Goal: Information Seeking & Learning: Learn about a topic

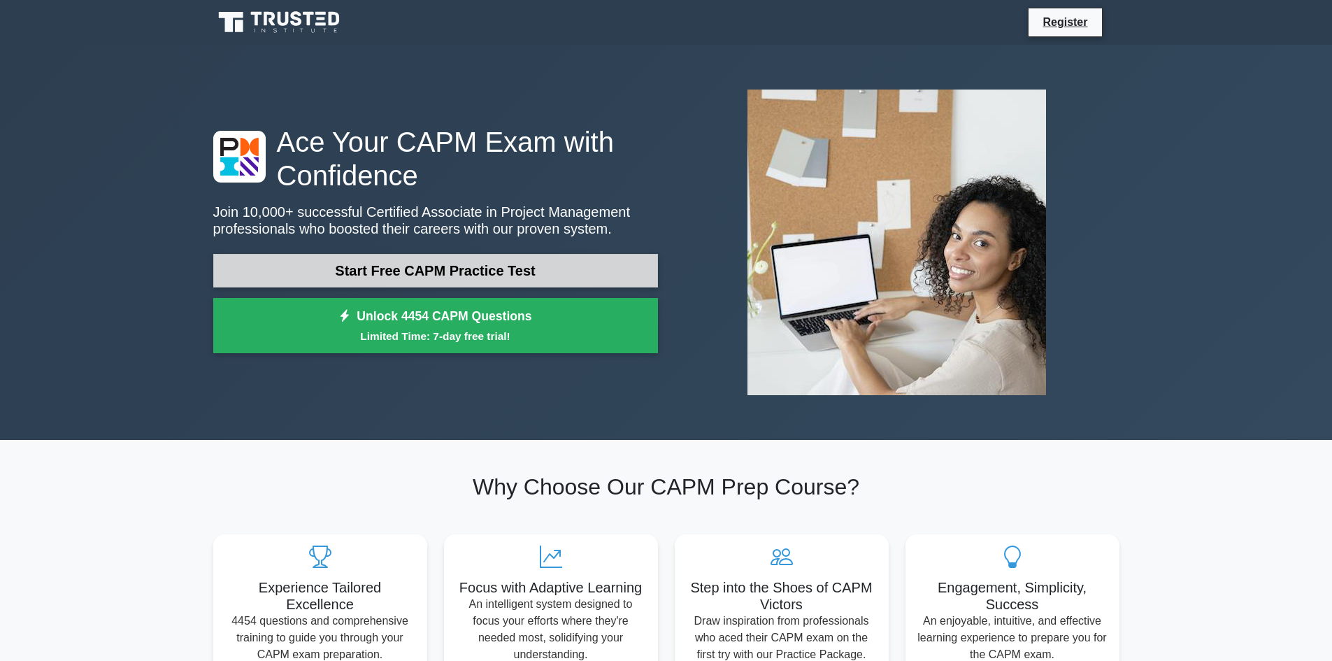
click at [420, 266] on link "Start Free CAPM Practice Test" at bounding box center [435, 271] width 445 height 34
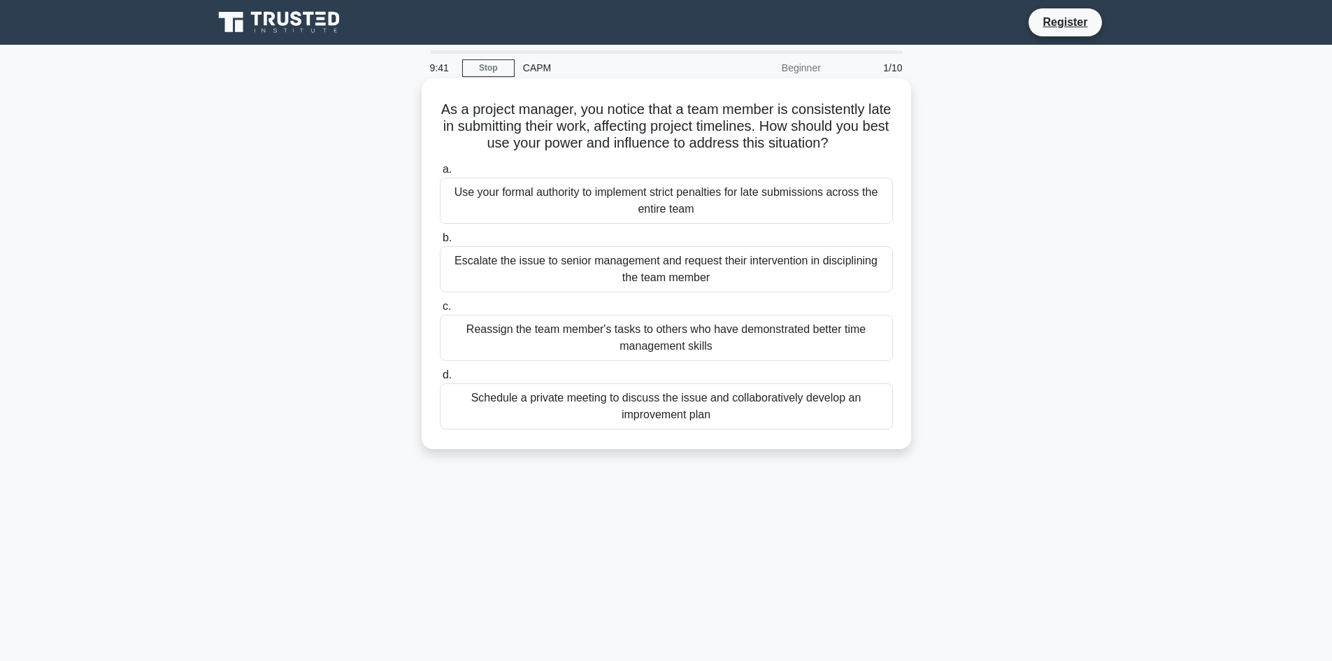
click at [694, 409] on div "Schedule a private meeting to discuss the issue and collaboratively develop an …" at bounding box center [666, 406] width 453 height 46
click at [440, 380] on input "d. Schedule a private meeting to discuss the issue and collaboratively develop …" at bounding box center [440, 375] width 0 height 9
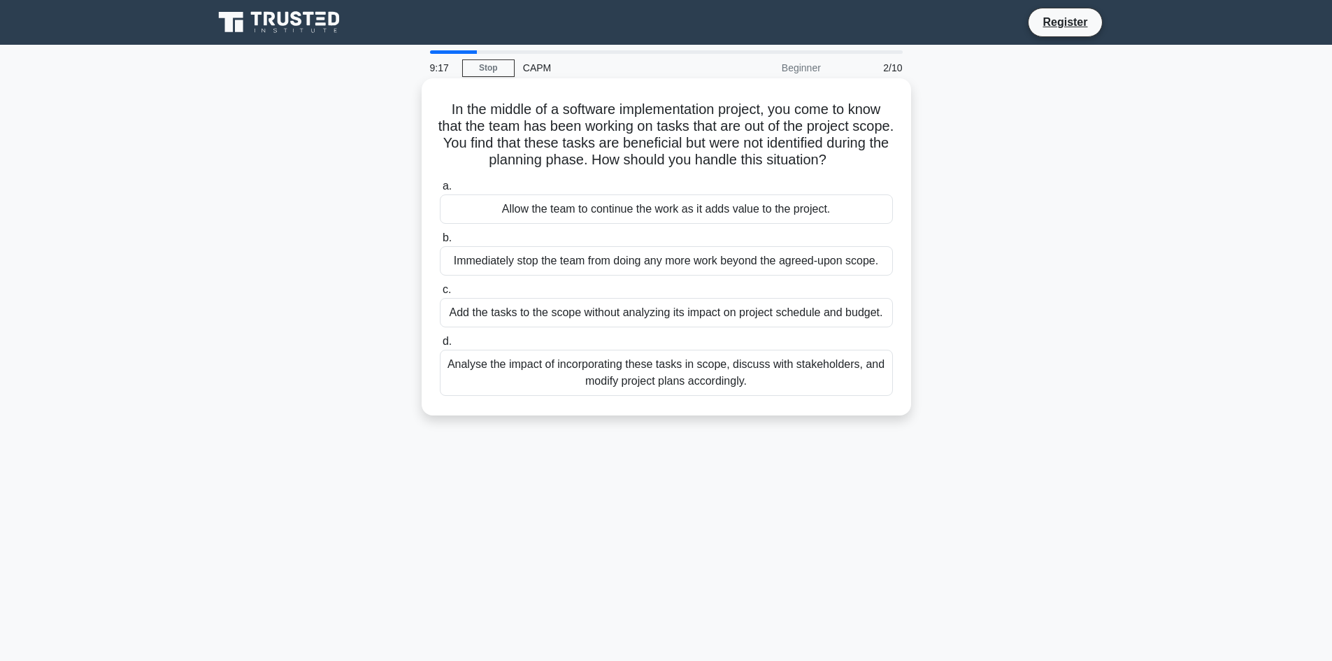
click at [702, 375] on div "Analyse the impact of incorporating these tasks in scope, discuss with stakehol…" at bounding box center [666, 373] width 453 height 46
click at [440, 346] on input "d. Analyse the impact of incorporating these tasks in scope, discuss with stake…" at bounding box center [440, 341] width 0 height 9
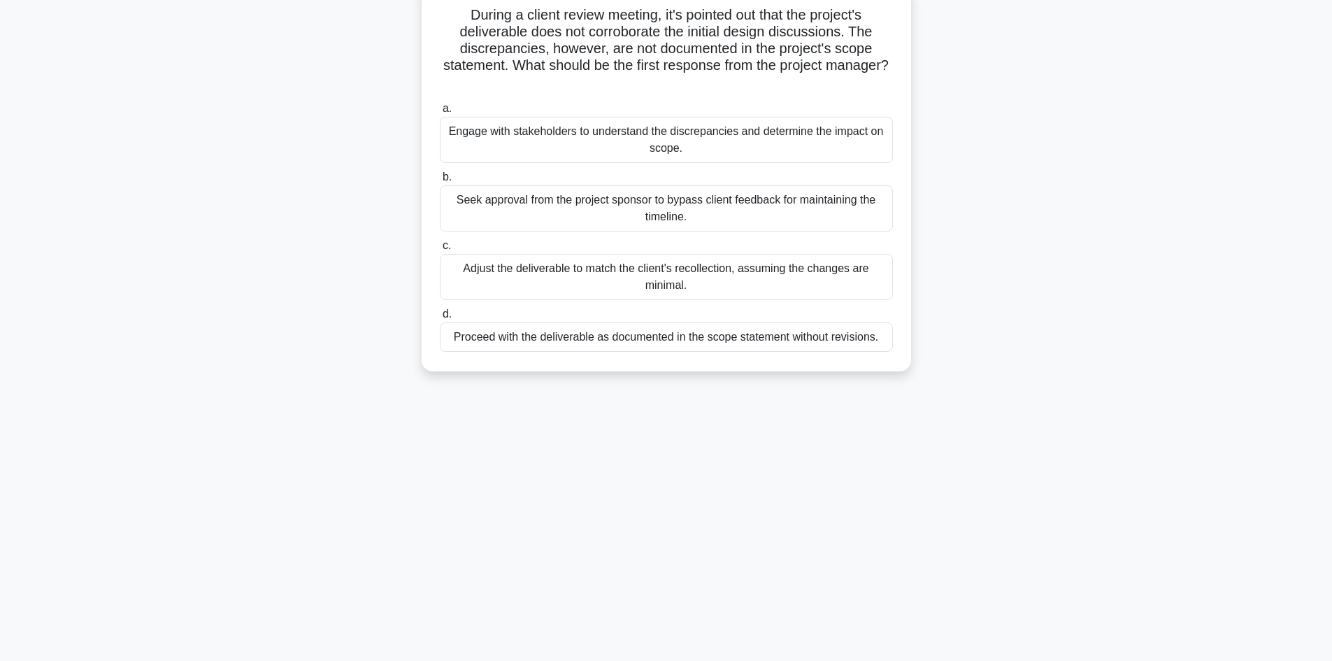
scroll to position [24, 0]
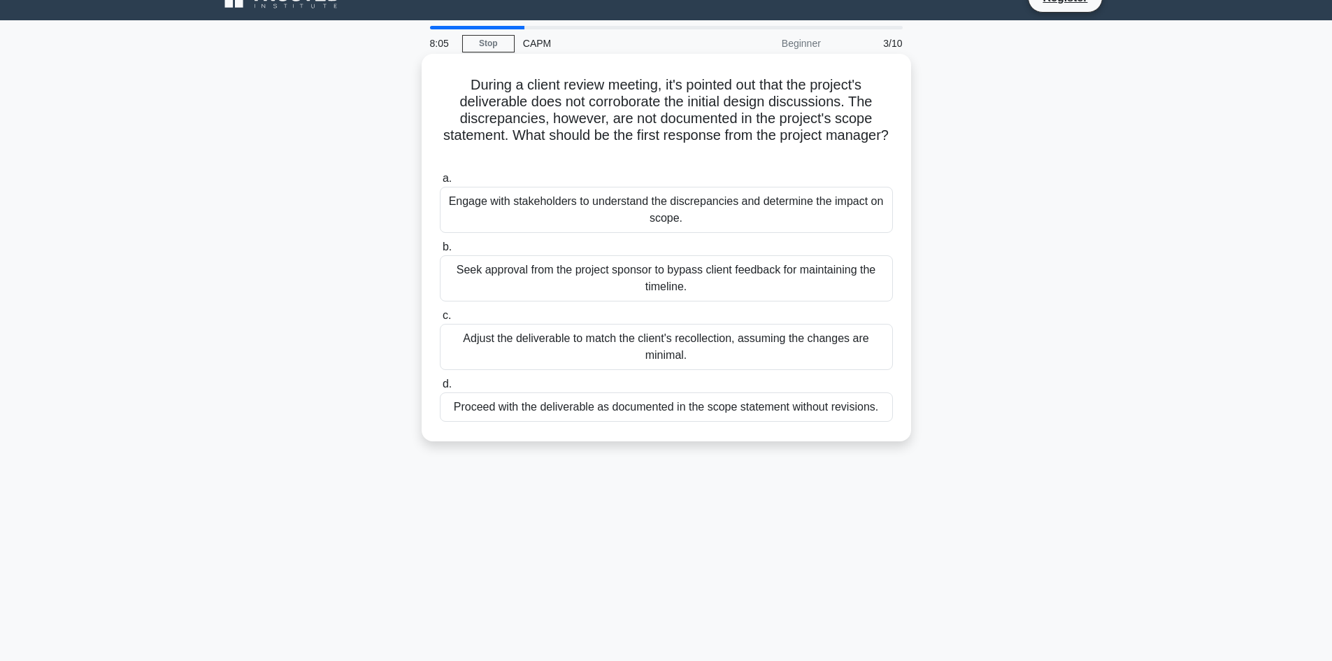
click at [729, 215] on div "Engage with stakeholders to understand the discrepancies and determine the impa…" at bounding box center [666, 210] width 453 height 46
click at [440, 183] on input "a. Engage with stakeholders to understand the discrepancies and determine the i…" at bounding box center [440, 178] width 0 height 9
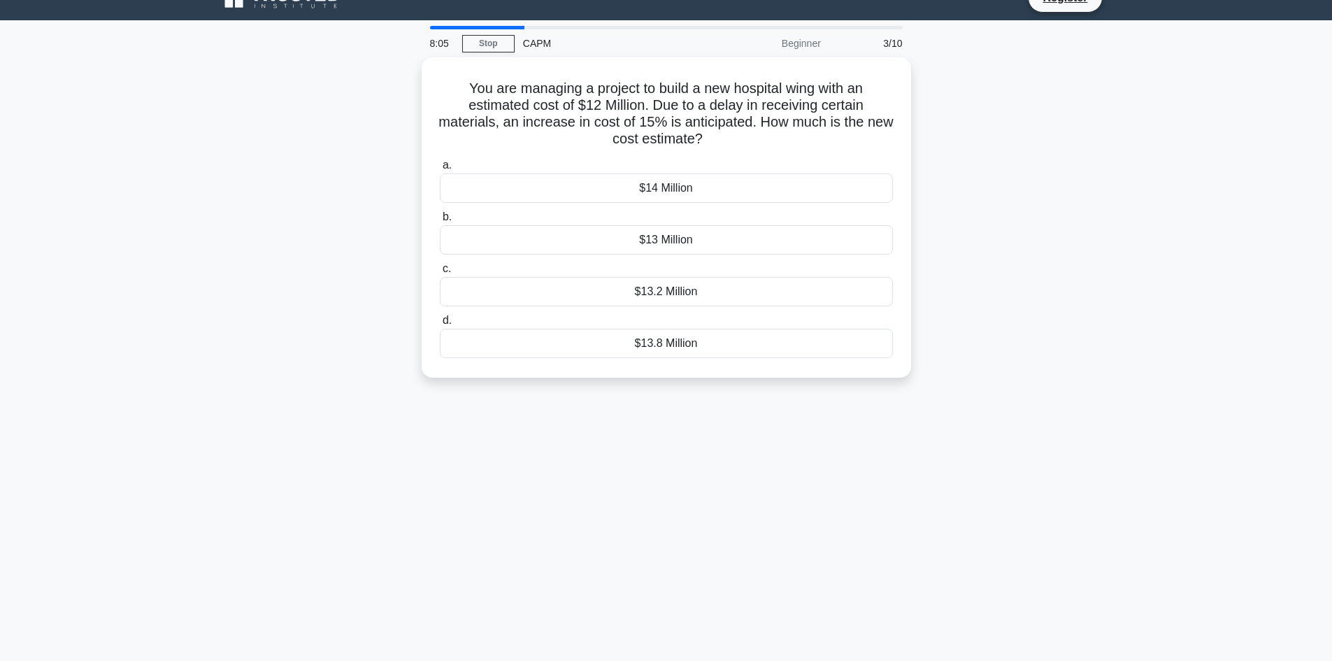
scroll to position [0, 0]
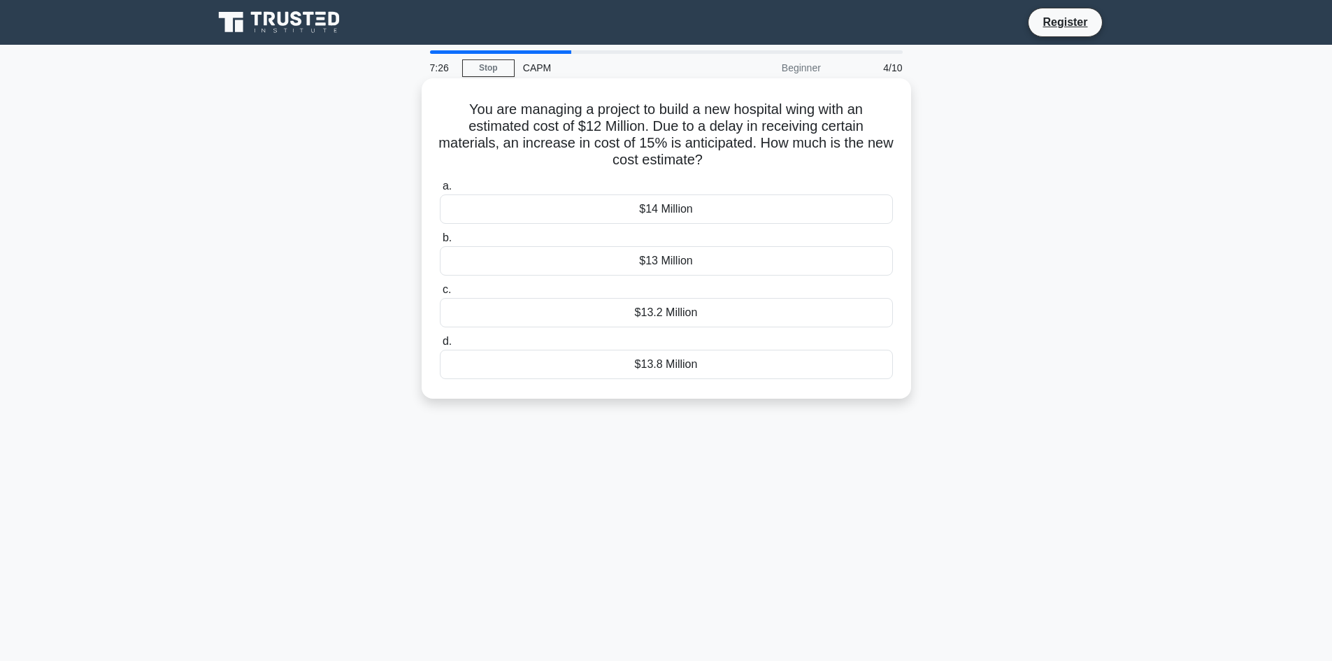
click at [690, 307] on div "$13.2 Million" at bounding box center [666, 312] width 453 height 29
click at [440, 294] on input "c. $13.2 Million" at bounding box center [440, 289] width 0 height 9
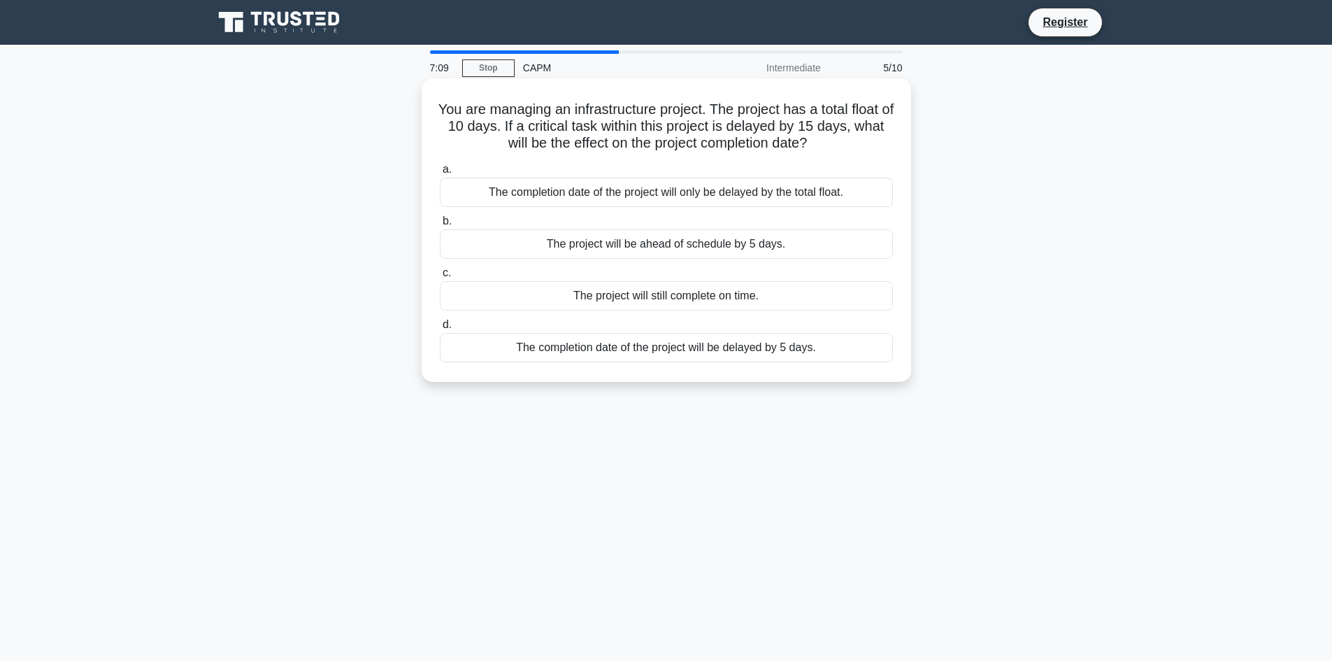
click at [697, 354] on div "The completion date of the project will be delayed by 5 days." at bounding box center [666, 347] width 453 height 29
click at [440, 329] on input "d. The completion date of the project will be delayed by 5 days." at bounding box center [440, 324] width 0 height 9
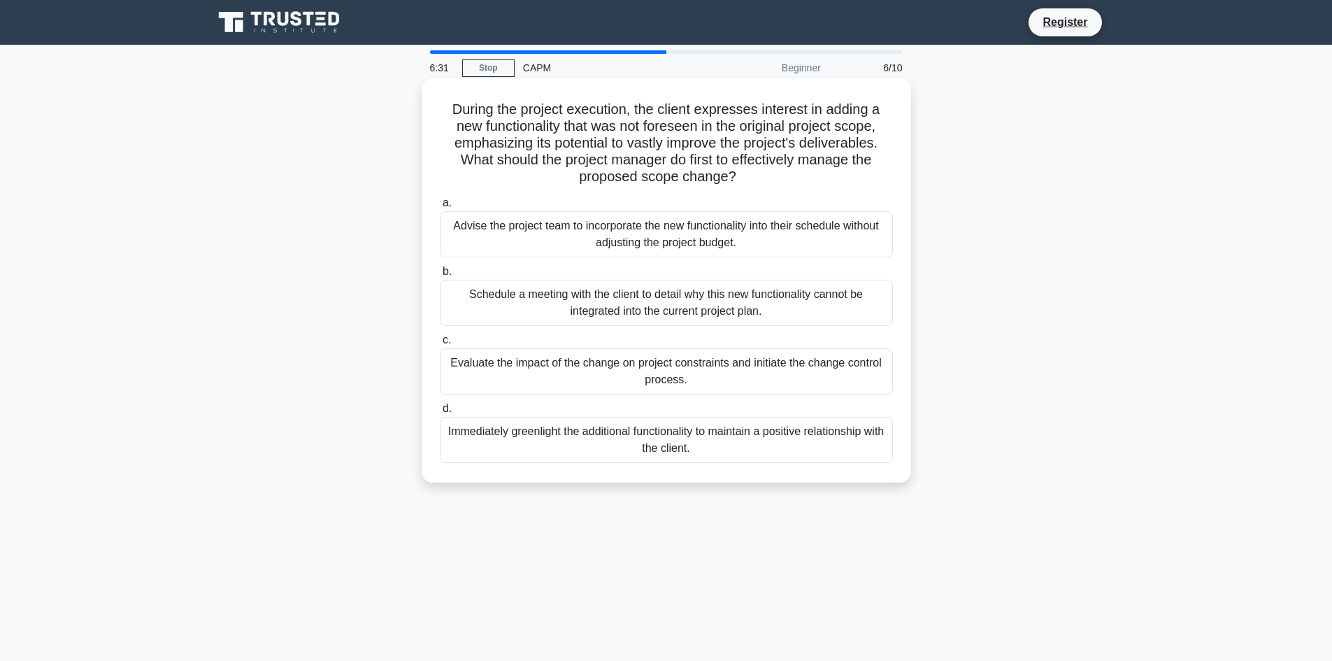
click at [710, 297] on div "Schedule a meeting with the client to detail why this new functionality cannot …" at bounding box center [666, 303] width 453 height 46
click at [440, 276] on input "b. Schedule a meeting with the client to detail why this new functionality cann…" at bounding box center [440, 271] width 0 height 9
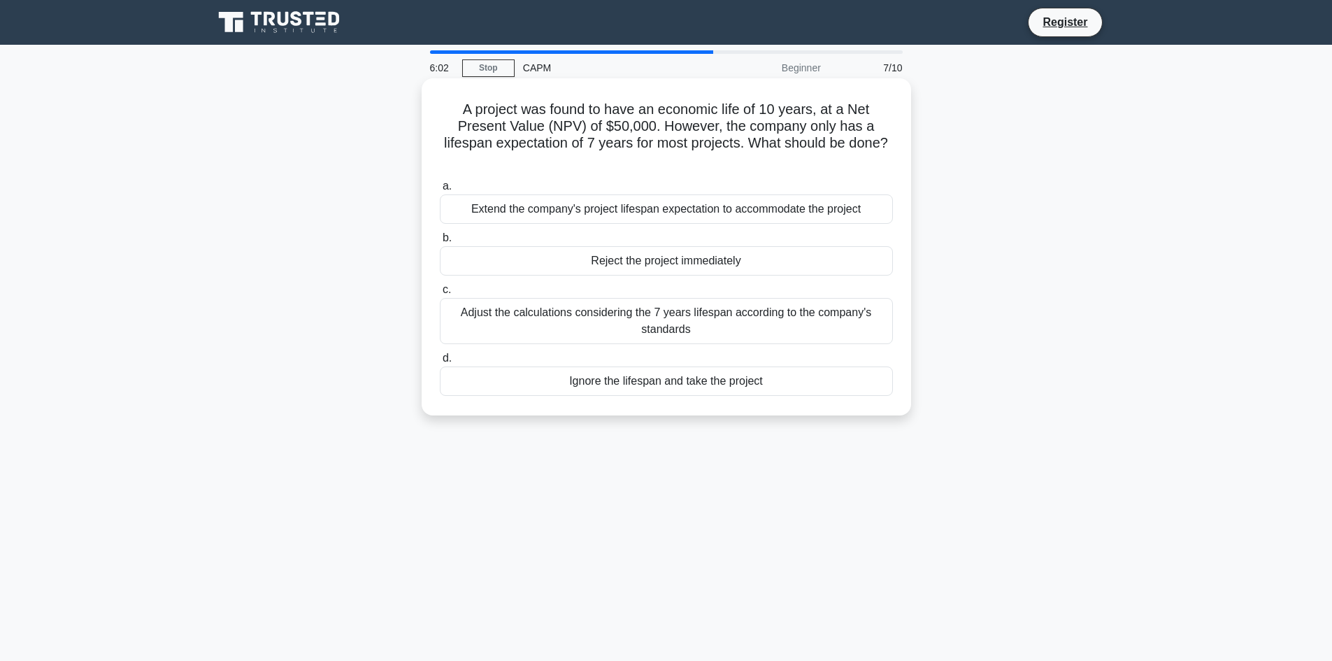
click at [821, 316] on div "Adjust the calculations considering the 7 years lifespan according to the compa…" at bounding box center [666, 321] width 453 height 46
click at [440, 294] on input "c. Adjust the calculations considering the 7 years lifespan according to the co…" at bounding box center [440, 289] width 0 height 9
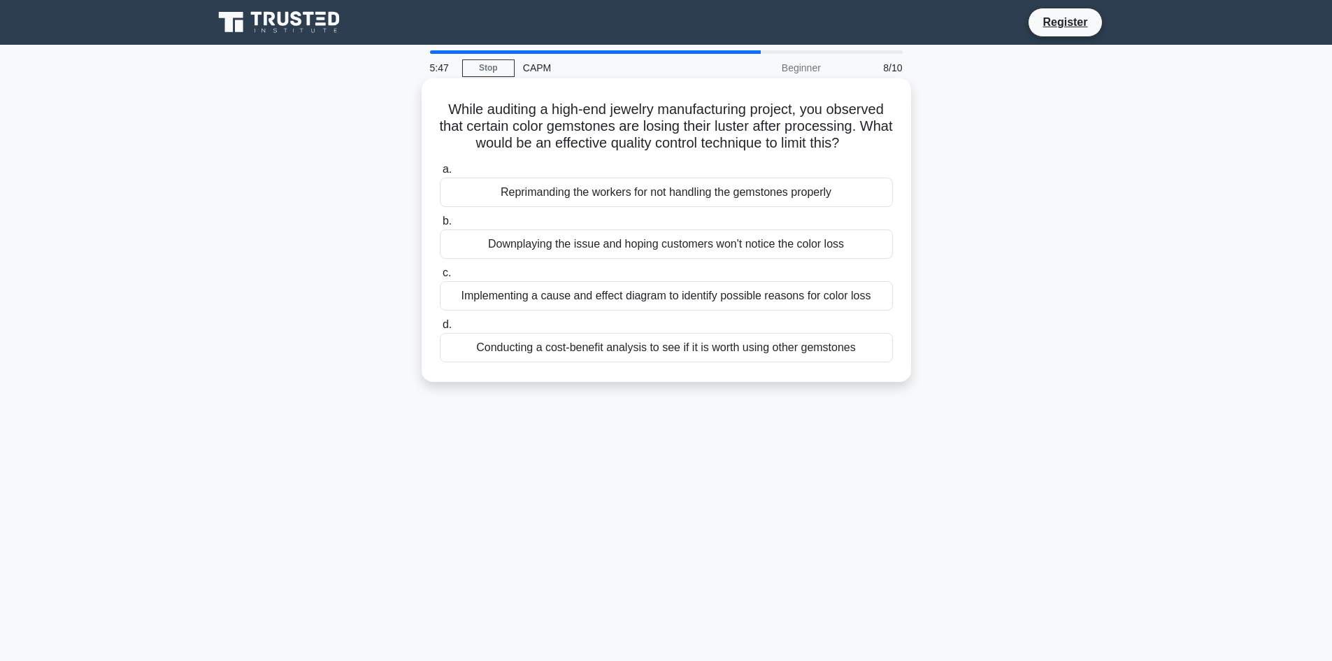
click at [774, 292] on div "Implementing a cause and effect diagram to identify possible reasons for color …" at bounding box center [666, 295] width 453 height 29
click at [440, 278] on input "c. Implementing a cause and effect diagram to identify possible reasons for col…" at bounding box center [440, 273] width 0 height 9
click at [743, 248] on div "To identify steps necessary to align current state with project goals." at bounding box center [666, 243] width 453 height 29
click at [440, 226] on input "b. To identify steps necessary to align current state with project goals." at bounding box center [440, 221] width 0 height 9
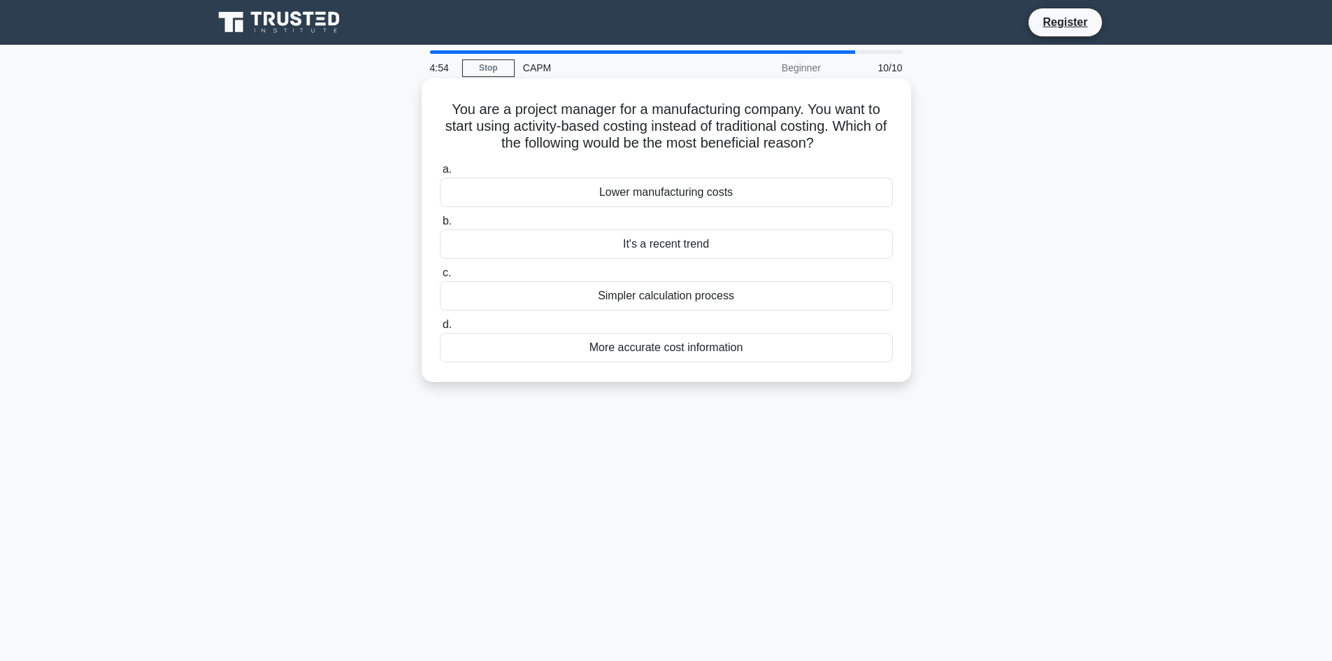
click at [759, 343] on div "More accurate cost information" at bounding box center [666, 347] width 453 height 29
click at [440, 329] on input "d. More accurate cost information" at bounding box center [440, 324] width 0 height 9
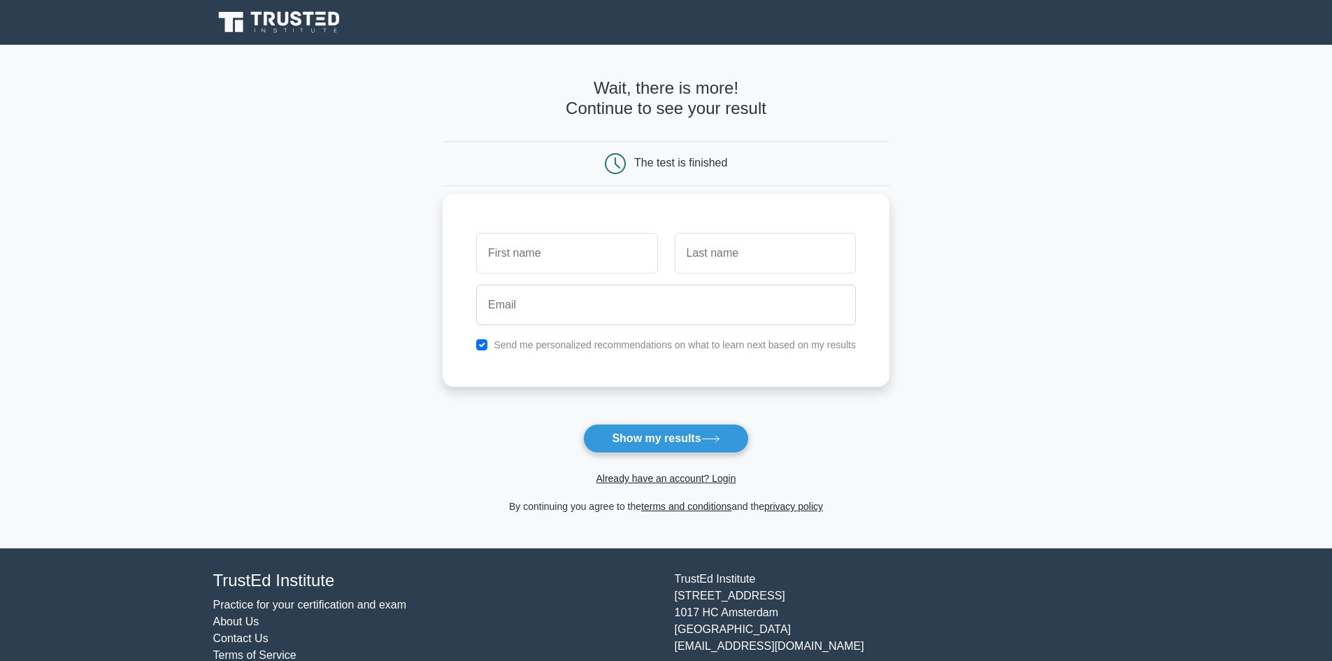
click at [590, 259] on input "text" at bounding box center [566, 253] width 181 height 41
click at [679, 439] on button "Show my results" at bounding box center [665, 438] width 165 height 29
click at [543, 244] on input "text" at bounding box center [566, 253] width 181 height 41
type input "[PERSON_NAME]"
type input "Larson"
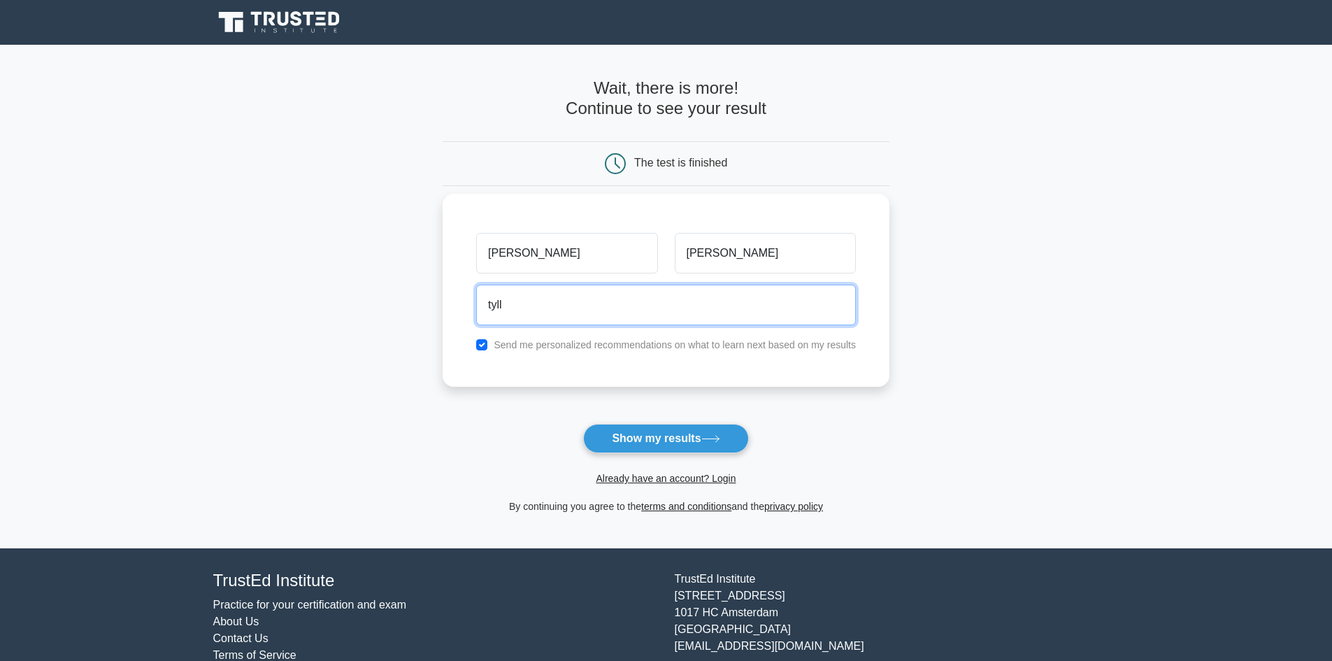
type input "tyllarso@nmu.edu"
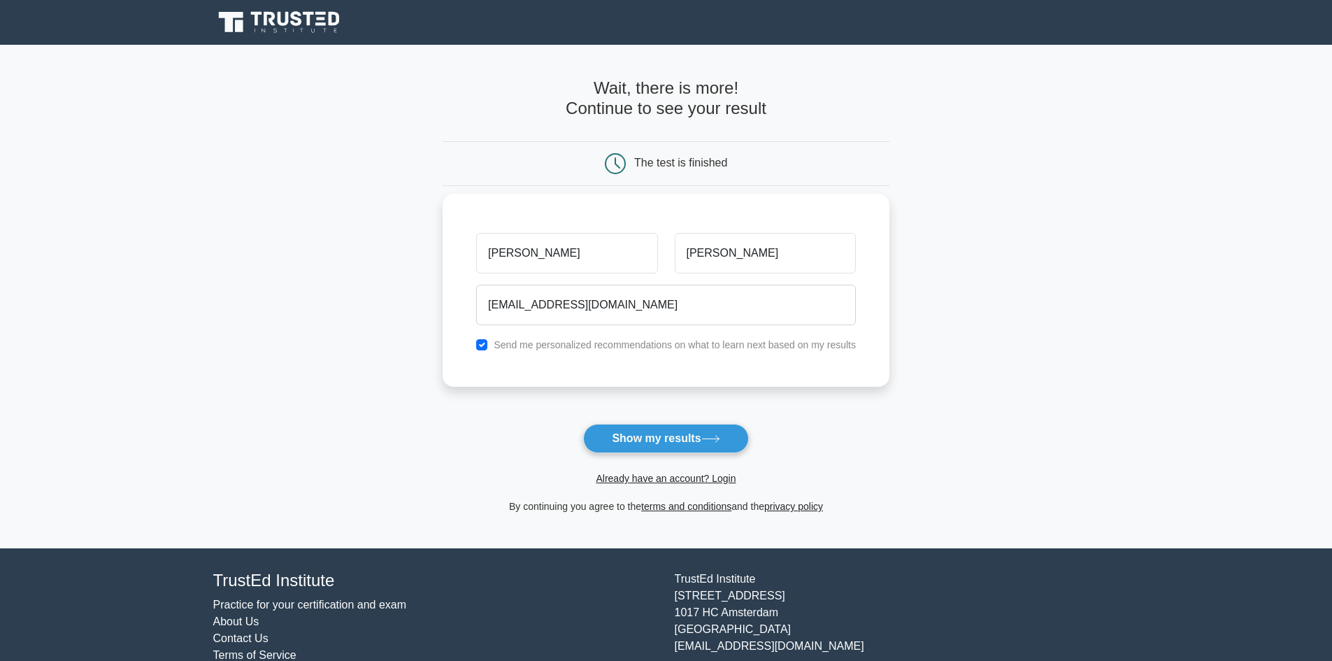
drag, startPoint x: 448, startPoint y: 333, endPoint x: 457, endPoint y: 336, distance: 8.8
click at [448, 333] on div "Tyler Larson tyllarso@nmu.edu Send me personalized recommendations on what to l…" at bounding box center [666, 290] width 447 height 193
click at [485, 342] on input "checkbox" at bounding box center [481, 344] width 11 height 11
checkbox input "false"
click at [695, 429] on button "Show my results" at bounding box center [665, 438] width 165 height 29
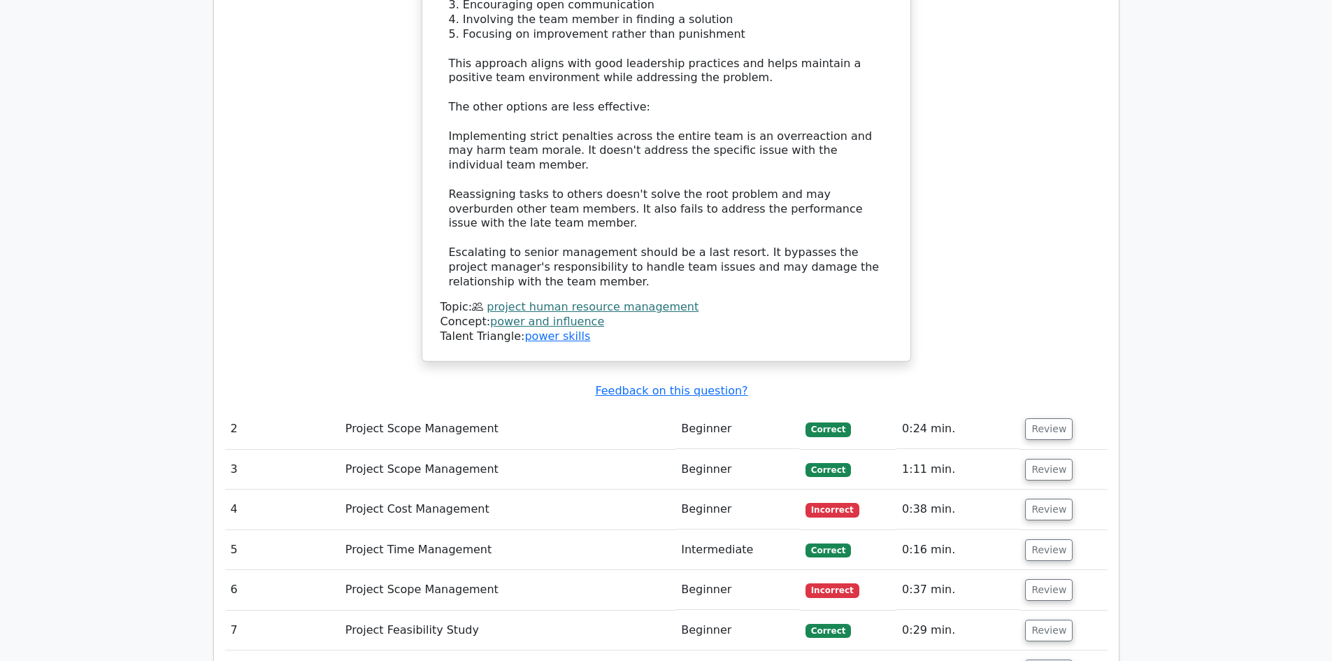
scroll to position [1748, 0]
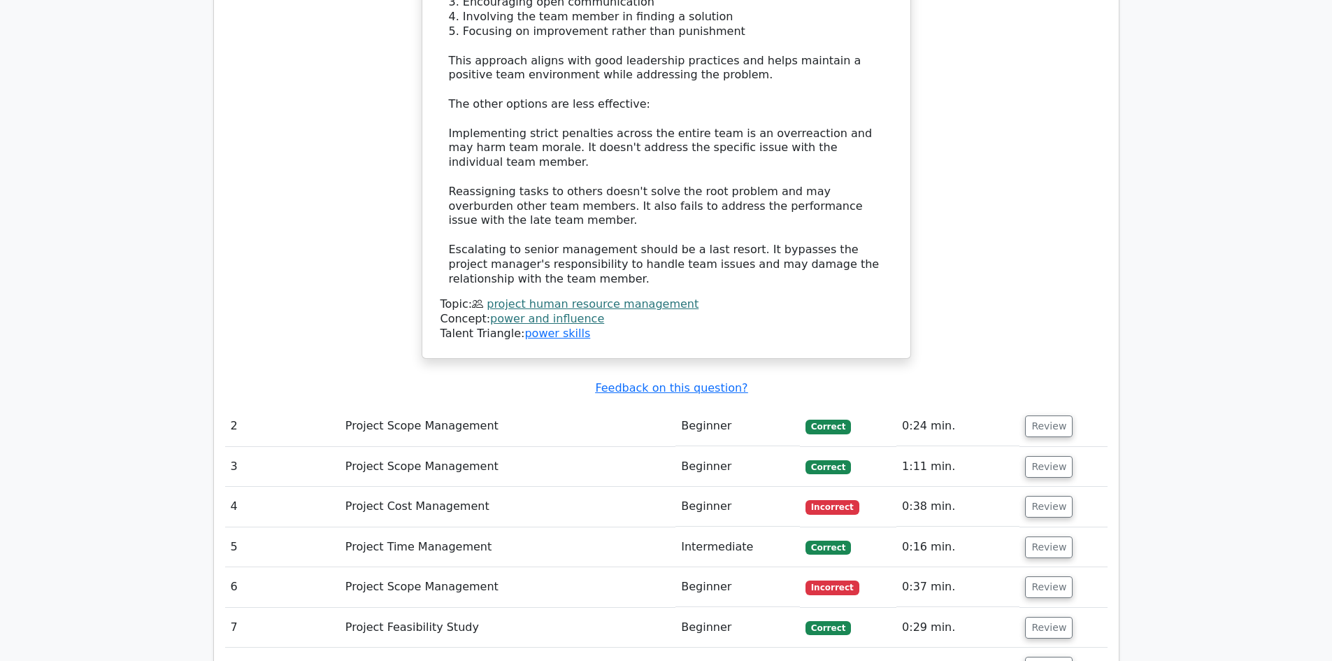
click at [467, 487] on td "Project Cost Management" at bounding box center [508, 507] width 336 height 40
click at [1039, 496] on button "Review" at bounding box center [1049, 507] width 48 height 22
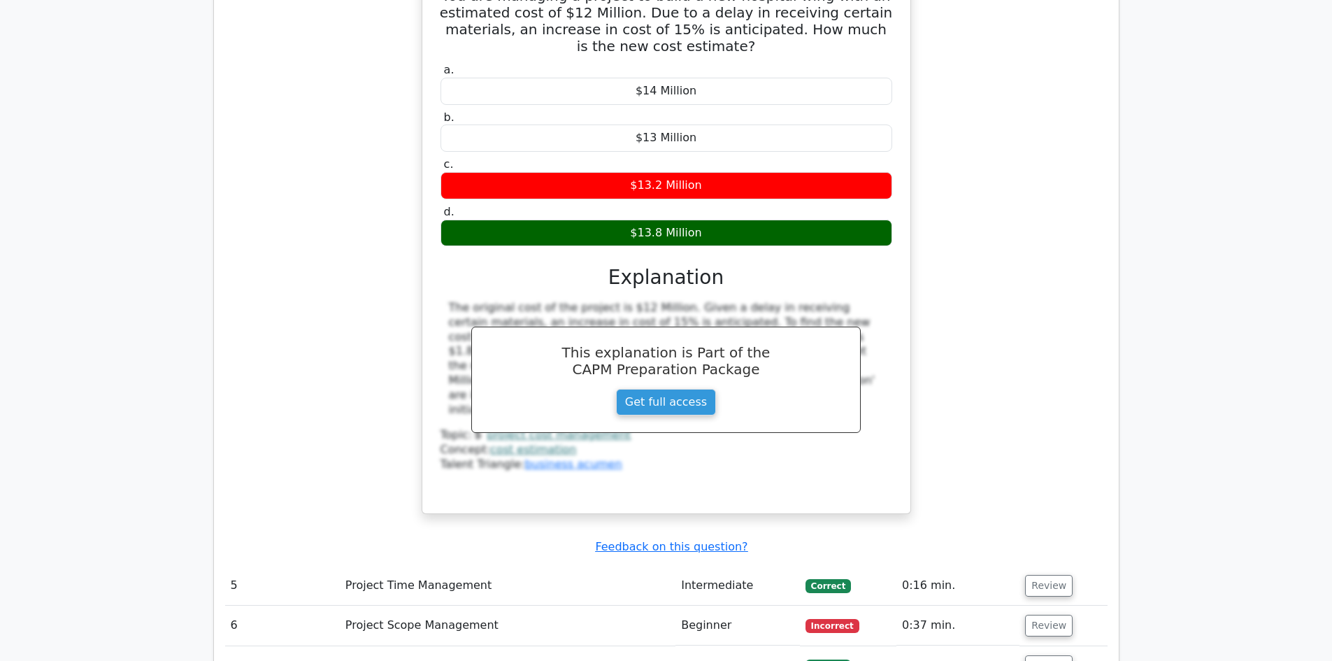
scroll to position [2378, 0]
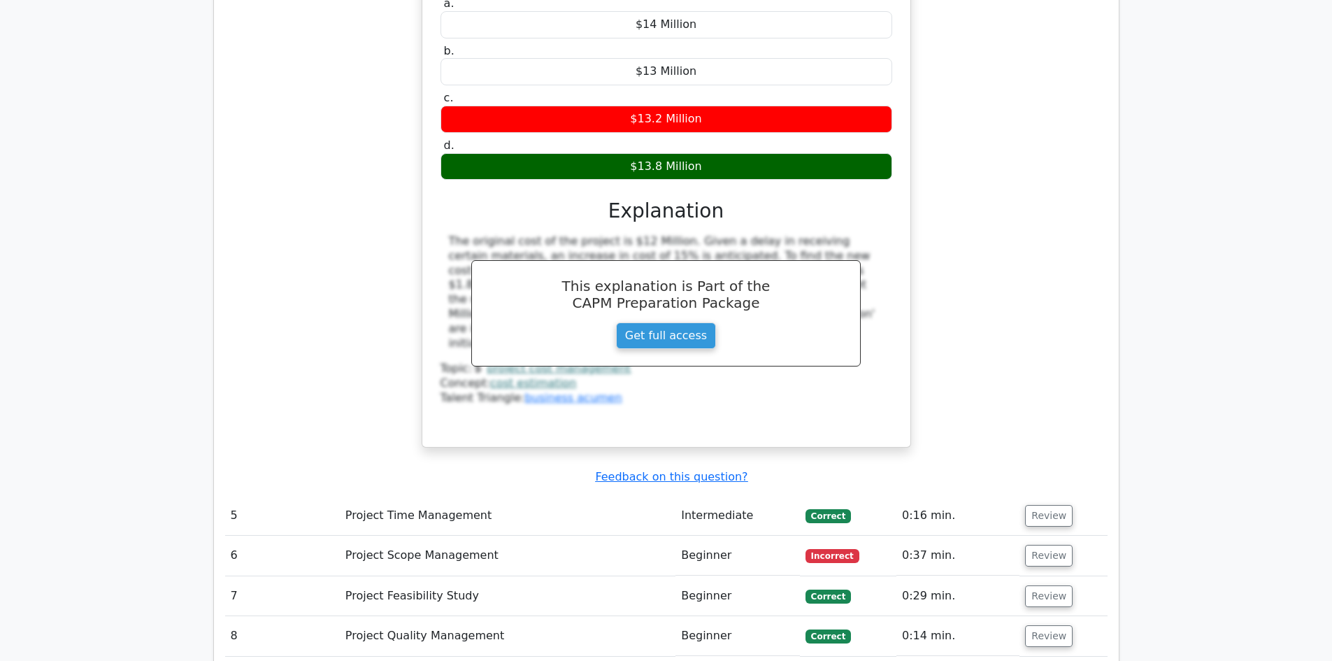
click at [592, 536] on td "Project Scope Management" at bounding box center [508, 556] width 336 height 40
click at [1036, 545] on button "Review" at bounding box center [1049, 556] width 48 height 22
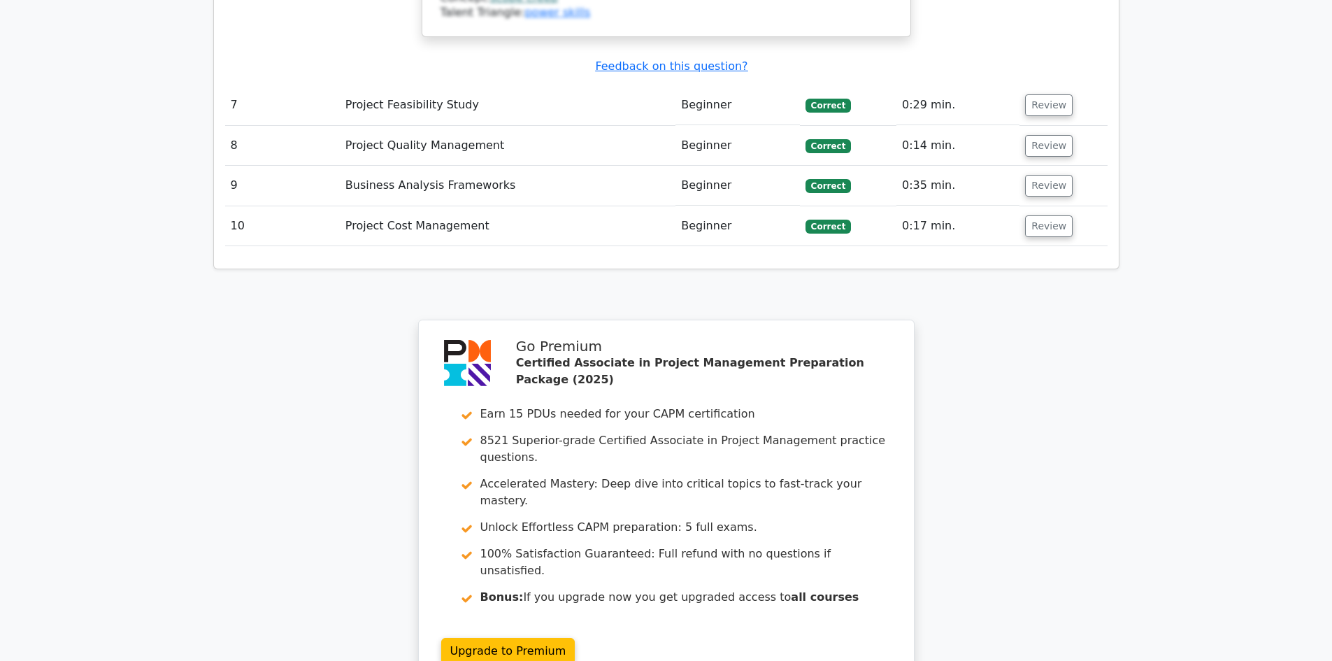
scroll to position [3821, 0]
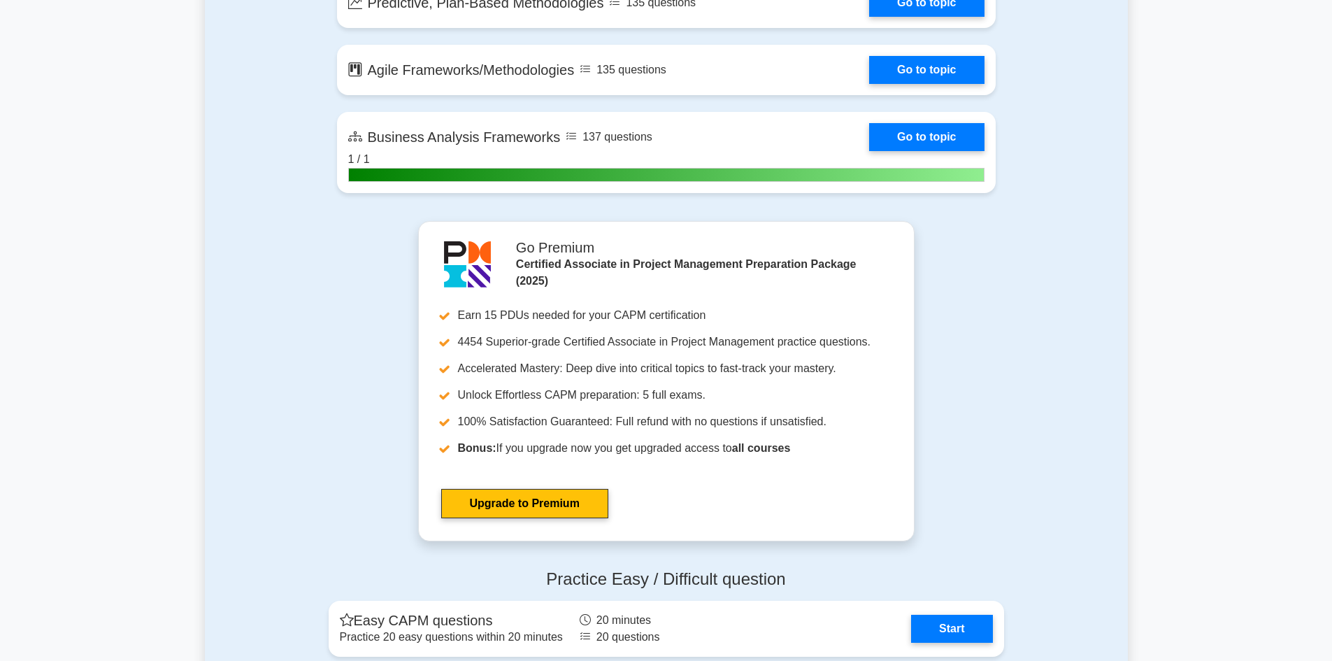
scroll to position [3497, 0]
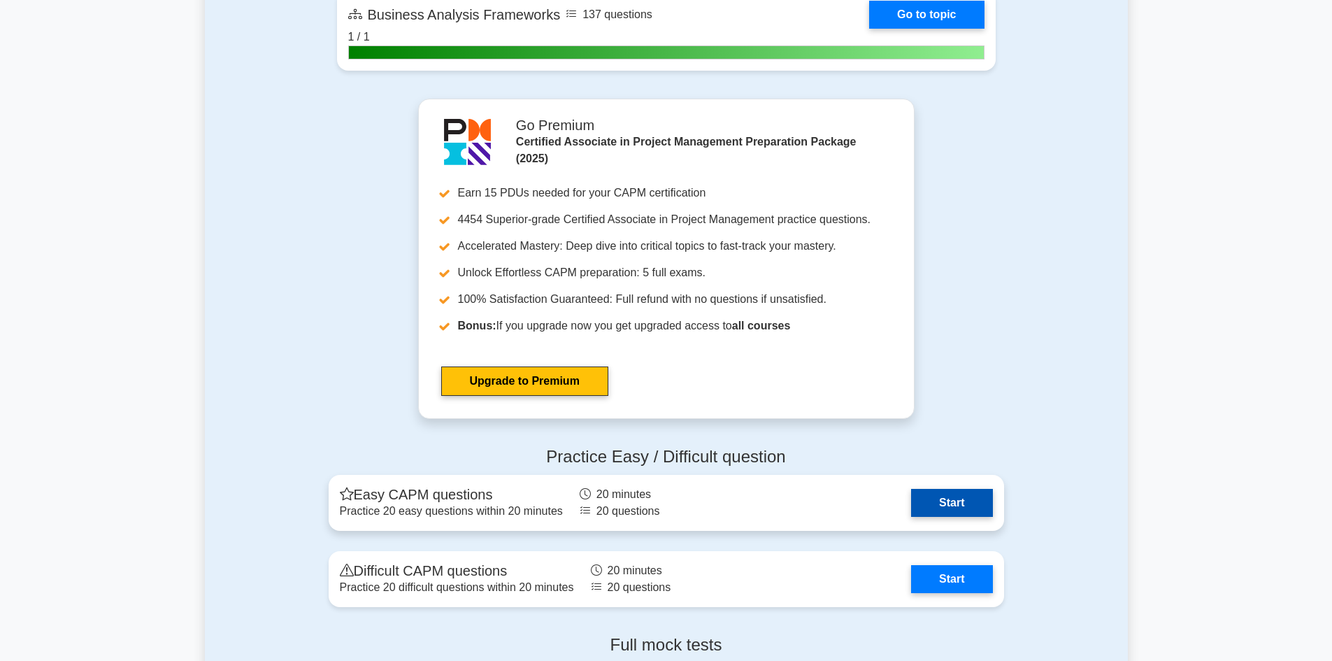
click at [939, 504] on link "Start" at bounding box center [951, 503] width 81 height 28
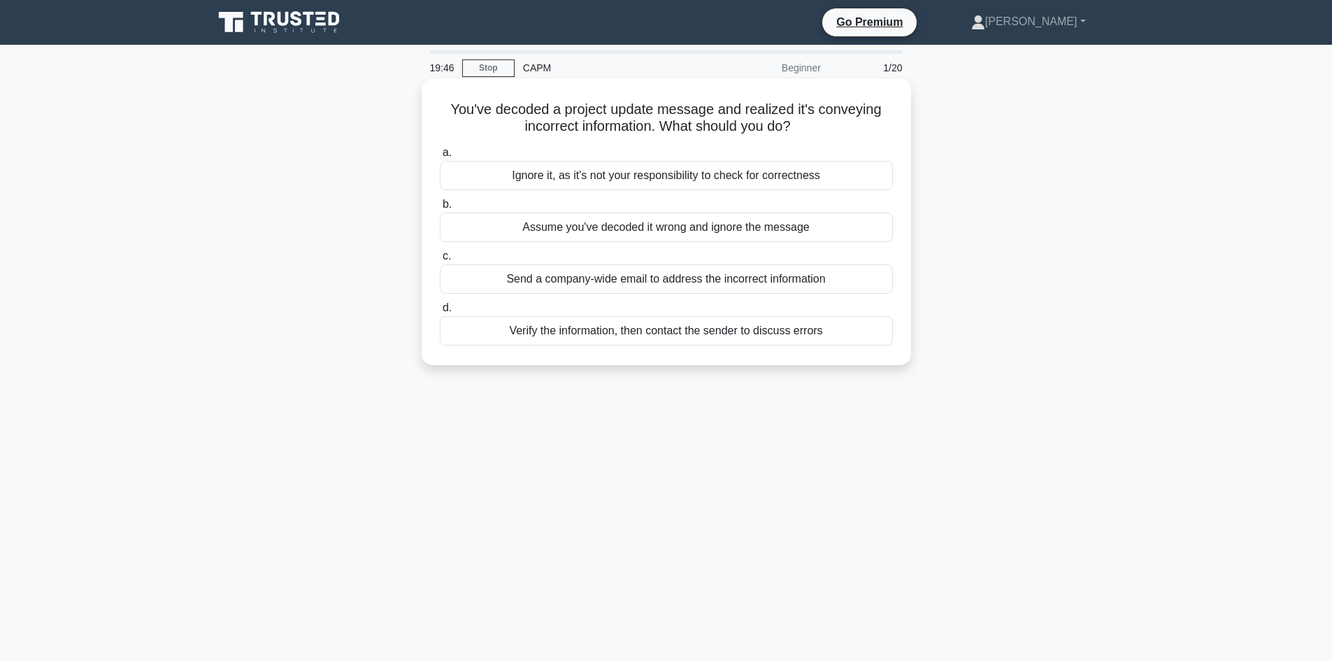
click at [665, 336] on div "Verify the information, then contact the sender to discuss errors" at bounding box center [666, 330] width 453 height 29
click at [440, 313] on input "d. Verify the information, then contact the sender to discuss errors" at bounding box center [440, 308] width 0 height 9
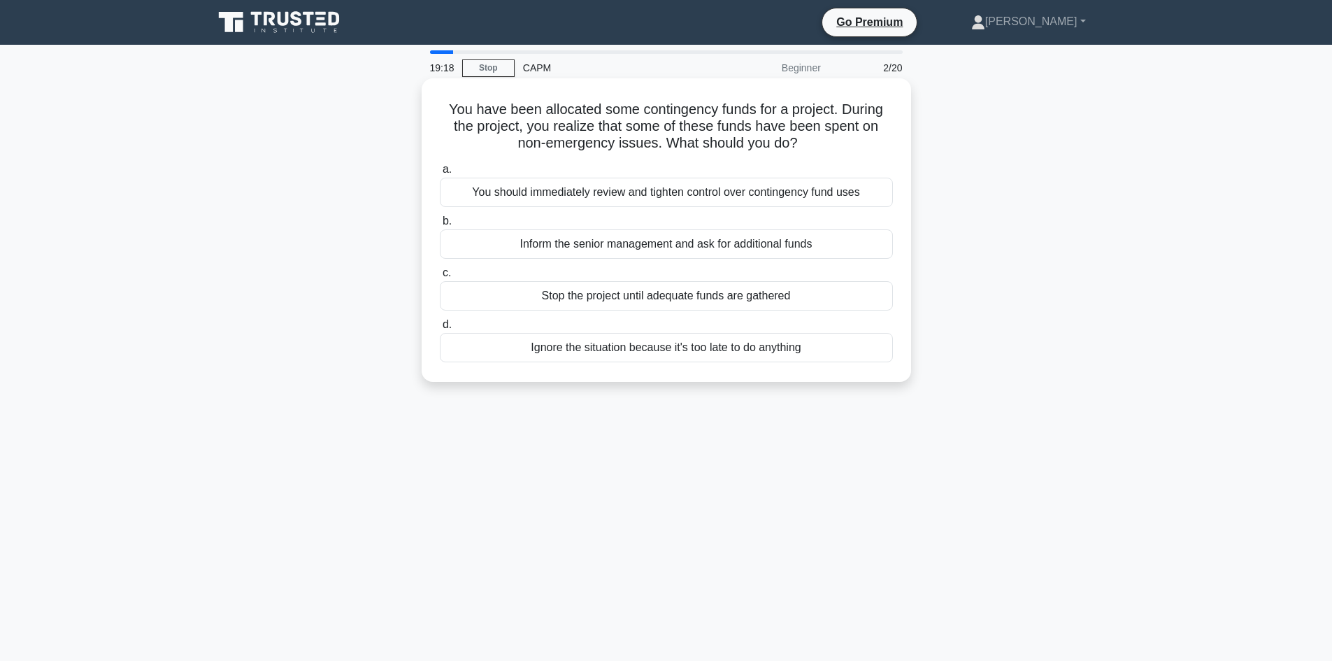
click at [741, 243] on div "Inform the senior management and ask for additional funds" at bounding box center [666, 243] width 453 height 29
click at [440, 226] on input "b. Inform the senior management and ask for additional funds" at bounding box center [440, 221] width 0 height 9
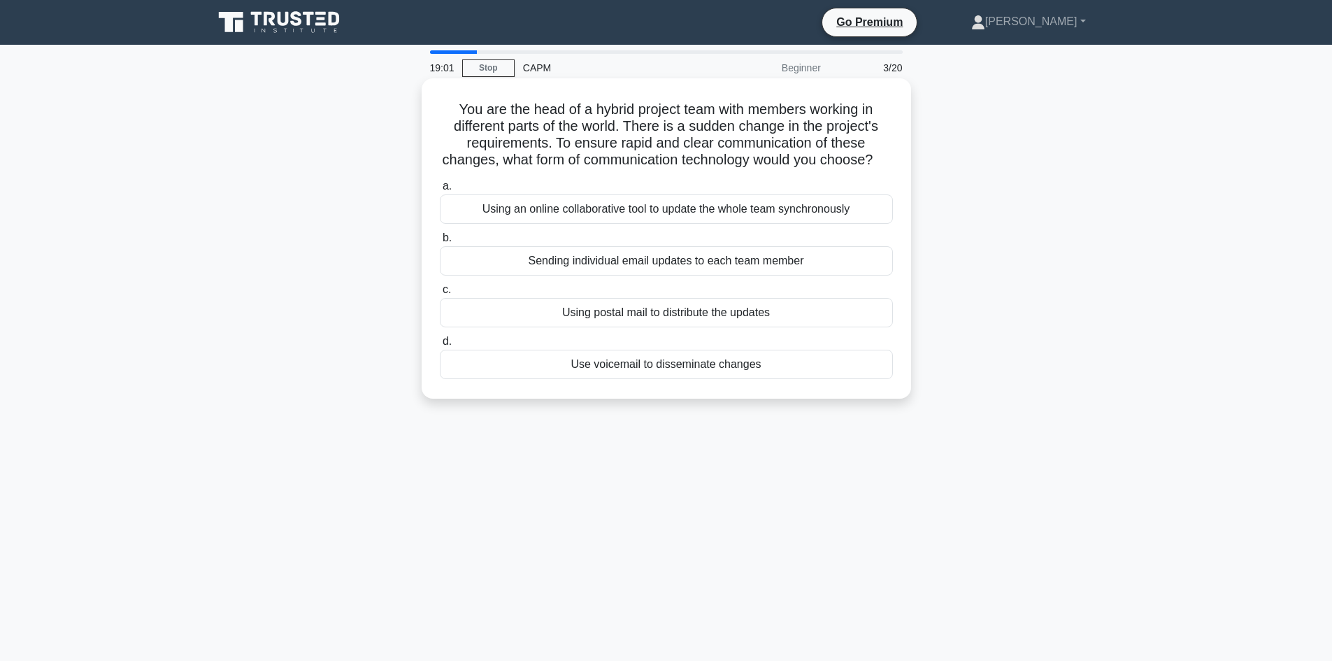
click at [739, 224] on div "Using an online collaborative tool to update the whole team synchronously" at bounding box center [666, 208] width 453 height 29
click at [440, 191] on input "a. Using an online collaborative tool to update the whole team synchronously" at bounding box center [440, 186] width 0 height 9
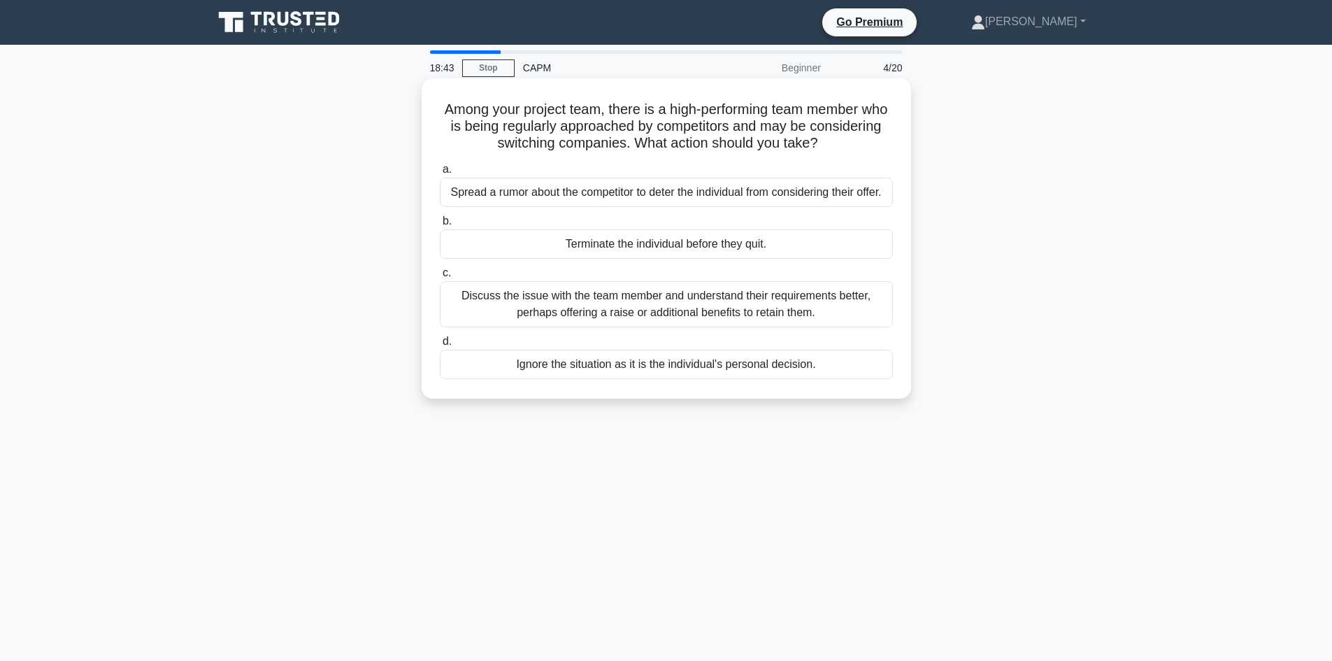
click at [835, 304] on div "Discuss the issue with the team member and understand their requirements better…" at bounding box center [666, 304] width 453 height 46
click at [440, 278] on input "c. Discuss the issue with the team member and understand their requirements bet…" at bounding box center [440, 273] width 0 height 9
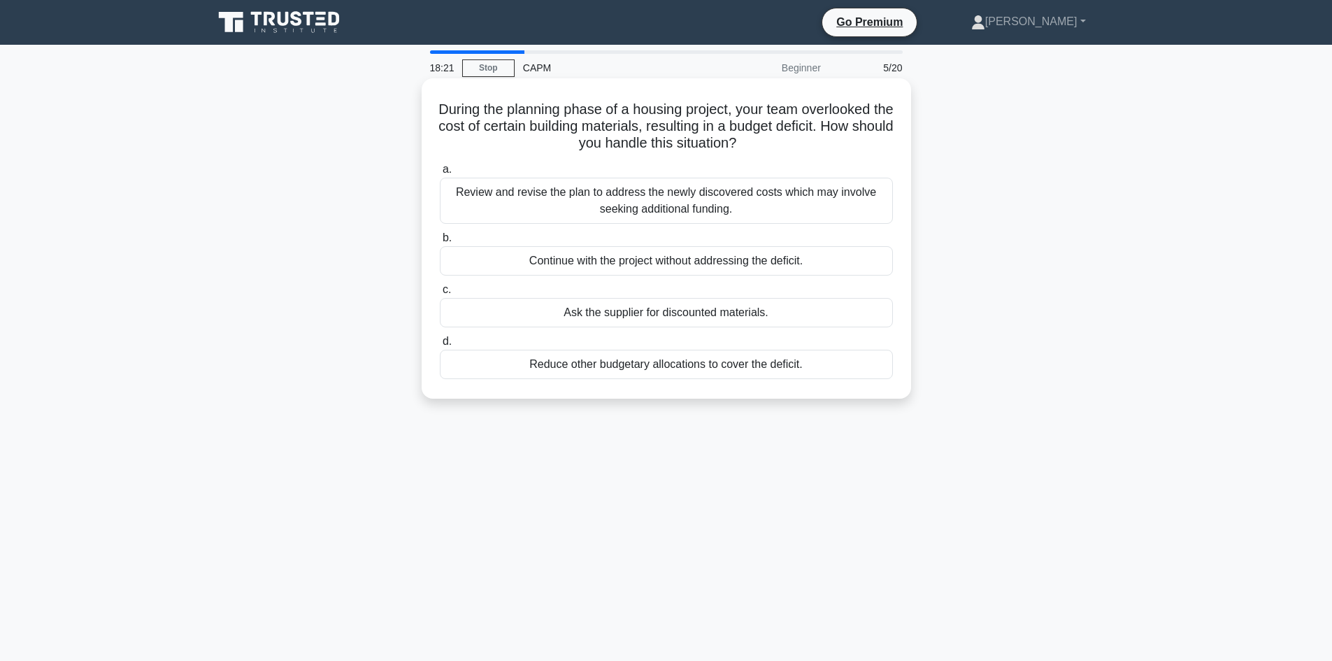
click at [766, 197] on div "Review and revise the plan to address the newly discovered costs which may invo…" at bounding box center [666, 201] width 453 height 46
click at [440, 174] on input "a. Review and revise the plan to address the newly discovered costs which may i…" at bounding box center [440, 169] width 0 height 9
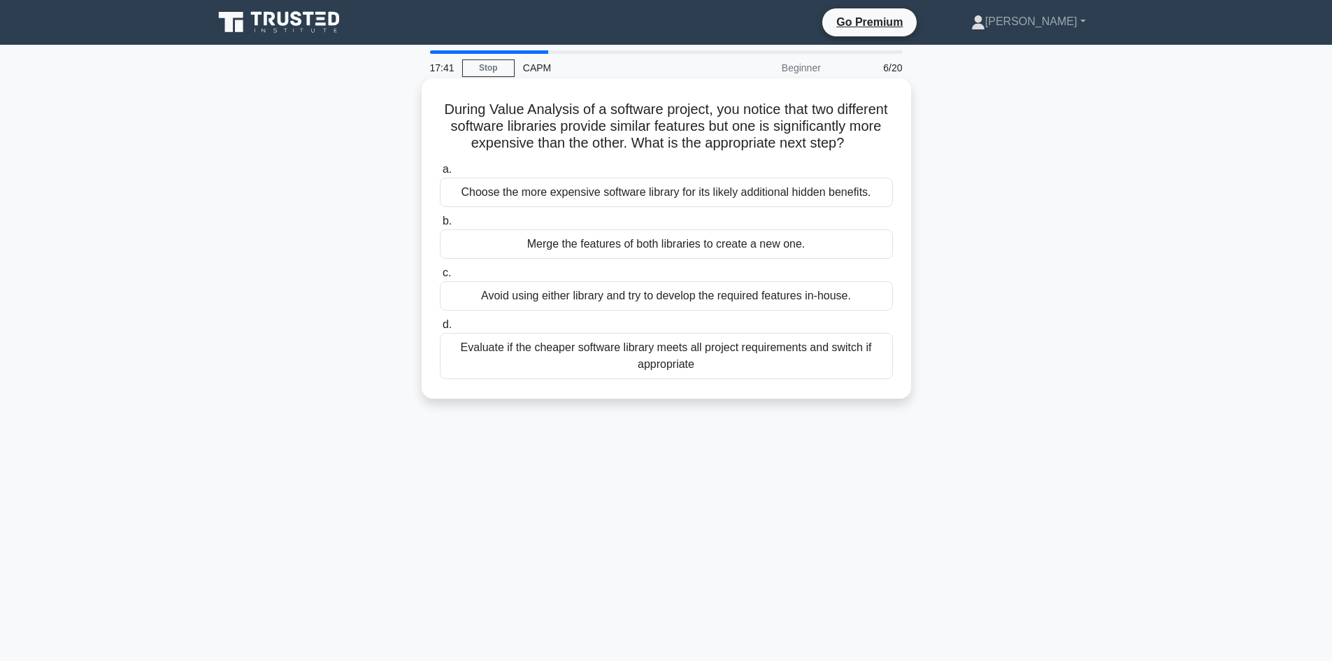
click at [706, 369] on div "Evaluate if the cheaper software library meets all project requirements and swi…" at bounding box center [666, 356] width 453 height 46
click at [440, 329] on input "d. Evaluate if the cheaper software library meets all project requirements and …" at bounding box center [440, 324] width 0 height 9
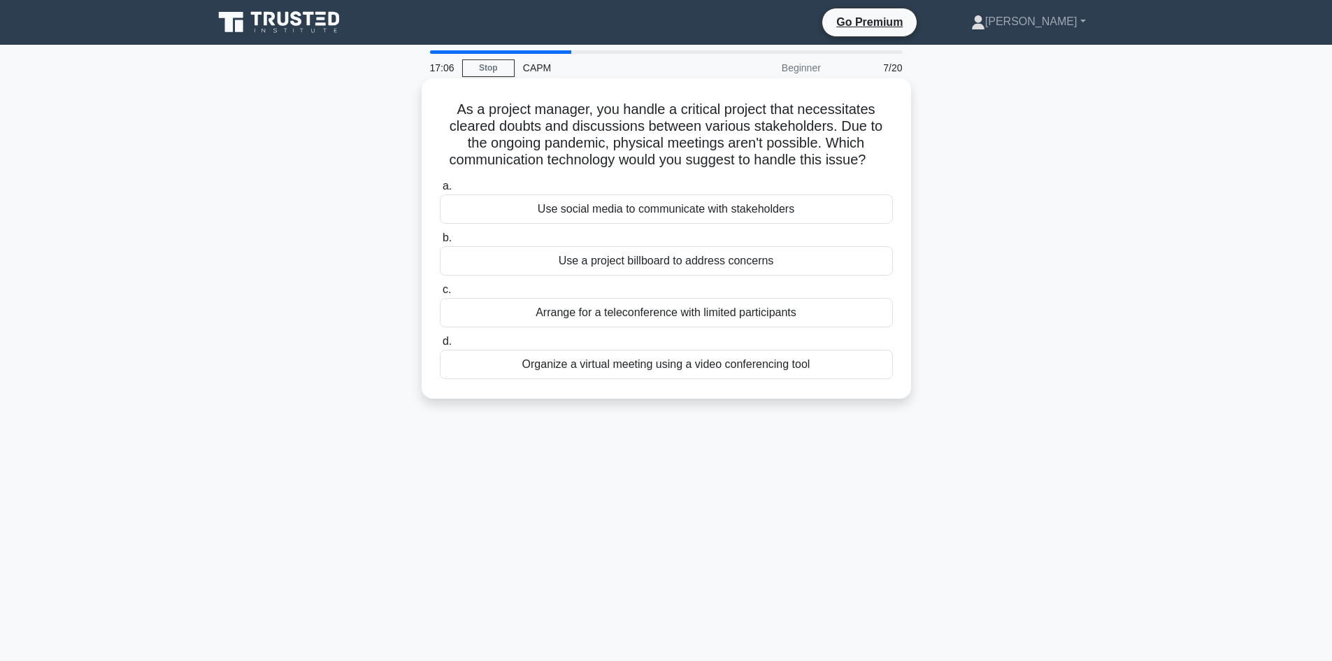
click at [629, 367] on div "Organize a virtual meeting using a video conferencing tool" at bounding box center [666, 364] width 453 height 29
click at [440, 346] on input "d. Organize a virtual meeting using a video conferencing tool" at bounding box center [440, 341] width 0 height 9
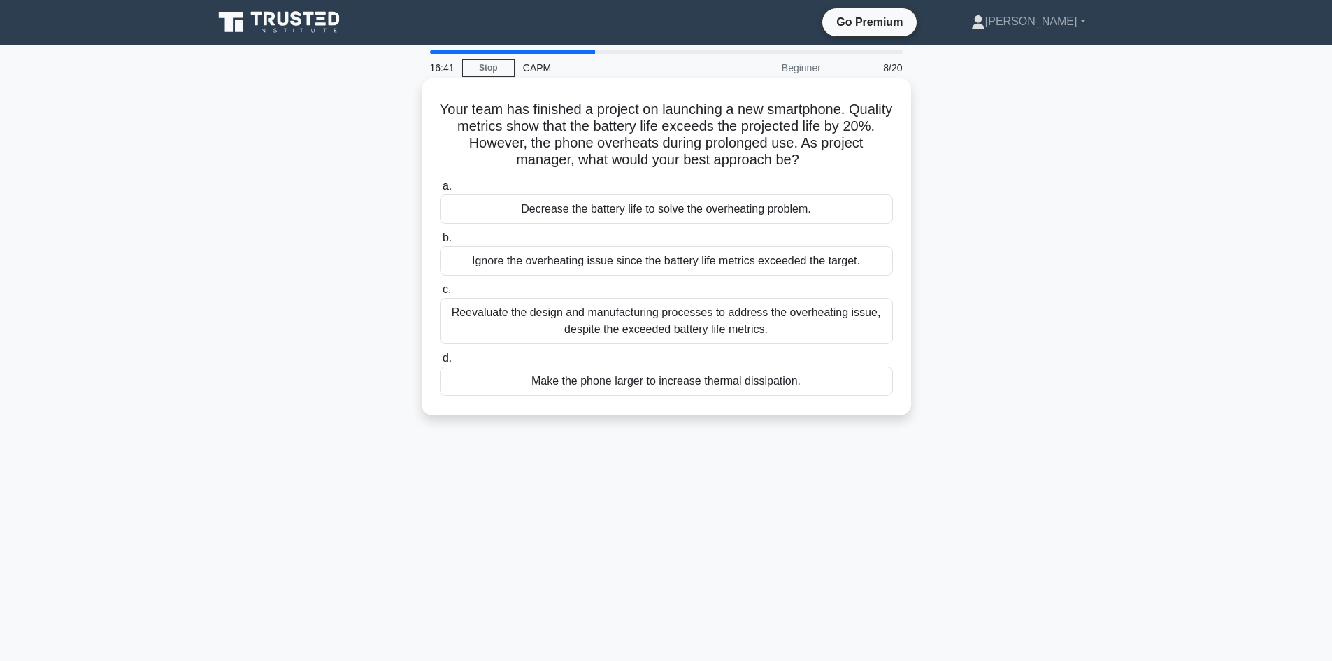
click at [738, 324] on div "Reevaluate the design and manufacturing processes to address the overheating is…" at bounding box center [666, 321] width 453 height 46
click at [440, 294] on input "c. Reevaluate the design and manufacturing processes to address the overheating…" at bounding box center [440, 289] width 0 height 9
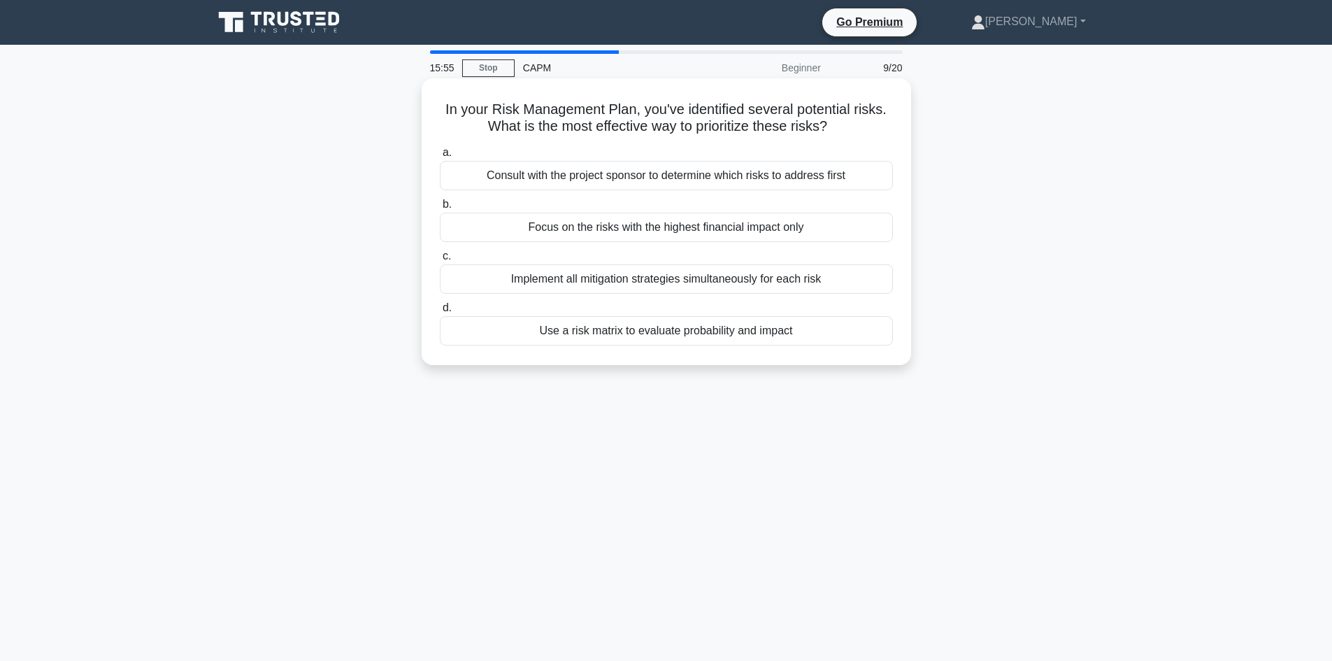
click at [692, 332] on div "Use a risk matrix to evaluate probability and impact" at bounding box center [666, 330] width 453 height 29
click at [440, 313] on input "d. Use a risk matrix to evaluate probability and impact" at bounding box center [440, 308] width 0 height 9
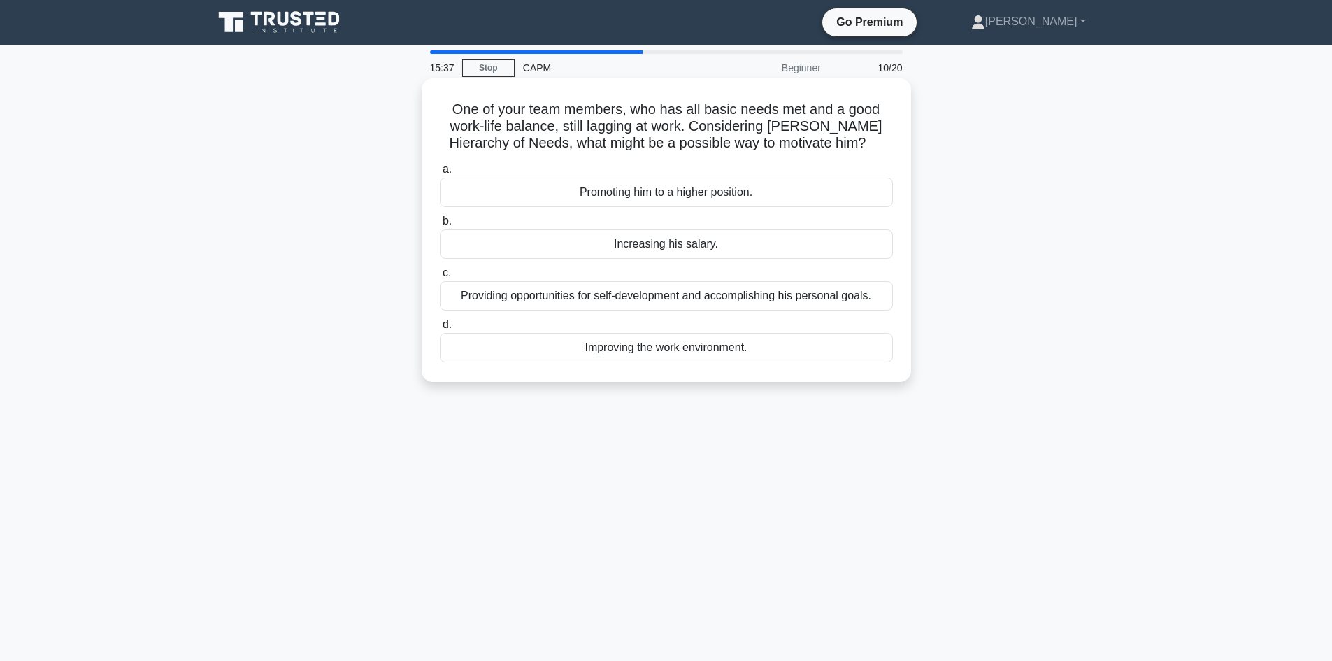
click at [725, 349] on div "Improving the work environment." at bounding box center [666, 347] width 453 height 29
click at [440, 329] on input "d. Improving the work environment." at bounding box center [440, 324] width 0 height 9
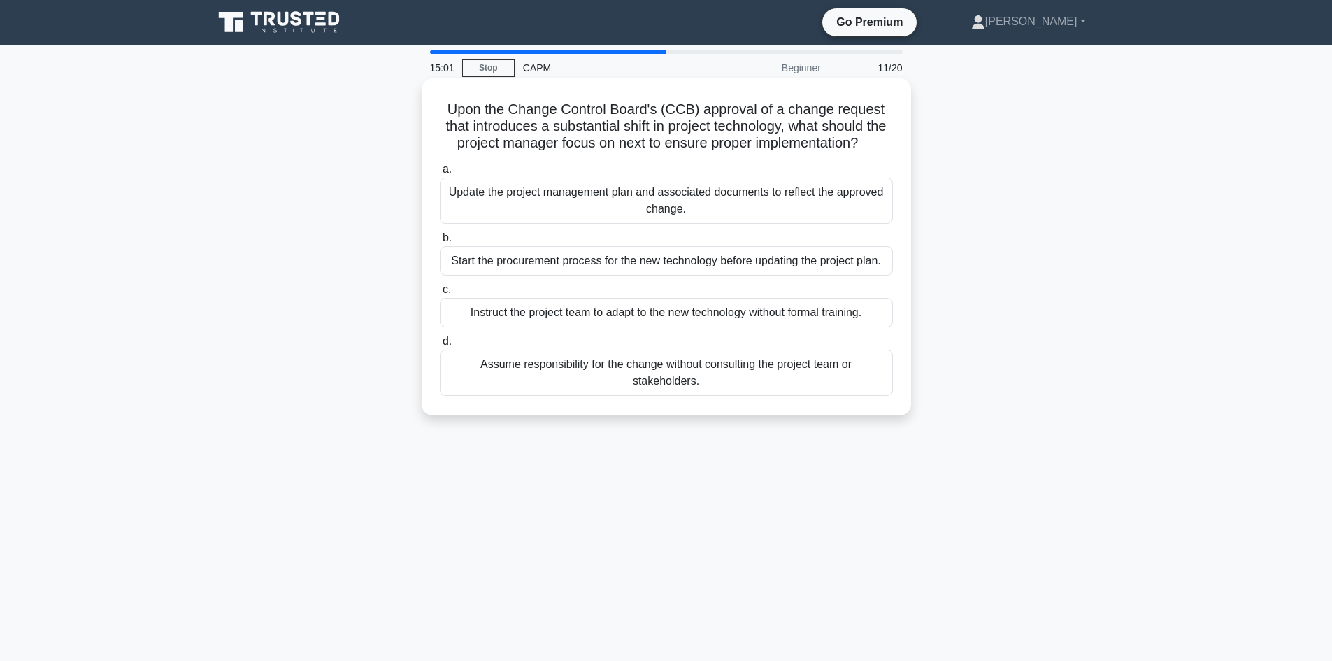
click at [783, 224] on div "Update the project management plan and associated documents to reflect the appr…" at bounding box center [666, 201] width 453 height 46
click at [440, 174] on input "a. Update the project management plan and associated documents to reflect the a…" at bounding box center [440, 169] width 0 height 9
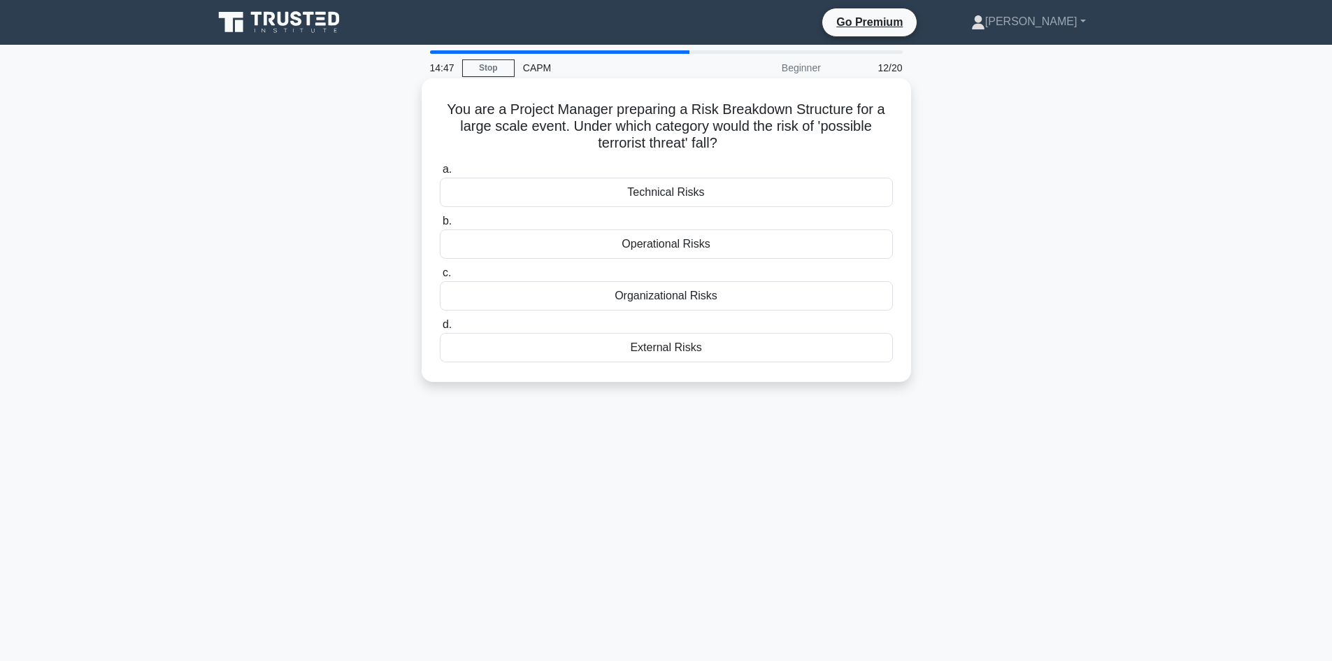
click at [675, 346] on div "External Risks" at bounding box center [666, 347] width 453 height 29
click at [440, 329] on input "d. External Risks" at bounding box center [440, 324] width 0 height 9
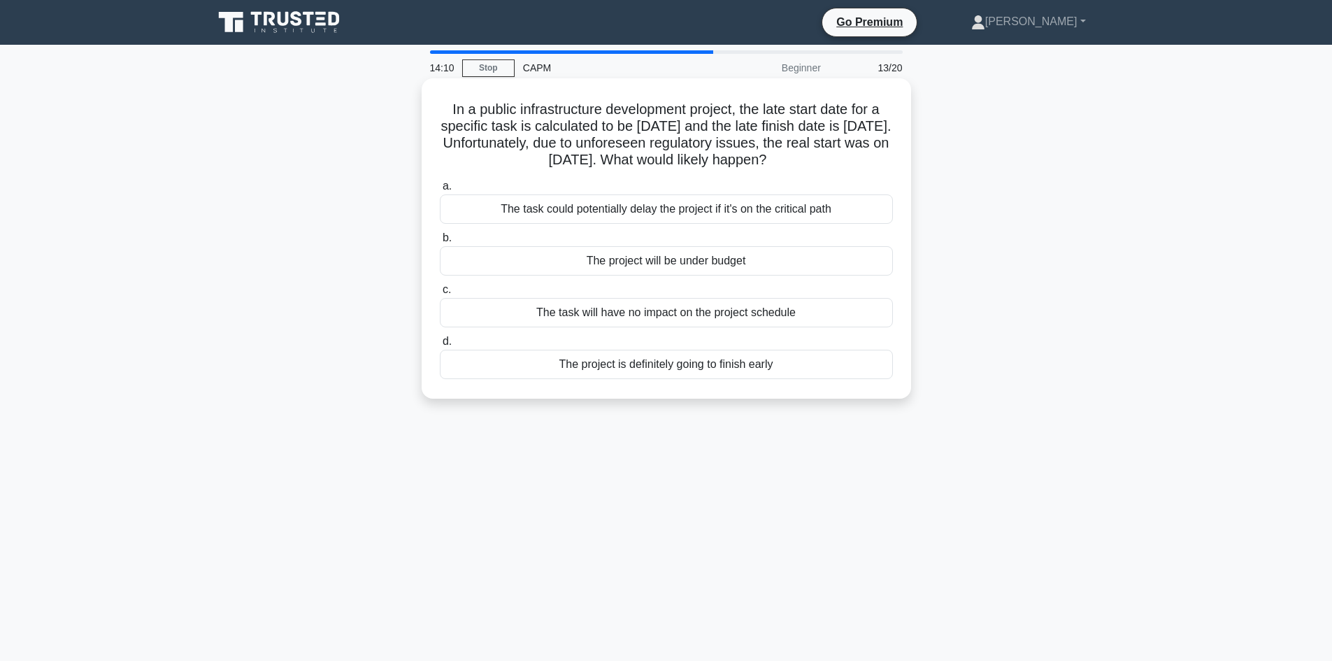
click at [754, 213] on div "The task could potentially delay the project if it's on the critical path" at bounding box center [666, 208] width 453 height 29
click at [440, 191] on input "a. The task could potentially delay the project if it's on the critical path" at bounding box center [440, 186] width 0 height 9
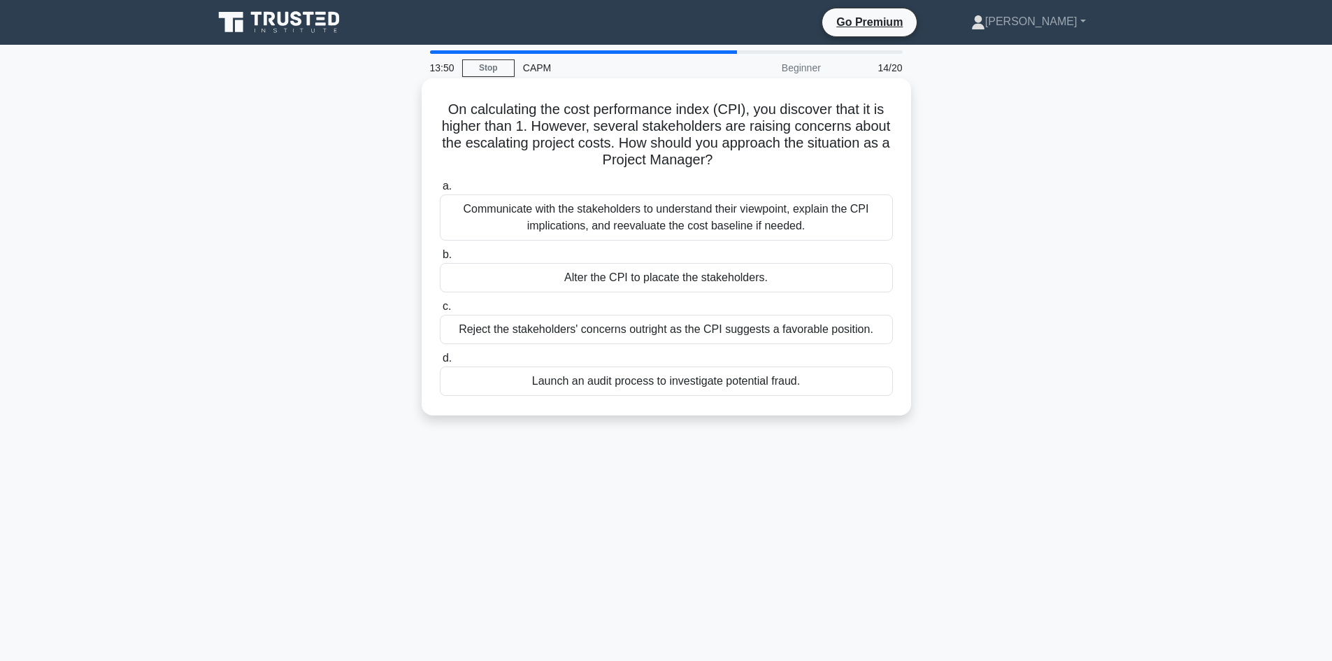
click at [747, 222] on div "Communicate with the stakeholders to understand their viewpoint, explain the CP…" at bounding box center [666, 217] width 453 height 46
click at [440, 191] on input "a. Communicate with the stakeholders to understand their viewpoint, explain the…" at bounding box center [440, 186] width 0 height 9
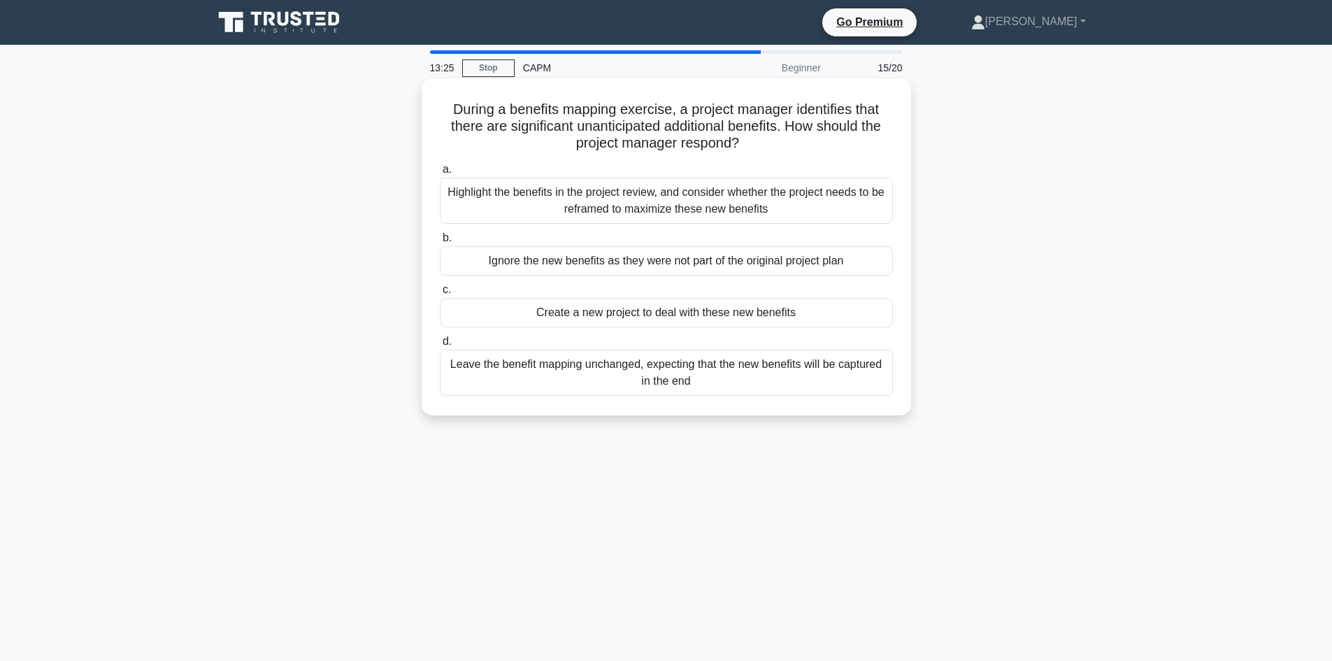
click at [759, 208] on div "Highlight the benefits in the project review, and consider whether the project …" at bounding box center [666, 201] width 453 height 46
click at [440, 174] on input "a. Highlight the benefits in the project review, and consider whether the proje…" at bounding box center [440, 169] width 0 height 9
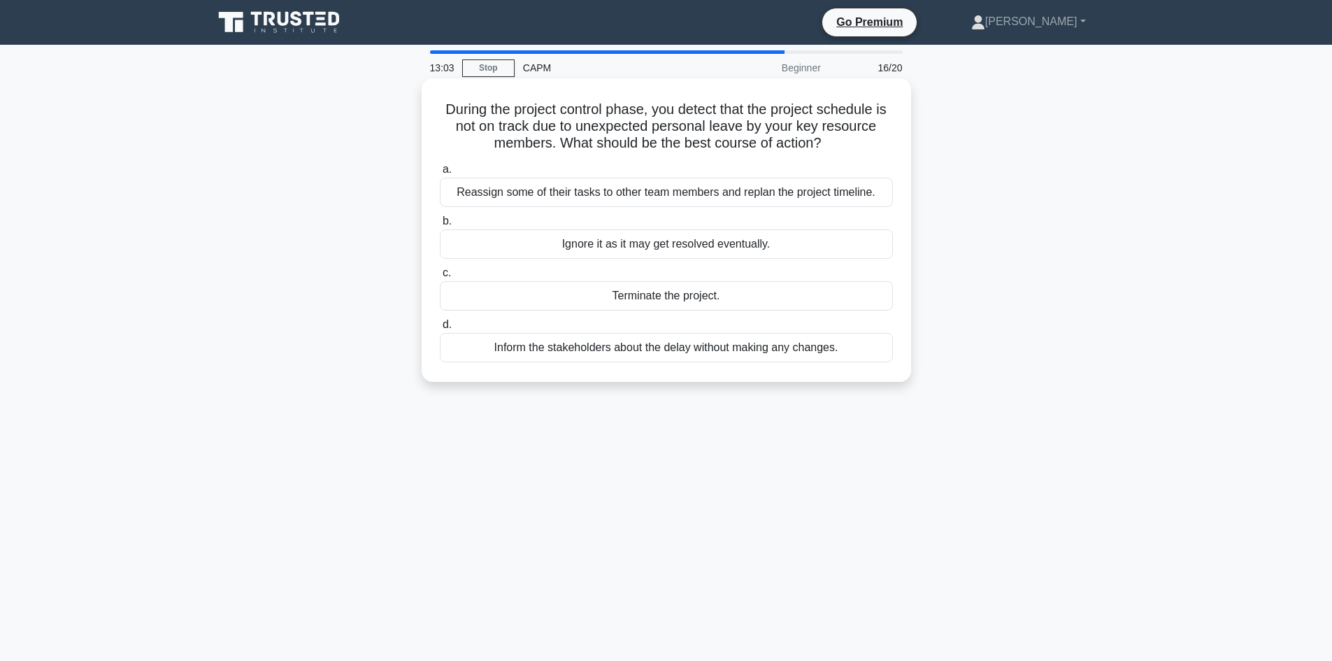
click at [732, 196] on div "Reassign some of their tasks to other team members and replan the project timel…" at bounding box center [666, 192] width 453 height 29
click at [440, 174] on input "a. Reassign some of their tasks to other team members and replan the project ti…" at bounding box center [440, 169] width 0 height 9
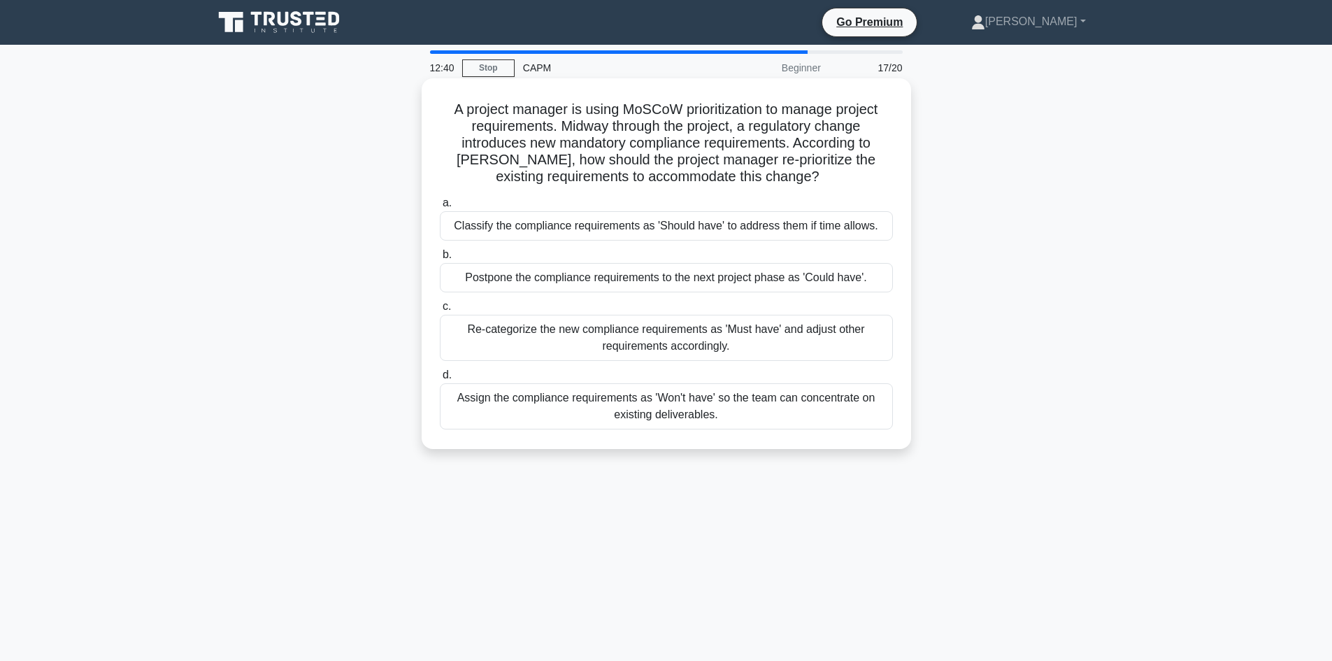
click at [793, 341] on div "Re-categorize the new compliance requirements as 'Must have' and adjust other r…" at bounding box center [666, 338] width 453 height 46
click at [440, 311] on input "c. Re-categorize the new compliance requirements as 'Must have' and adjust othe…" at bounding box center [440, 306] width 0 height 9
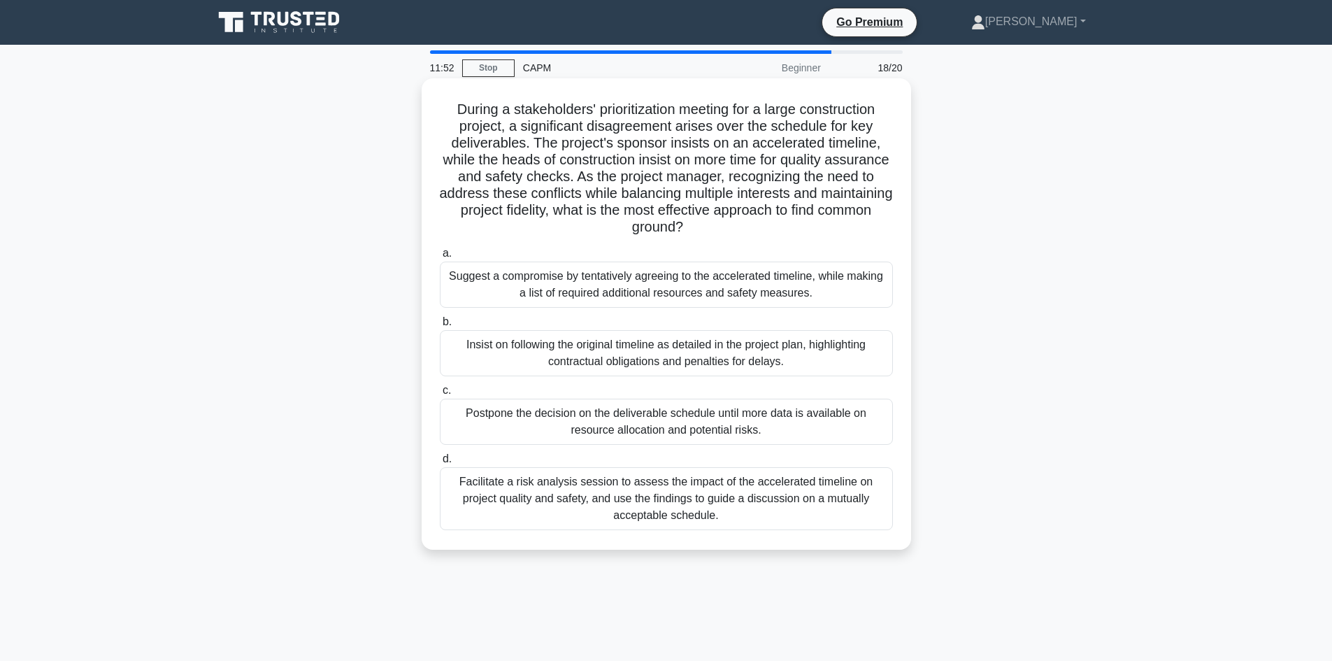
click at [797, 506] on div "Facilitate a risk analysis session to assess the impact of the accelerated time…" at bounding box center [666, 498] width 453 height 63
click at [440, 464] on input "d. Facilitate a risk analysis session to assess the impact of the accelerated t…" at bounding box center [440, 459] width 0 height 9
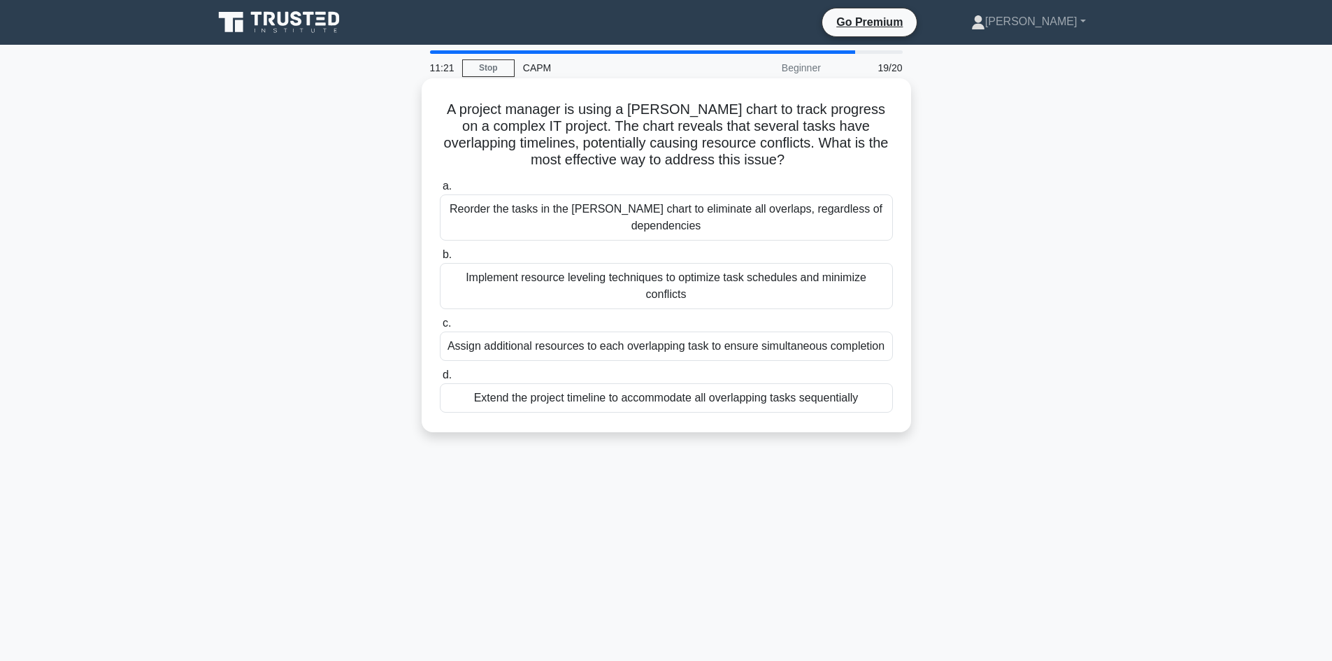
click at [718, 273] on div "Implement resource leveling techniques to optimize task schedules and minimize …" at bounding box center [666, 286] width 453 height 46
click at [440, 259] on input "b. Implement resource leveling techniques to optimize task schedules and minimi…" at bounding box center [440, 254] width 0 height 9
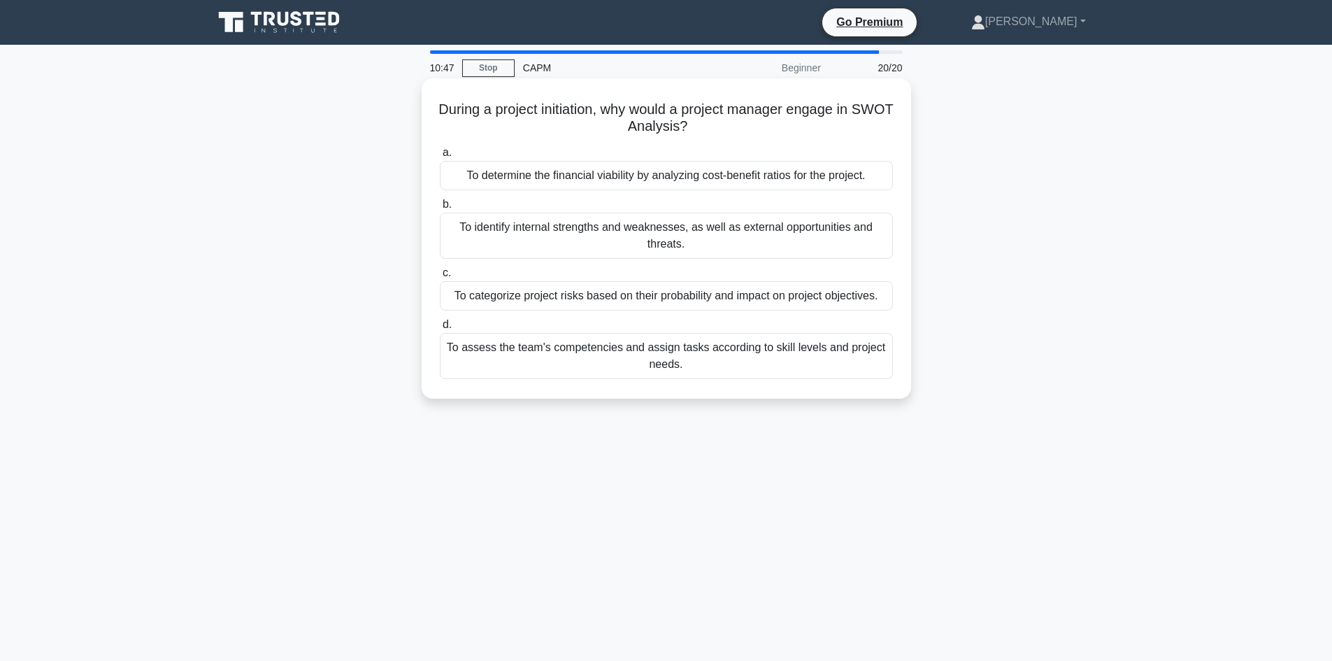
click at [702, 238] on div "To identify internal strengths and weaknesses, as well as external opportunitie…" at bounding box center [666, 236] width 453 height 46
click at [440, 209] on input "b. To identify internal strengths and weaknesses, as well as external opportuni…" at bounding box center [440, 204] width 0 height 9
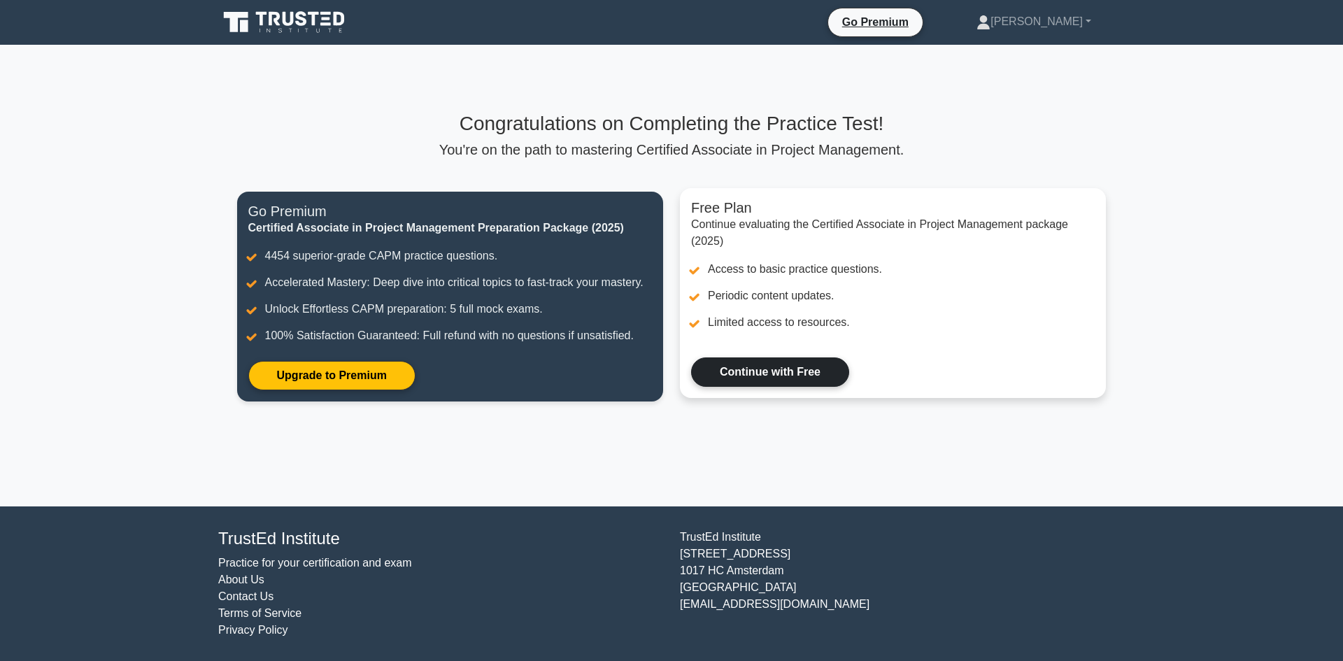
click at [766, 378] on link "Continue with Free" at bounding box center [770, 371] width 158 height 29
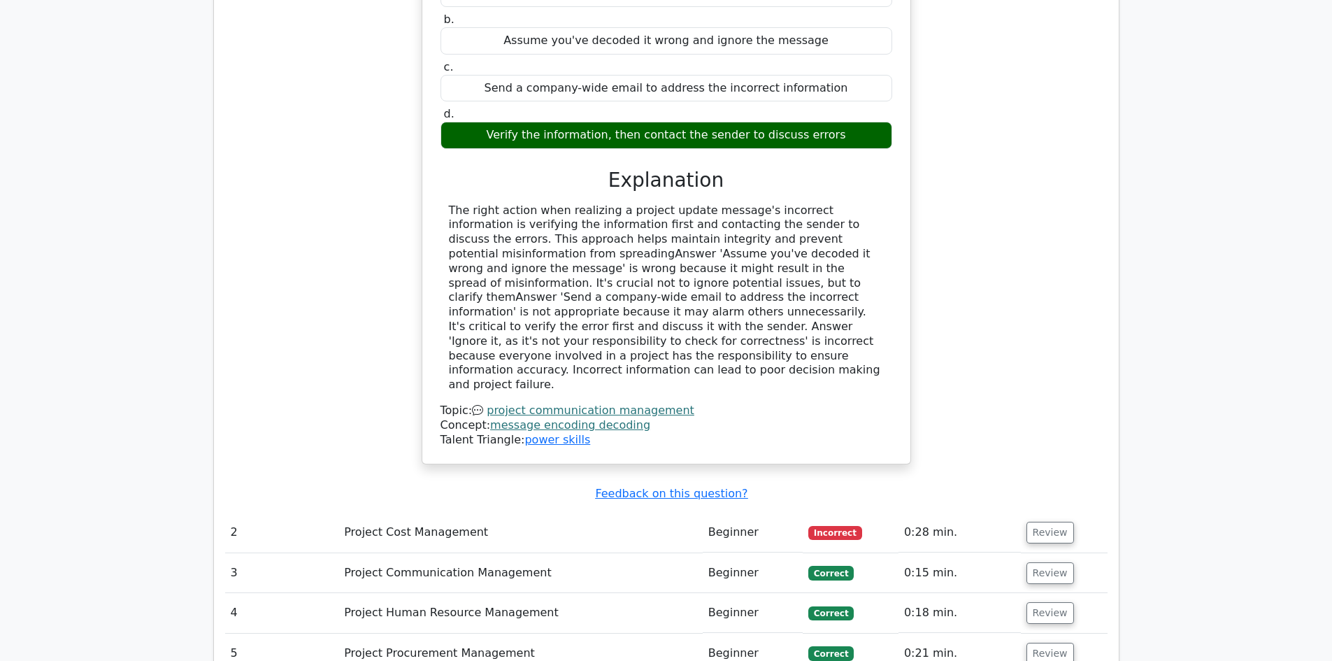
scroll to position [1748, 0]
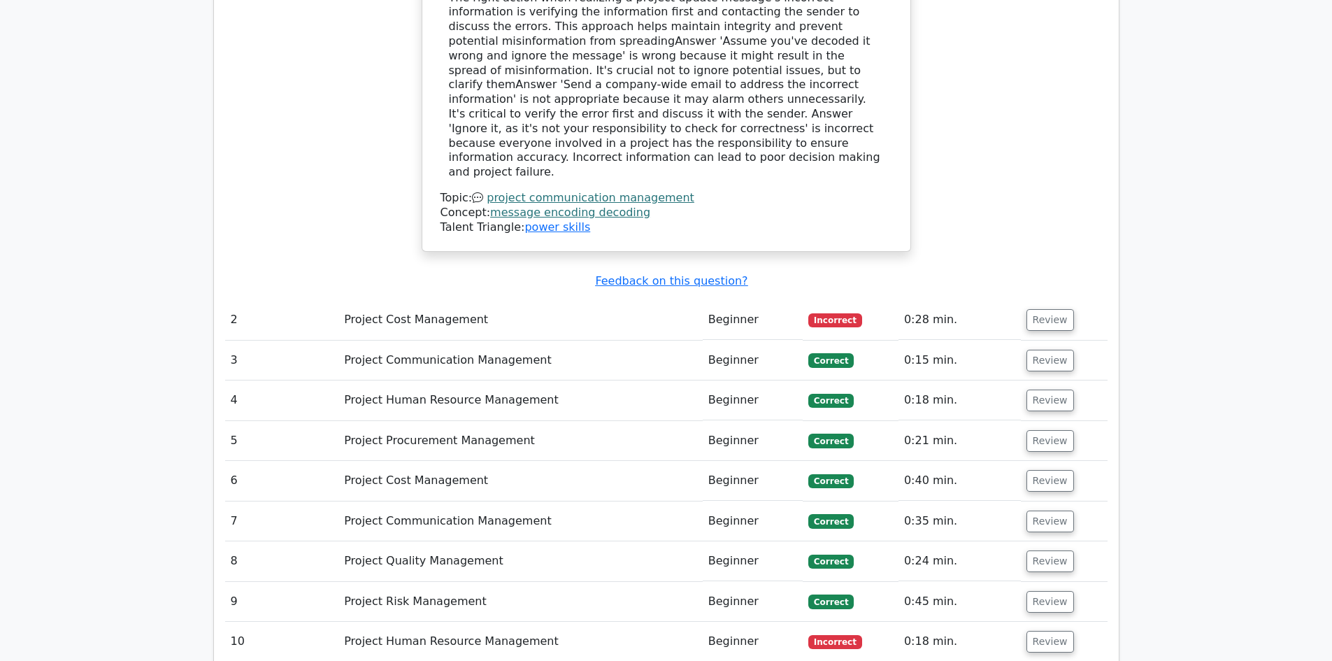
click at [575, 300] on td "Project Cost Management" at bounding box center [520, 320] width 364 height 40
click at [1062, 309] on button "Review" at bounding box center [1051, 320] width 48 height 22
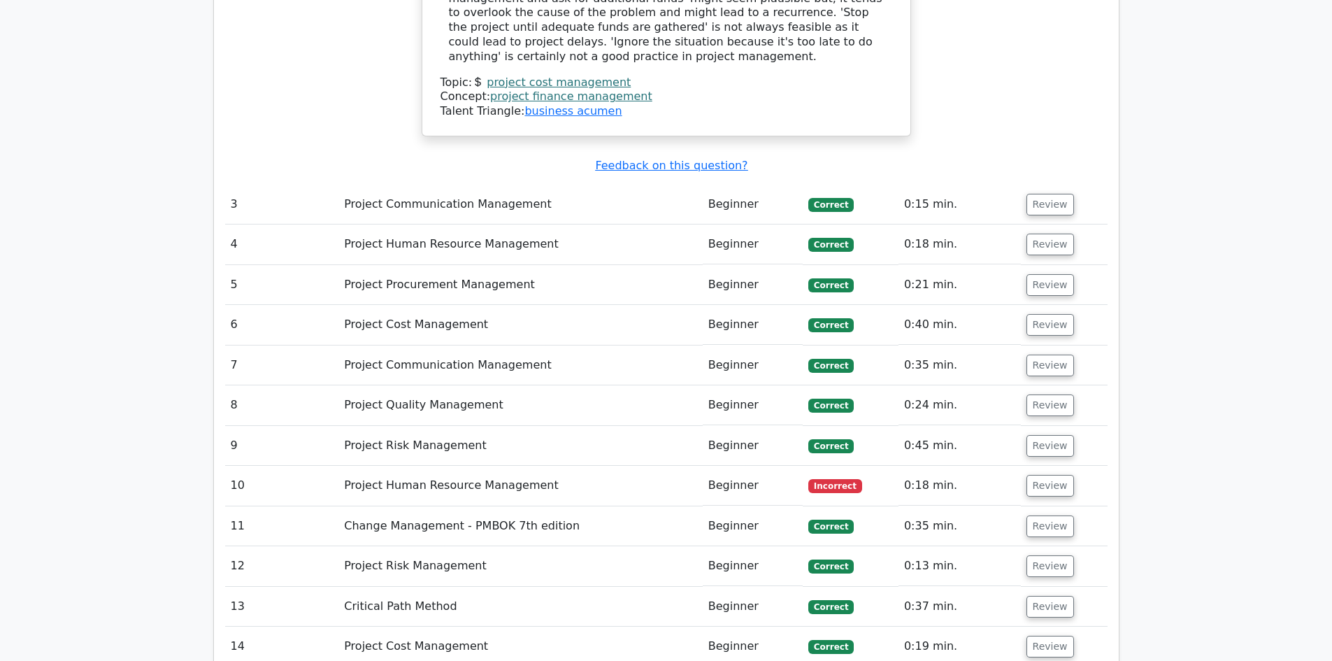
scroll to position [2518, 0]
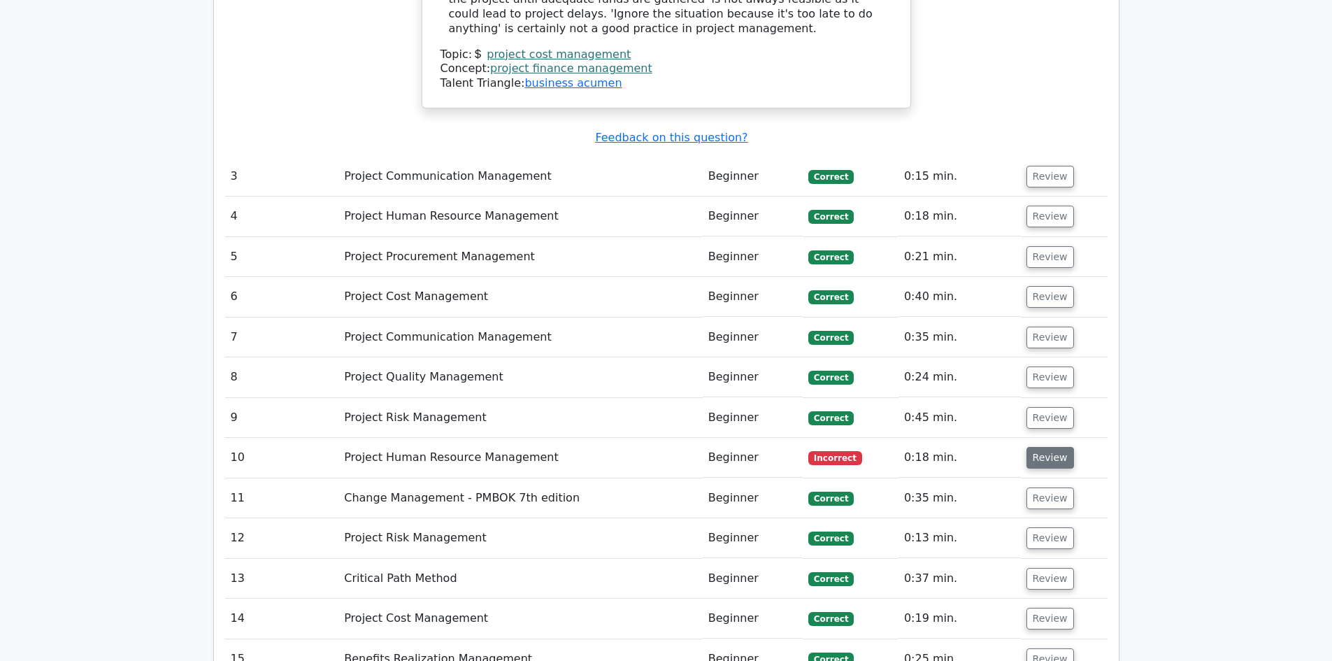
click at [1055, 447] on button "Review" at bounding box center [1051, 458] width 48 height 22
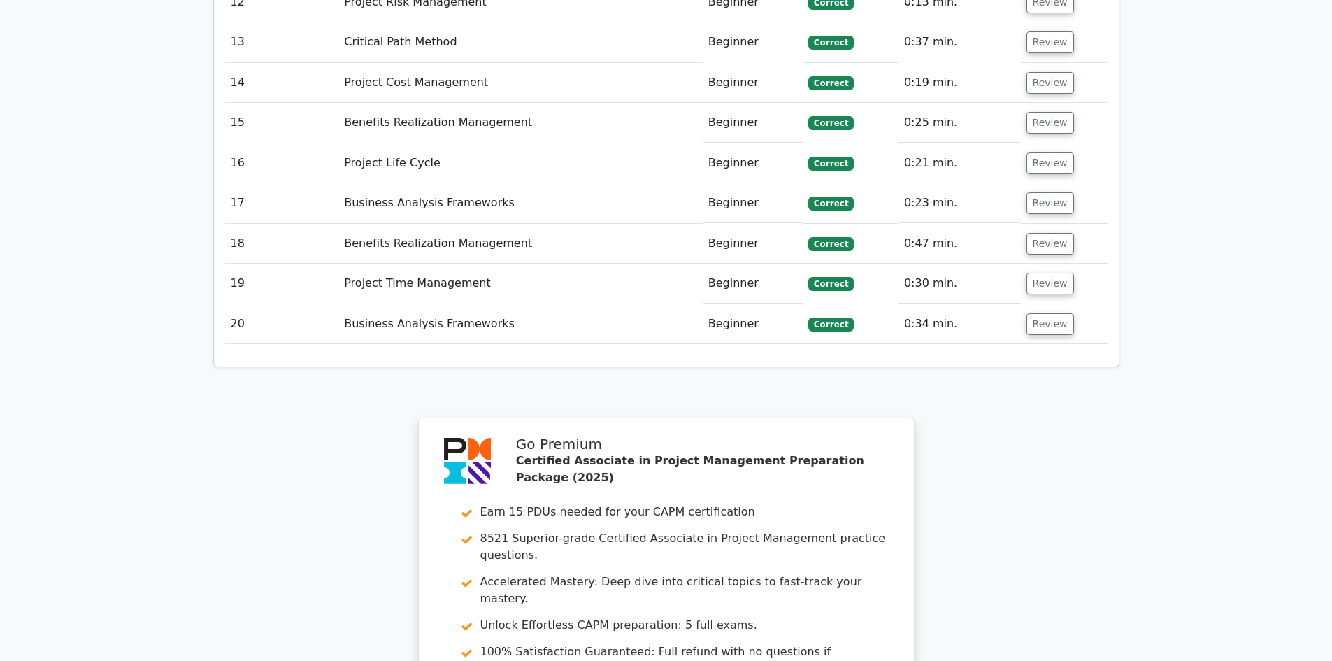
scroll to position [3895, 0]
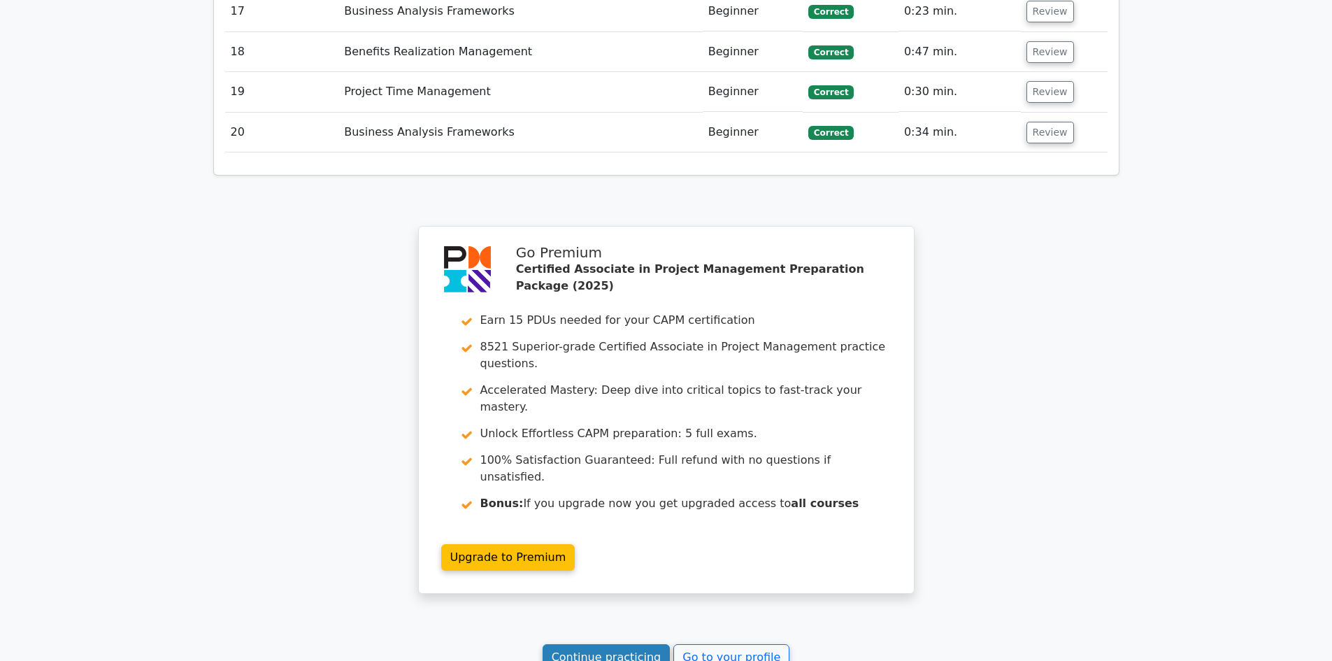
click at [620, 644] on link "Continue practicing" at bounding box center [607, 657] width 128 height 27
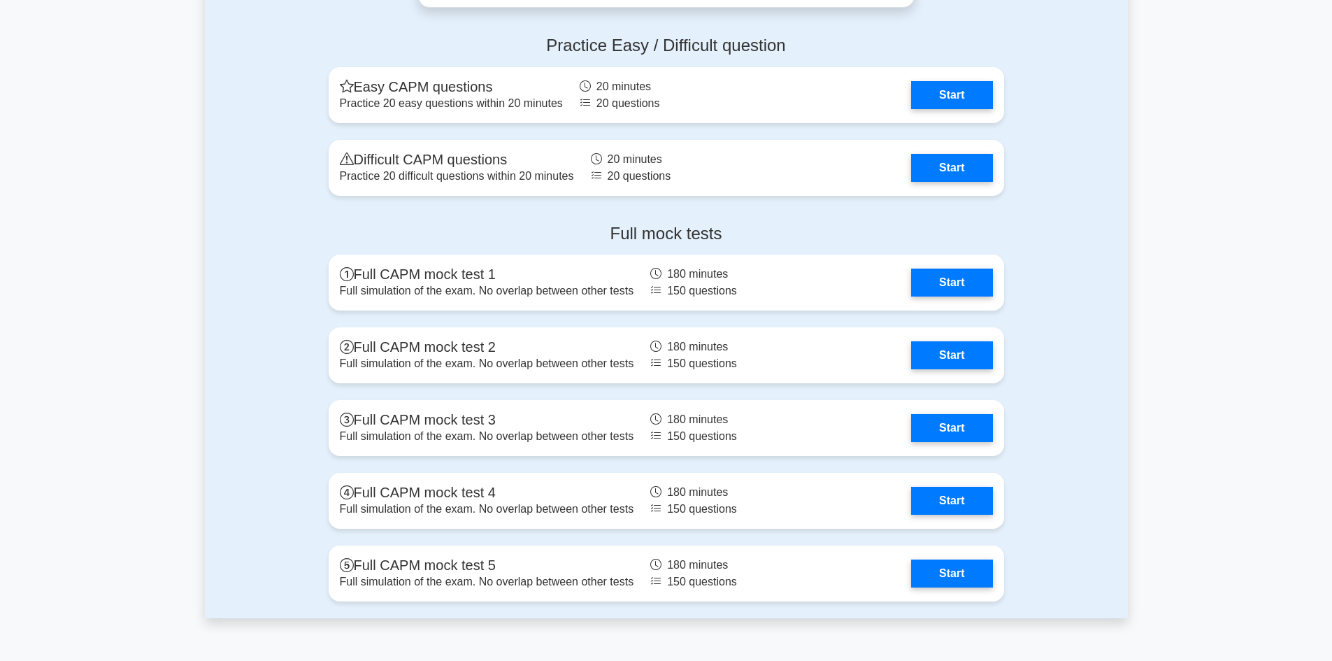
scroll to position [4056, 0]
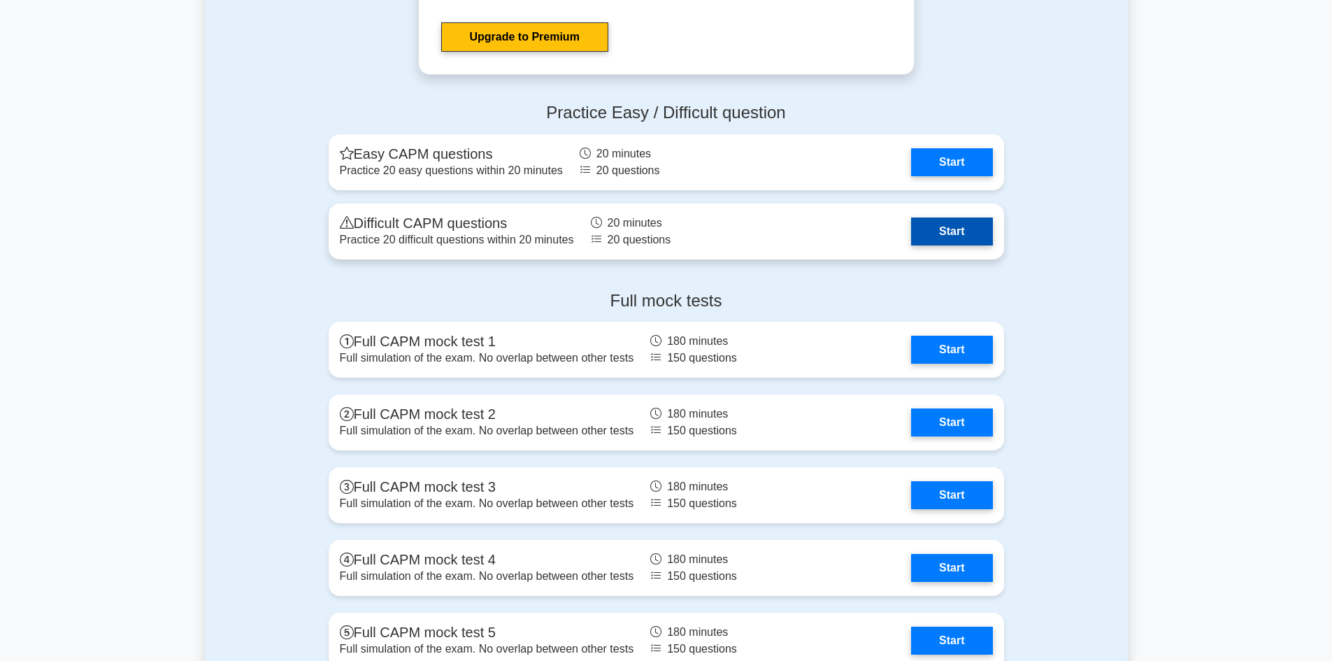
click at [938, 230] on link "Start" at bounding box center [951, 231] width 81 height 28
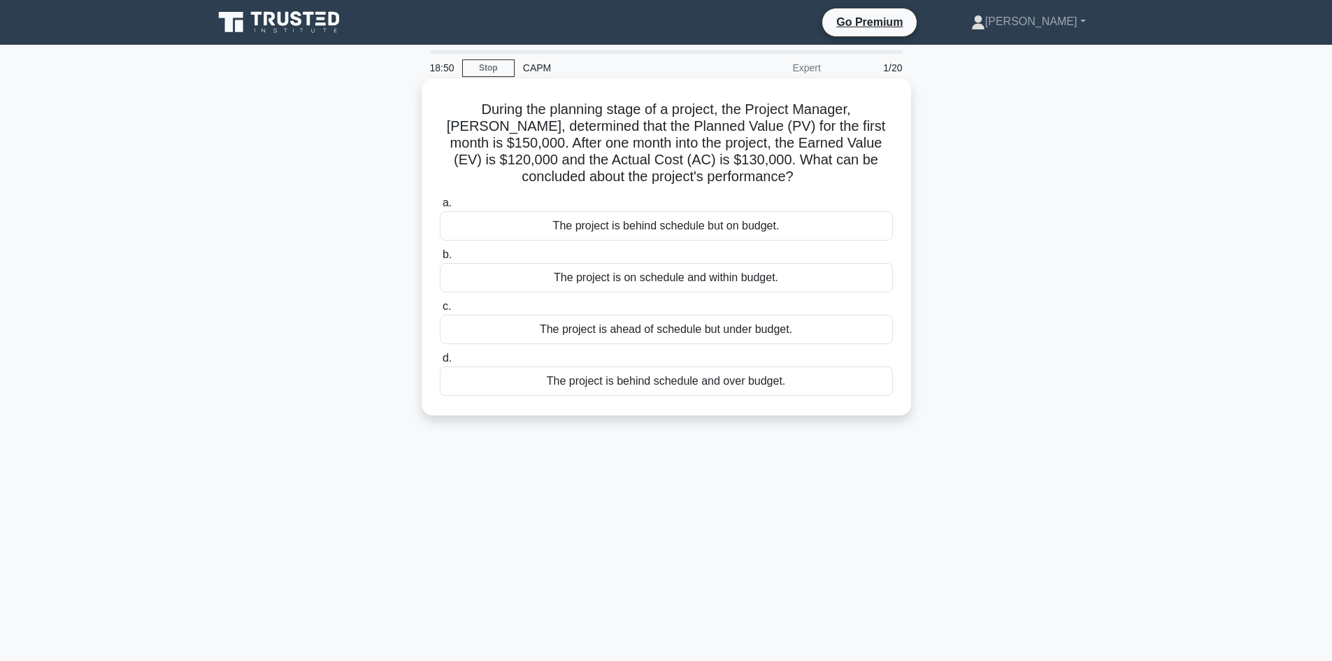
click at [662, 228] on div "The project is behind schedule but on budget." at bounding box center [666, 225] width 453 height 29
click at [440, 208] on input "a. The project is behind schedule but on budget." at bounding box center [440, 203] width 0 height 9
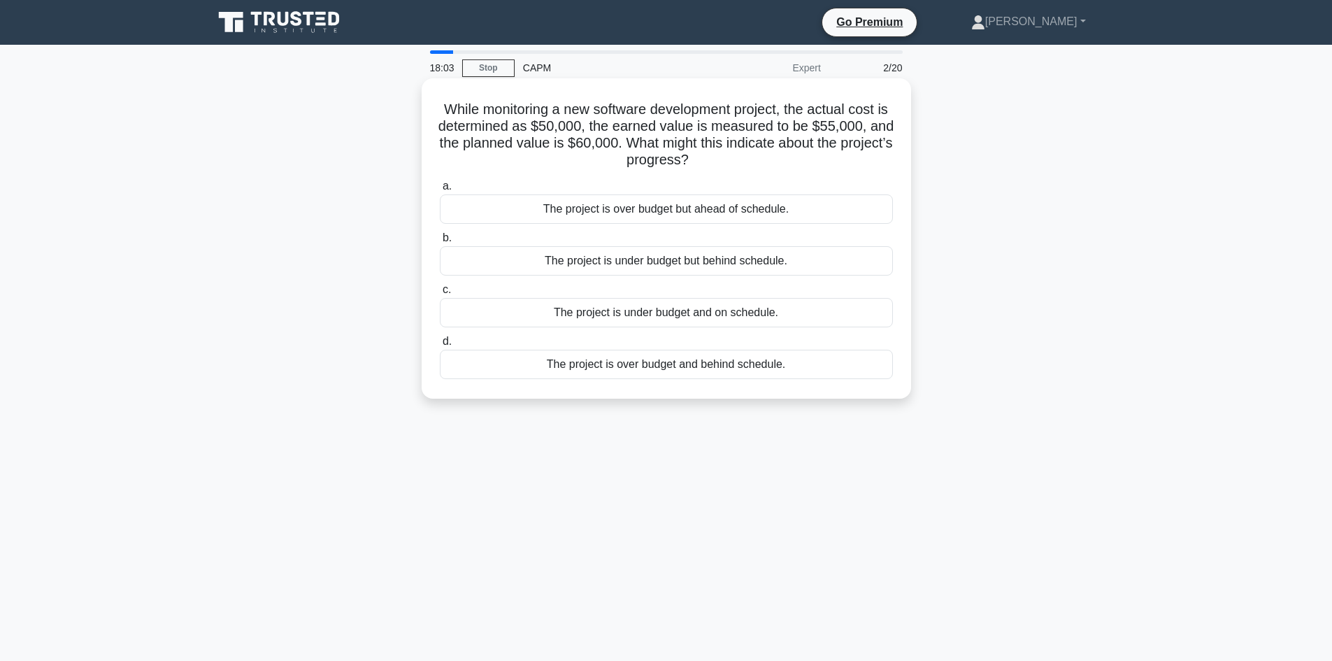
click at [635, 265] on div "The project is under budget but behind schedule." at bounding box center [666, 260] width 453 height 29
click at [440, 243] on input "b. The project is under budget but behind schedule." at bounding box center [440, 238] width 0 height 9
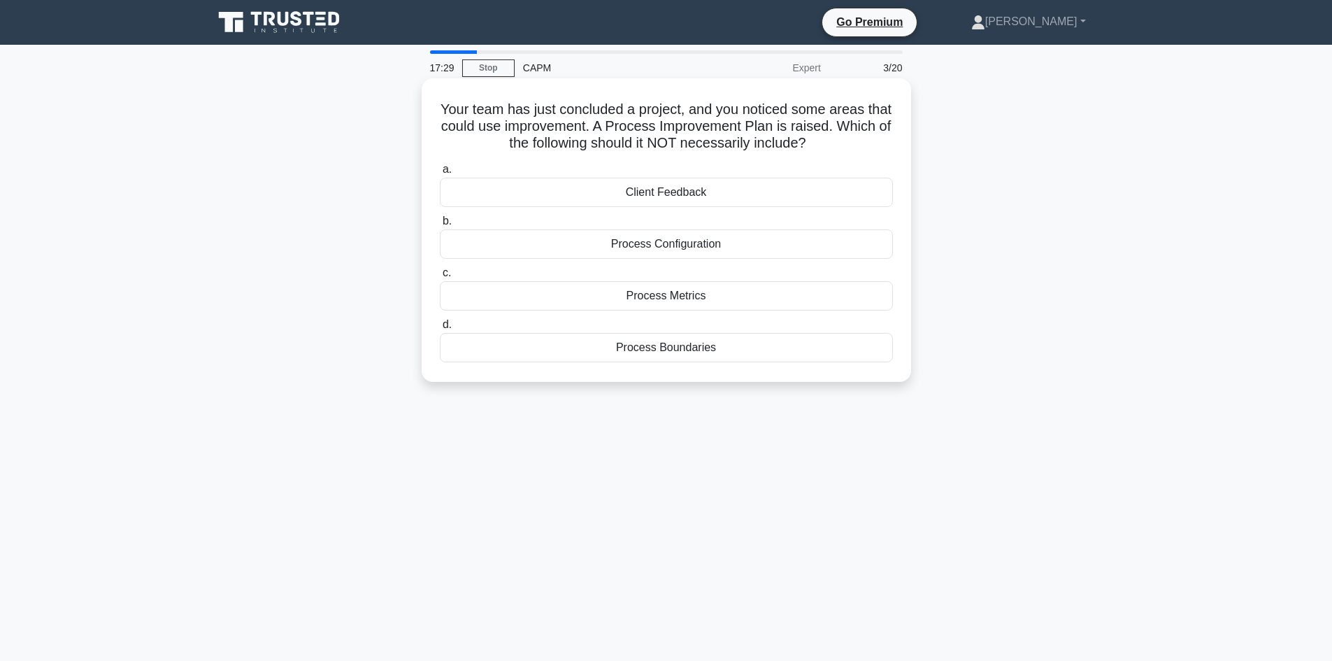
click at [691, 355] on div "Process Boundaries" at bounding box center [666, 347] width 453 height 29
click at [440, 329] on input "d. Process Boundaries" at bounding box center [440, 324] width 0 height 9
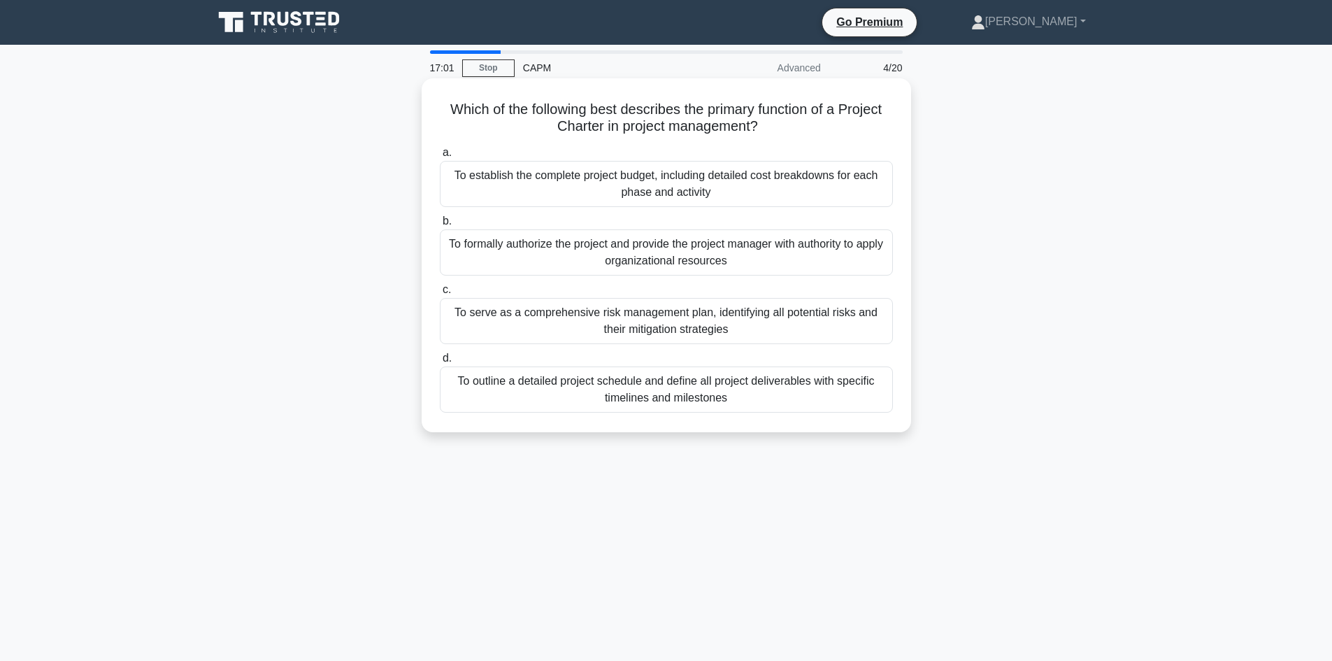
click at [708, 252] on div "To formally authorize the project and provide the project manager with authorit…" at bounding box center [666, 252] width 453 height 46
click at [440, 226] on input "b. To formally authorize the project and provide the project manager with autho…" at bounding box center [440, 221] width 0 height 9
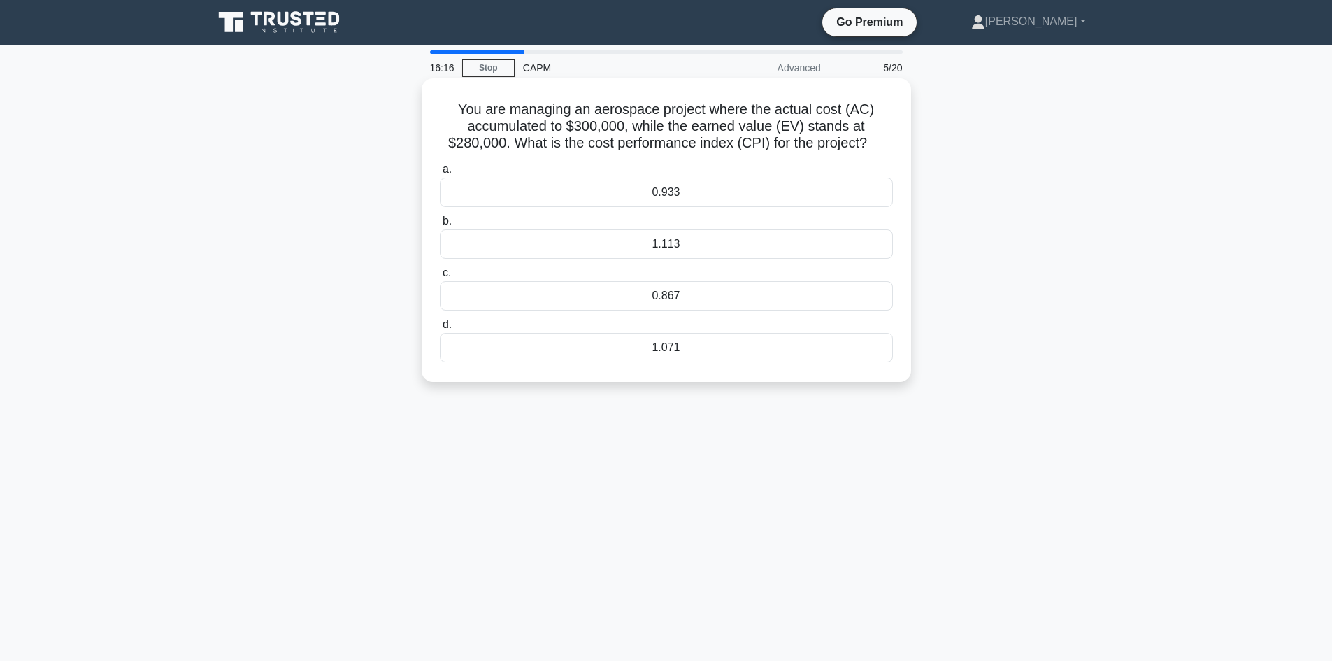
click at [558, 345] on div "1.071" at bounding box center [666, 347] width 453 height 29
click at [440, 329] on input "d. 1.071" at bounding box center [440, 324] width 0 height 9
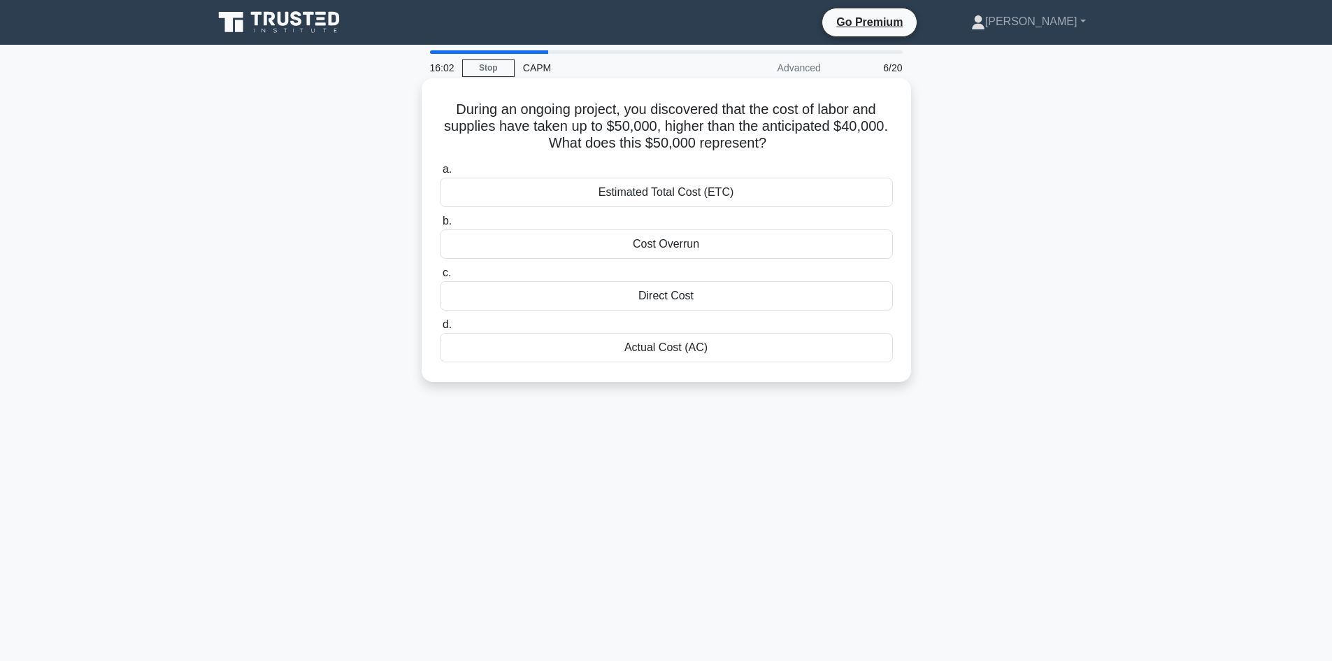
click at [645, 354] on div "Actual Cost (AC)" at bounding box center [666, 347] width 453 height 29
click at [440, 329] on input "d. Actual Cost (AC)" at bounding box center [440, 324] width 0 height 9
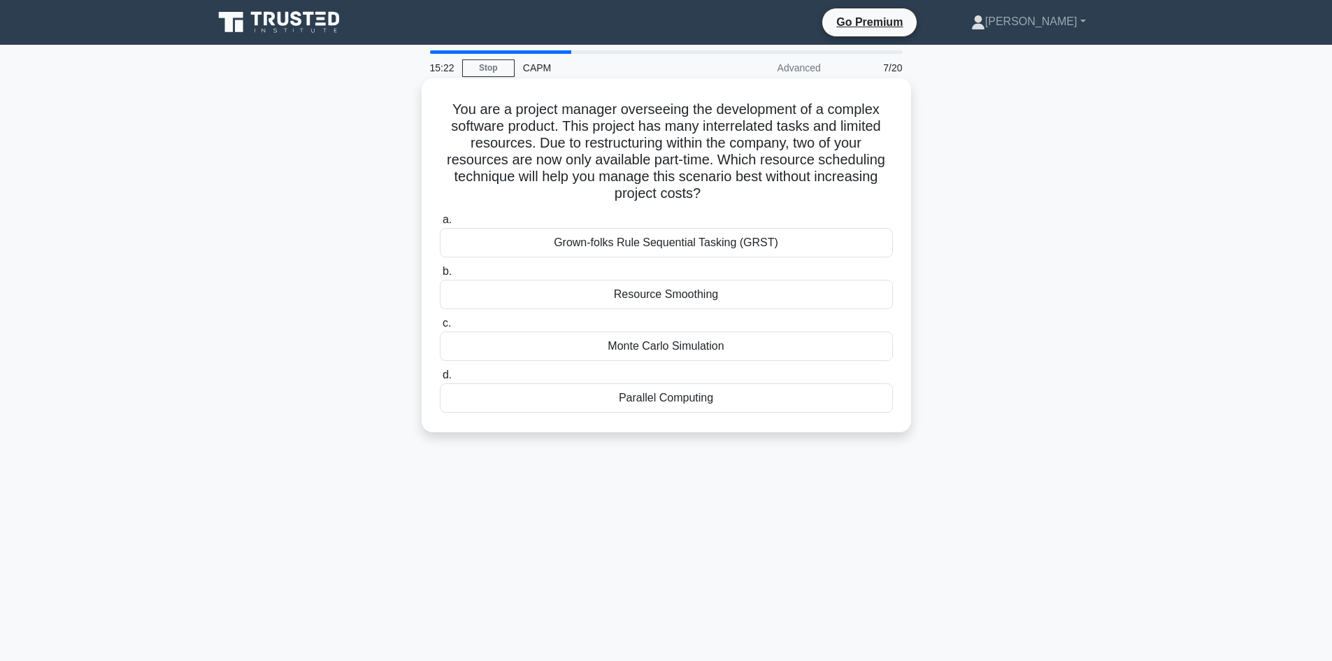
click at [703, 240] on div "Grown-folks Rule Sequential Tasking (GRST)" at bounding box center [666, 242] width 453 height 29
click at [440, 224] on input "a. Grown-folks Rule Sequential Tasking (GRST)" at bounding box center [440, 219] width 0 height 9
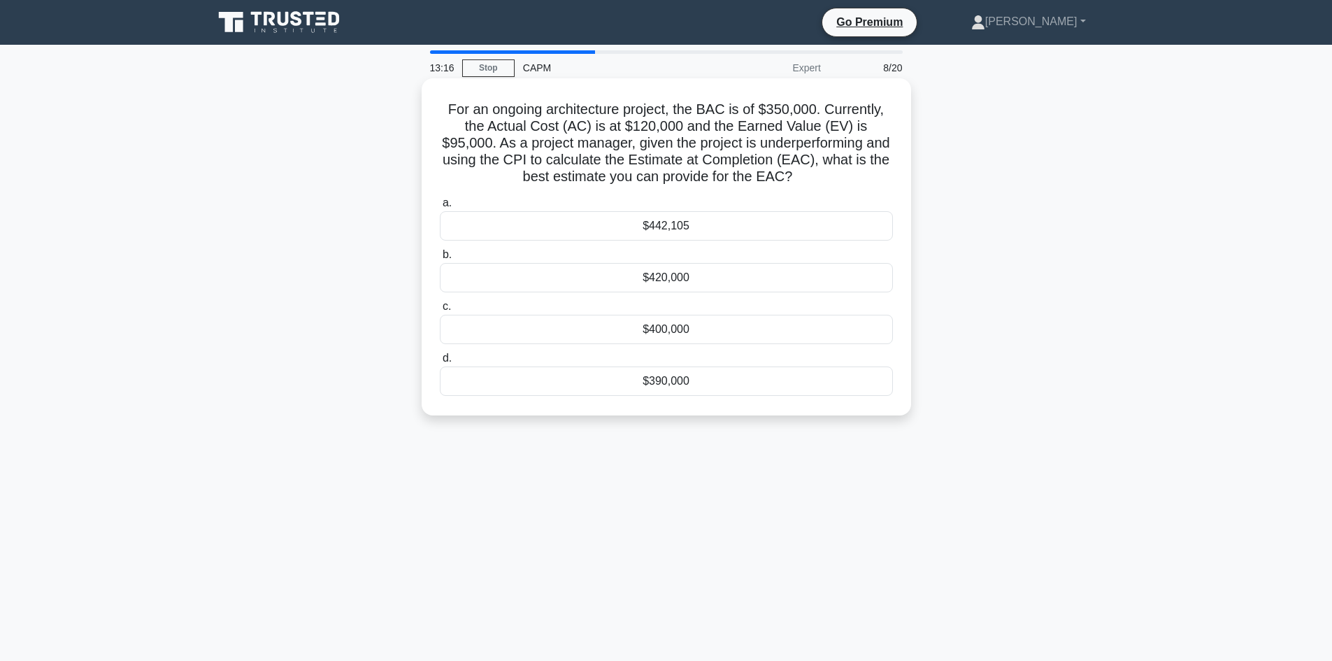
click at [634, 380] on div "$390,000" at bounding box center [666, 380] width 453 height 29
click at [440, 363] on input "d. $390,000" at bounding box center [440, 358] width 0 height 9
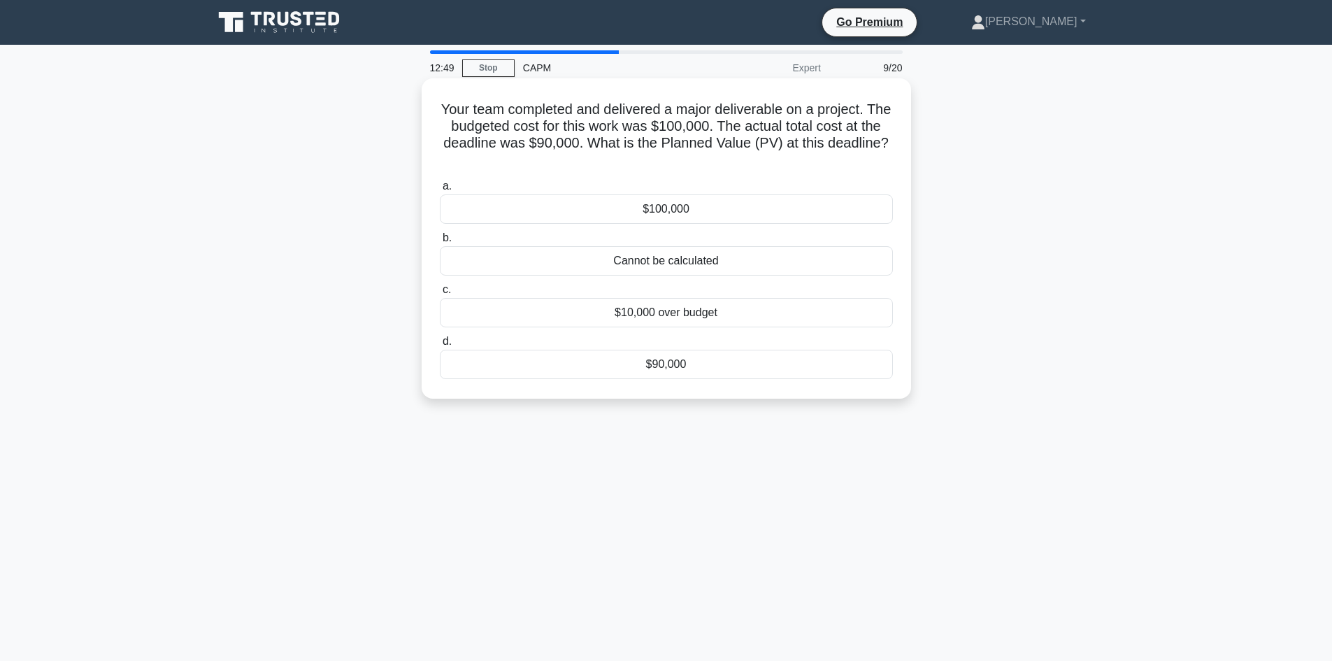
click at [655, 308] on div "$10,000 over budget" at bounding box center [666, 312] width 453 height 29
click at [440, 294] on input "c. $10,000 over budget" at bounding box center [440, 289] width 0 height 9
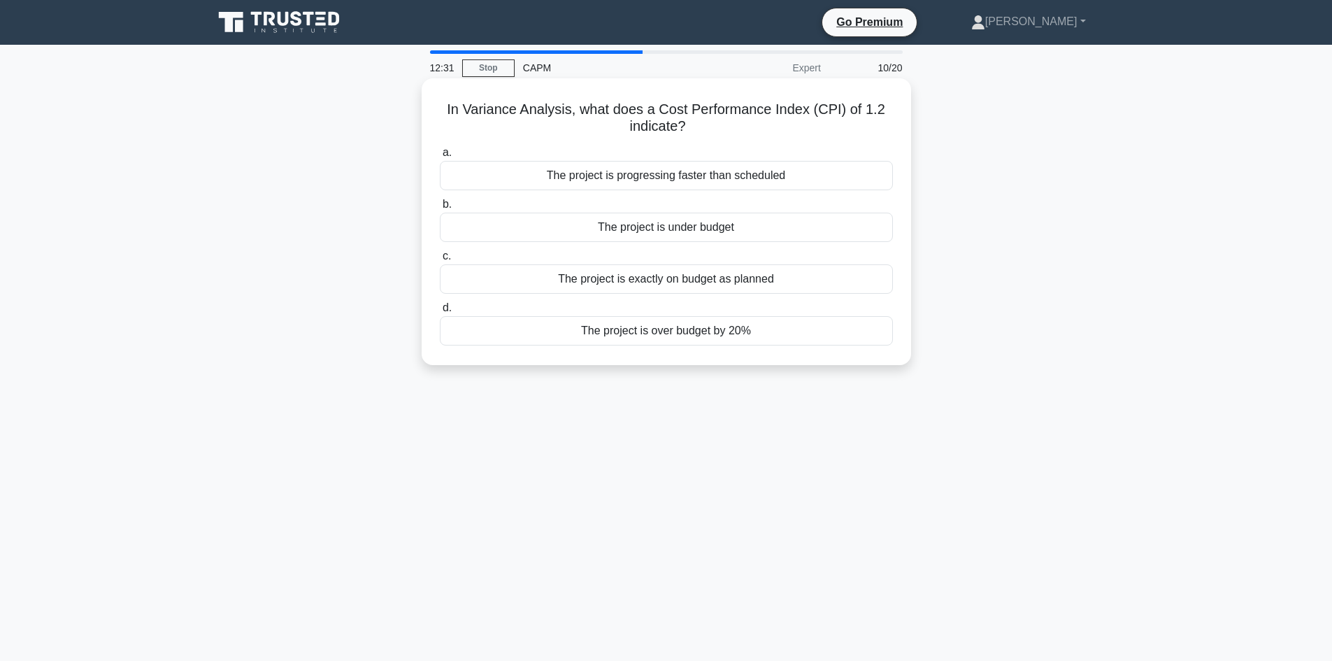
click at [698, 176] on div "The project is progressing faster than scheduled" at bounding box center [666, 175] width 453 height 29
click at [440, 157] on input "a. The project is progressing faster than scheduled" at bounding box center [440, 152] width 0 height 9
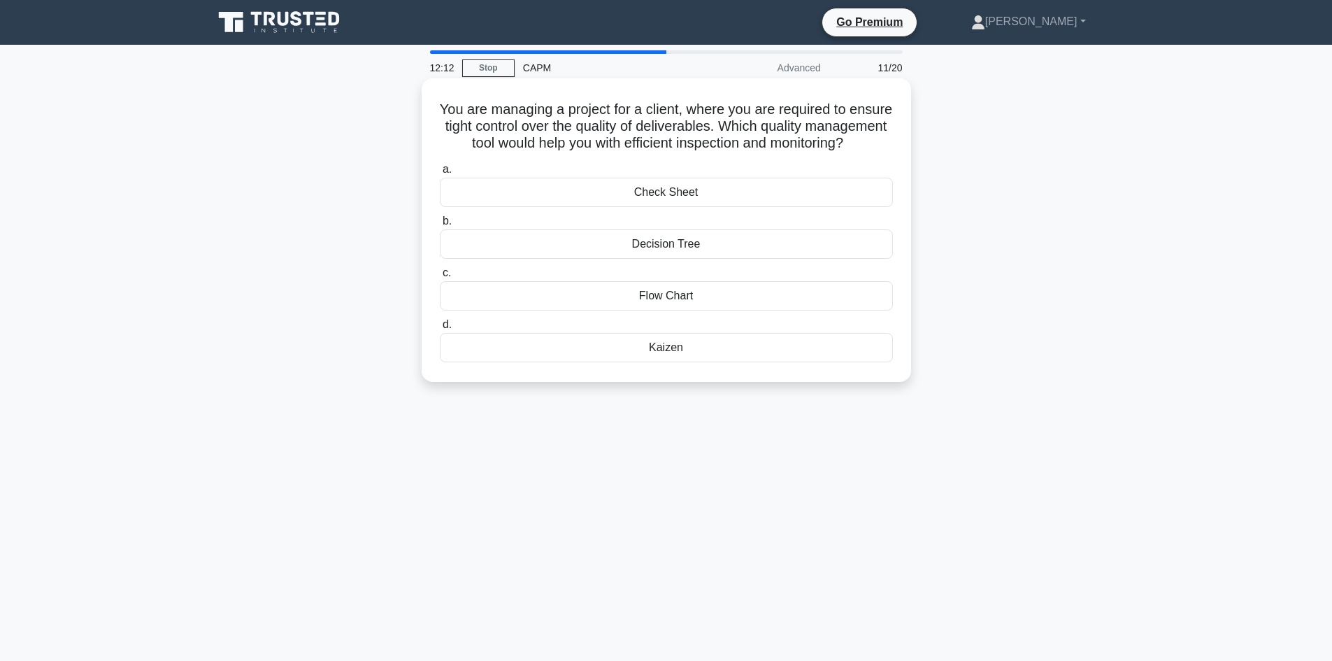
click at [742, 206] on div "Check Sheet" at bounding box center [666, 192] width 453 height 29
click at [440, 174] on input "a. Check Sheet" at bounding box center [440, 169] width 0 height 9
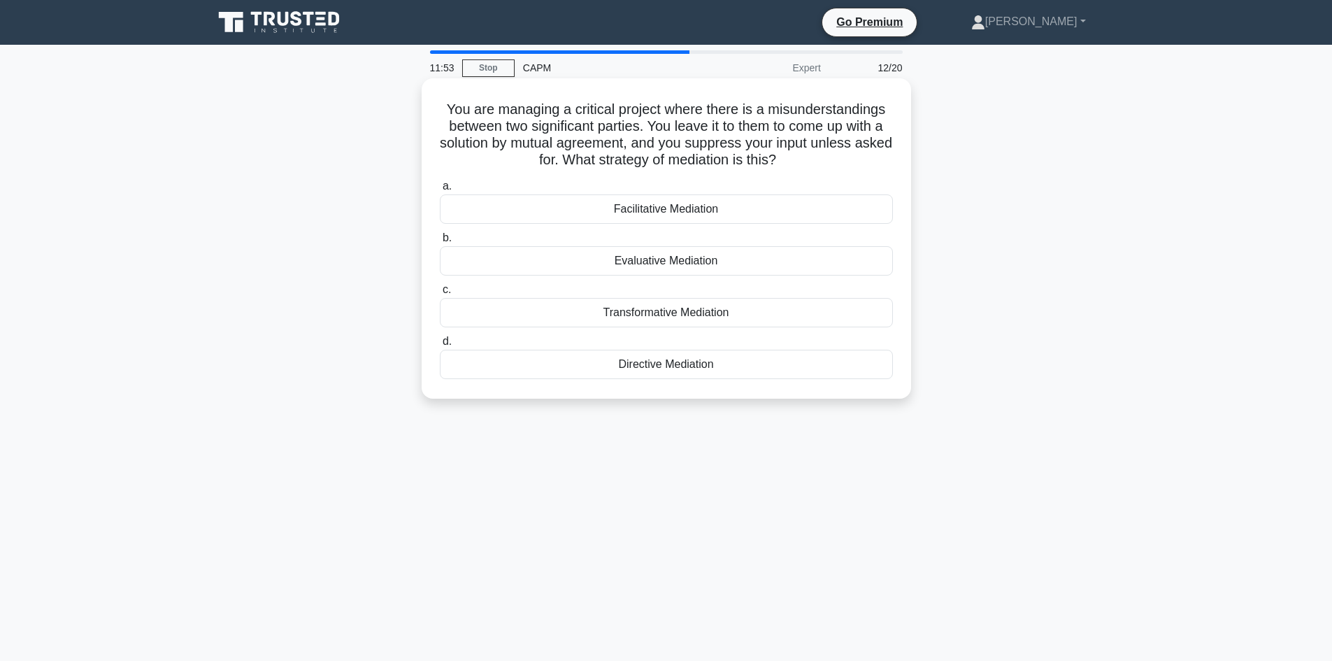
click at [743, 364] on div "Directive Mediation" at bounding box center [666, 364] width 453 height 29
click at [440, 346] on input "d. Directive Mediation" at bounding box center [440, 341] width 0 height 9
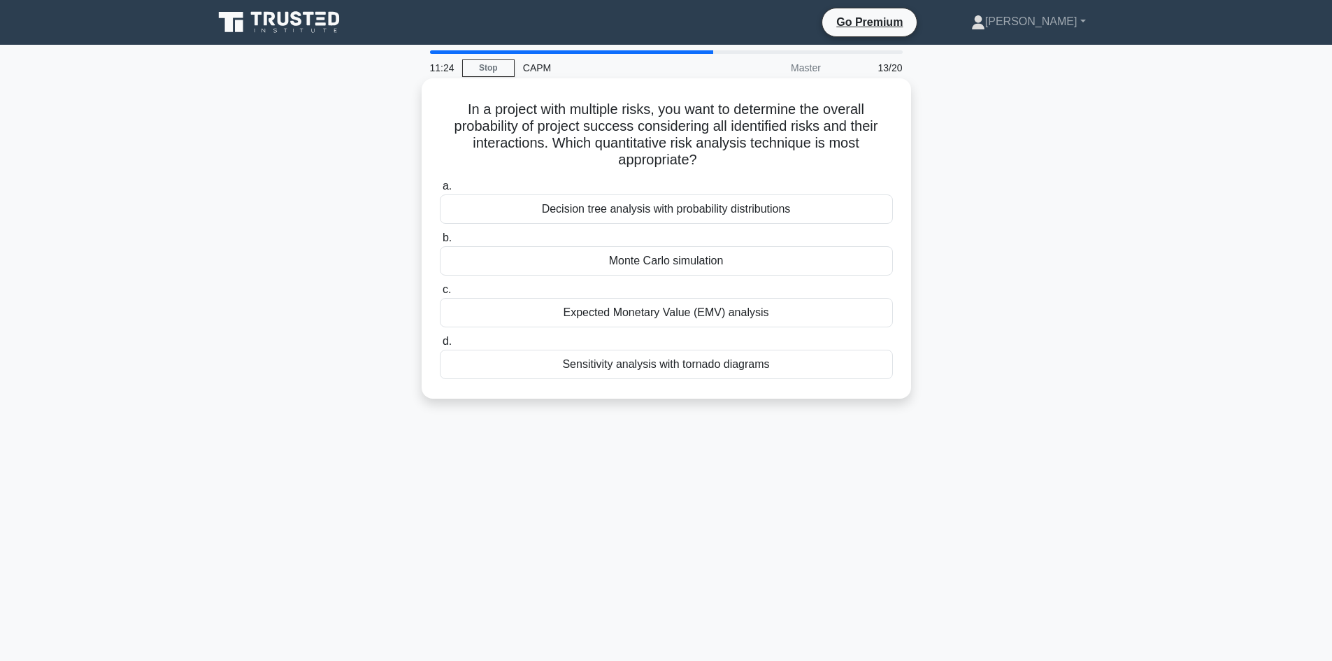
click at [749, 206] on div "Decision tree analysis with probability distributions" at bounding box center [666, 208] width 453 height 29
click at [440, 191] on input "a. Decision tree analysis with probability distributions" at bounding box center [440, 186] width 0 height 9
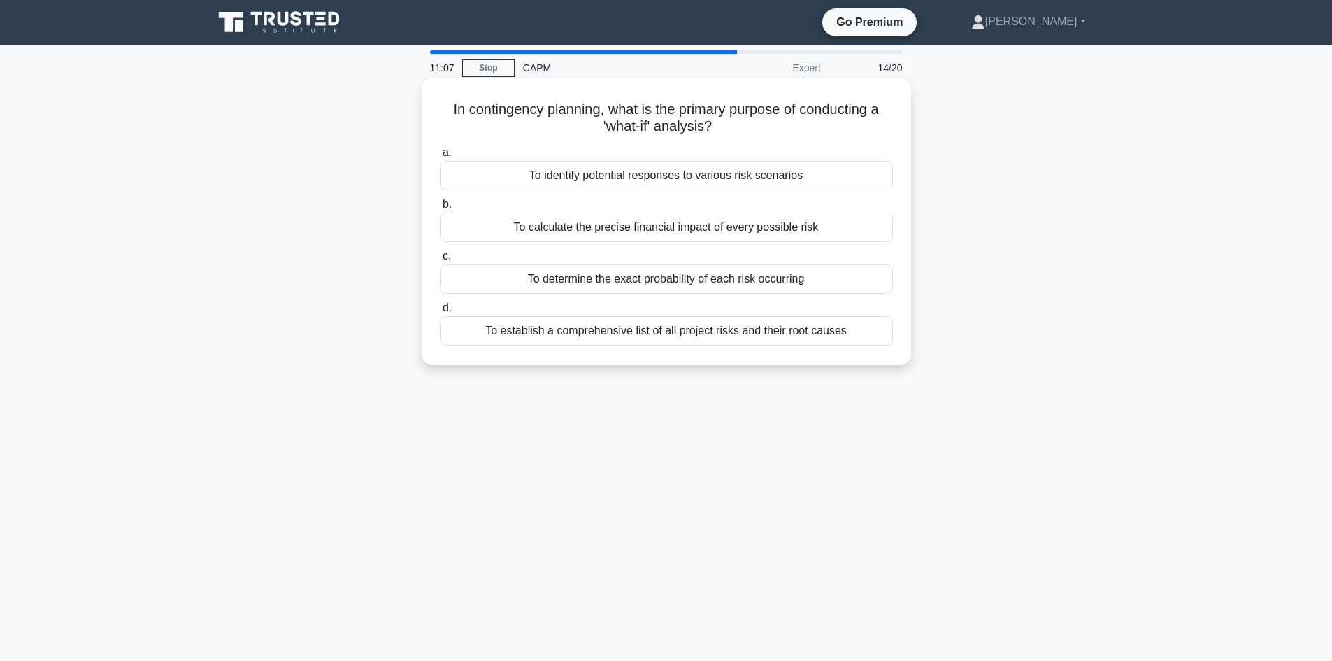
click at [679, 334] on div "To establish a comprehensive list of all project risks and their root causes" at bounding box center [666, 330] width 453 height 29
click at [440, 313] on input "d. To establish a comprehensive list of all project risks and their root causes" at bounding box center [440, 308] width 0 height 9
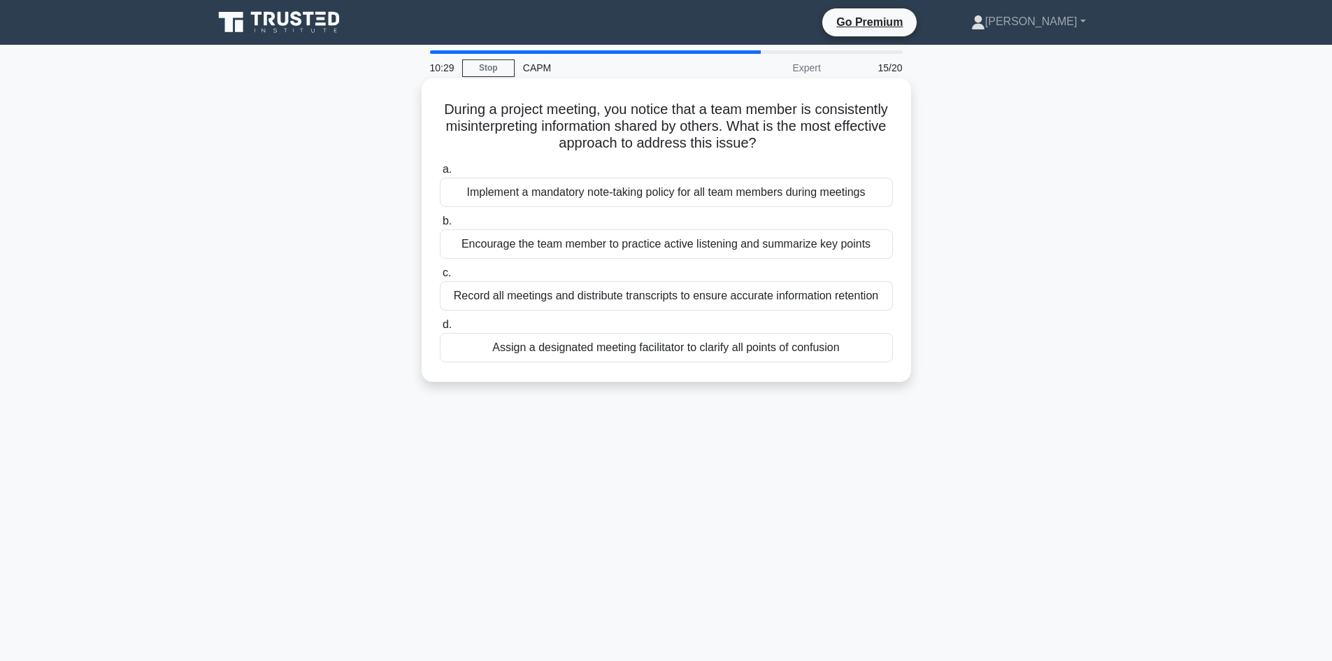
click at [807, 249] on div "Encourage the team member to practice active listening and summarize key points" at bounding box center [666, 243] width 453 height 29
click at [440, 226] on input "b. Encourage the team member to practice active listening and summarize key poi…" at bounding box center [440, 221] width 0 height 9
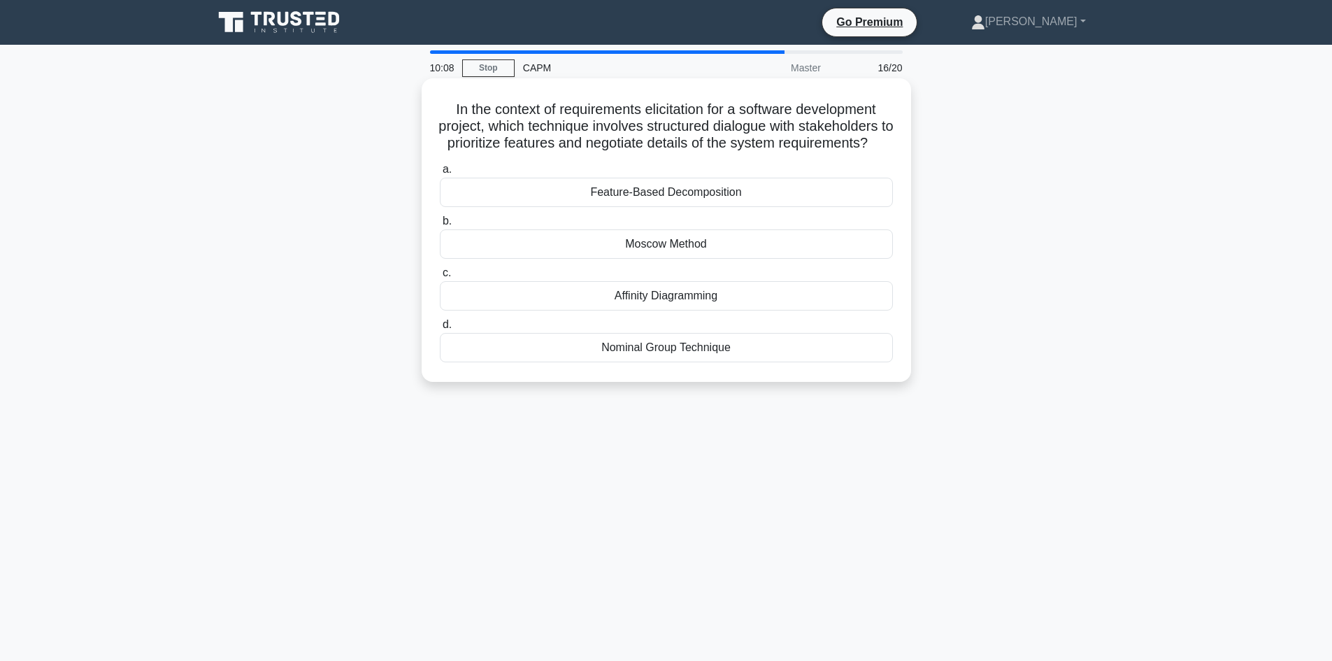
click at [726, 207] on div "Feature-Based Decomposition" at bounding box center [666, 192] width 453 height 29
click at [440, 174] on input "a. Feature-Based Decomposition" at bounding box center [440, 169] width 0 height 9
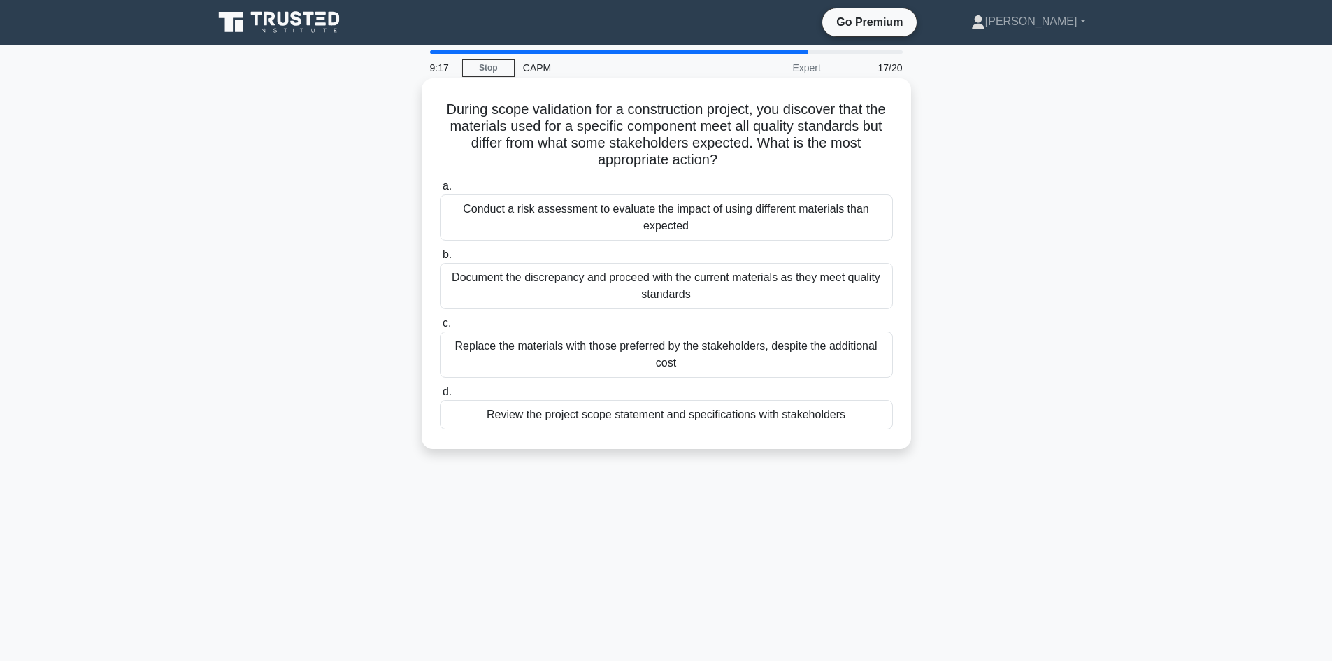
click at [745, 222] on div "Conduct a risk assessment to evaluate the impact of using different materials t…" at bounding box center [666, 217] width 453 height 46
click at [440, 191] on input "a. Conduct a risk assessment to evaluate the impact of using different material…" at bounding box center [440, 186] width 0 height 9
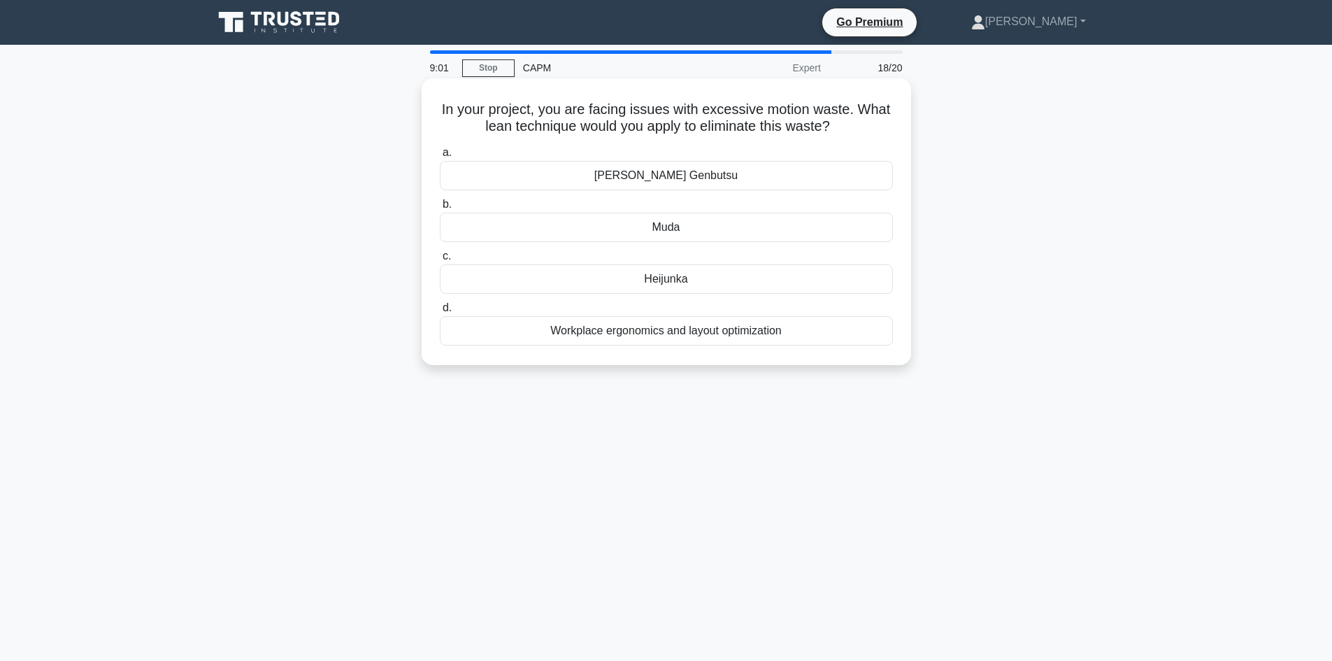
click at [728, 329] on div "Workplace ergonomics and layout optimization" at bounding box center [666, 330] width 453 height 29
click at [440, 313] on input "d. Workplace ergonomics and layout optimization" at bounding box center [440, 308] width 0 height 9
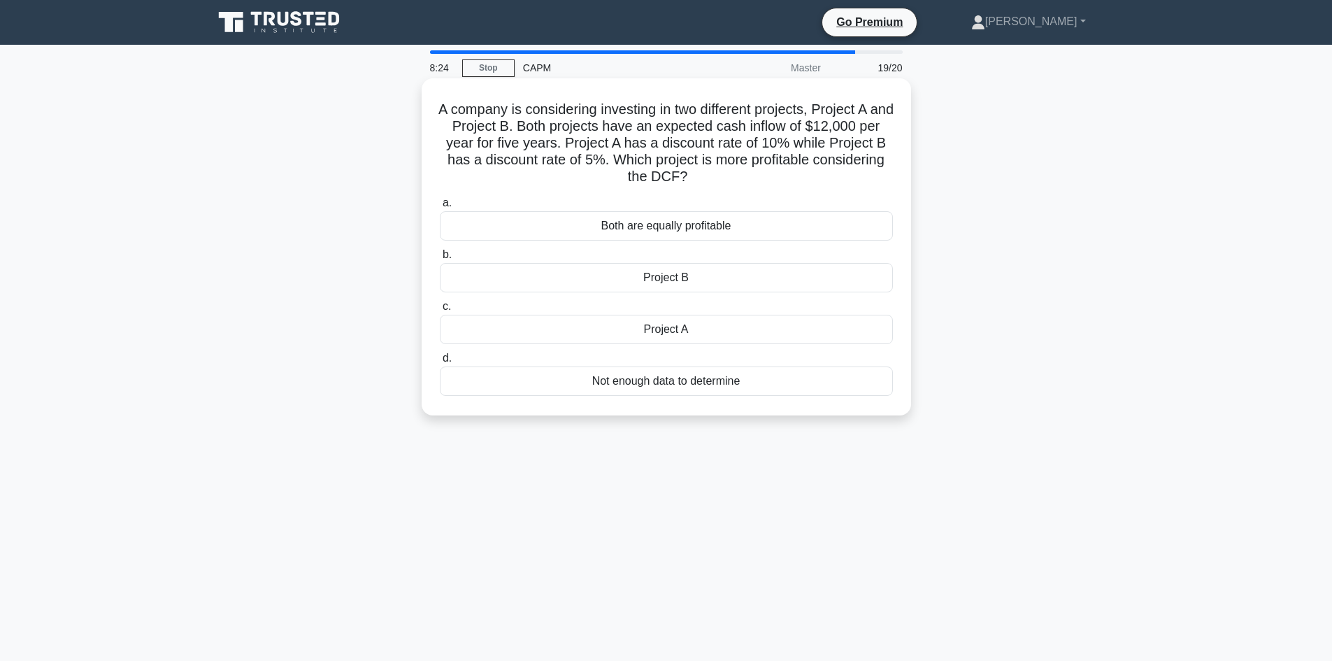
click at [676, 291] on div "Project B" at bounding box center [666, 277] width 453 height 29
click at [678, 278] on div "Project B" at bounding box center [666, 277] width 453 height 29
click at [440, 259] on input "b. Project B" at bounding box center [440, 254] width 0 height 9
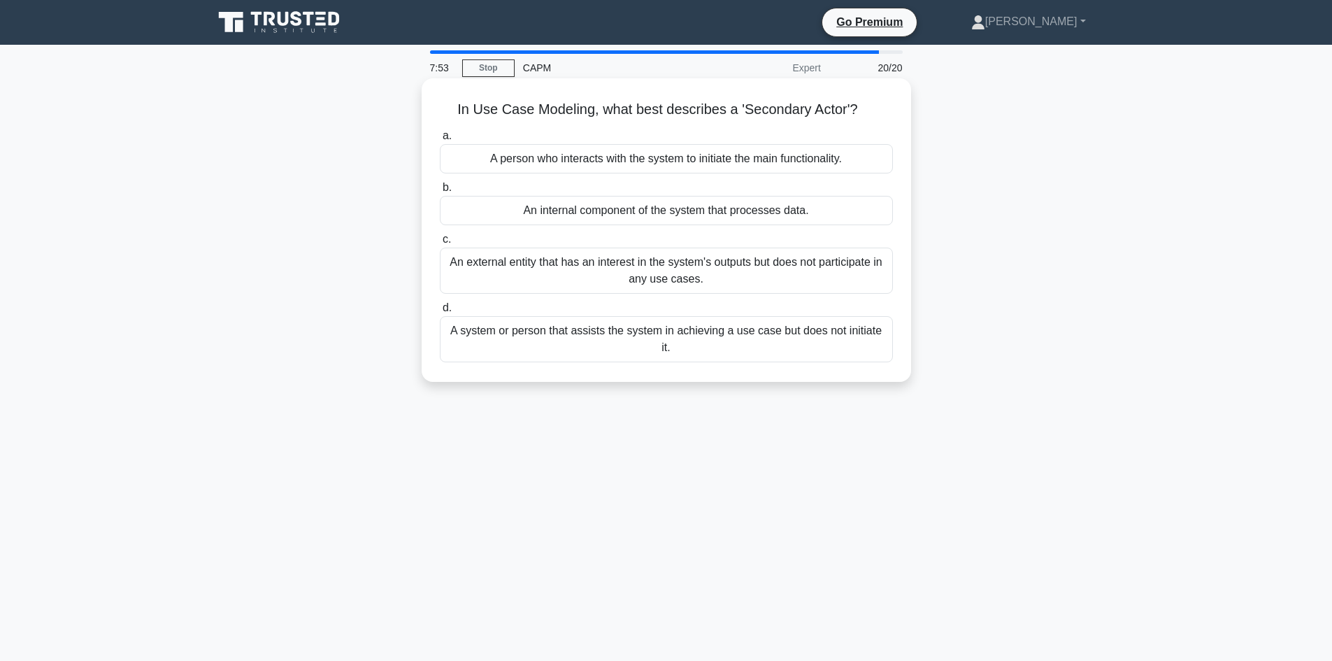
click at [669, 273] on div "An external entity that has an interest in the system's outputs but does not pa…" at bounding box center [666, 271] width 453 height 46
click at [440, 244] on input "c. An external entity that has an interest in the system's outputs but does not…" at bounding box center [440, 239] width 0 height 9
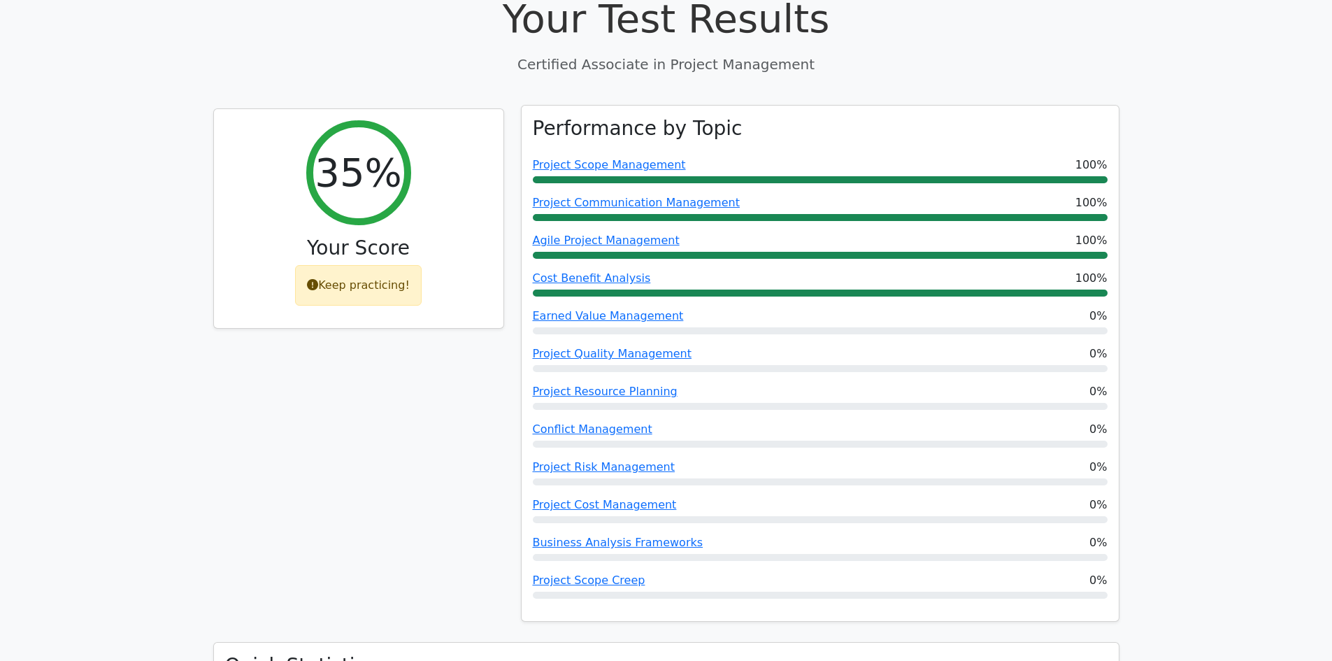
scroll to position [490, 0]
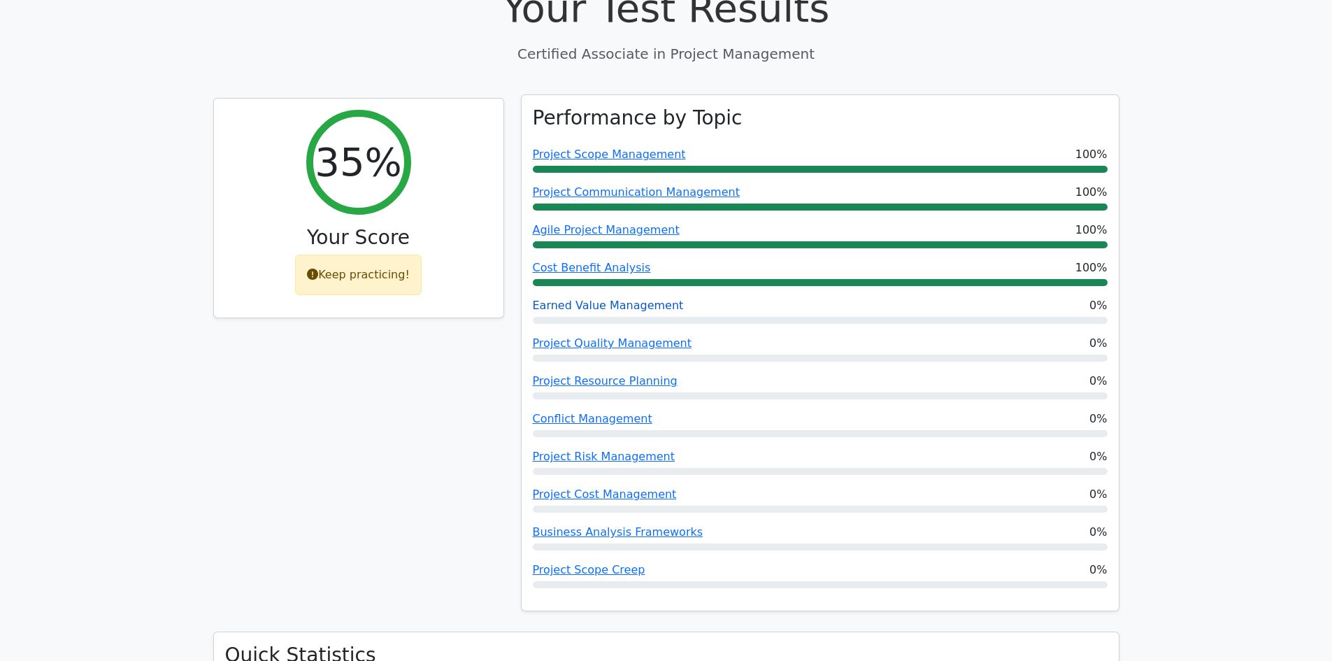
click at [604, 299] on link "Earned Value Management" at bounding box center [608, 305] width 151 height 13
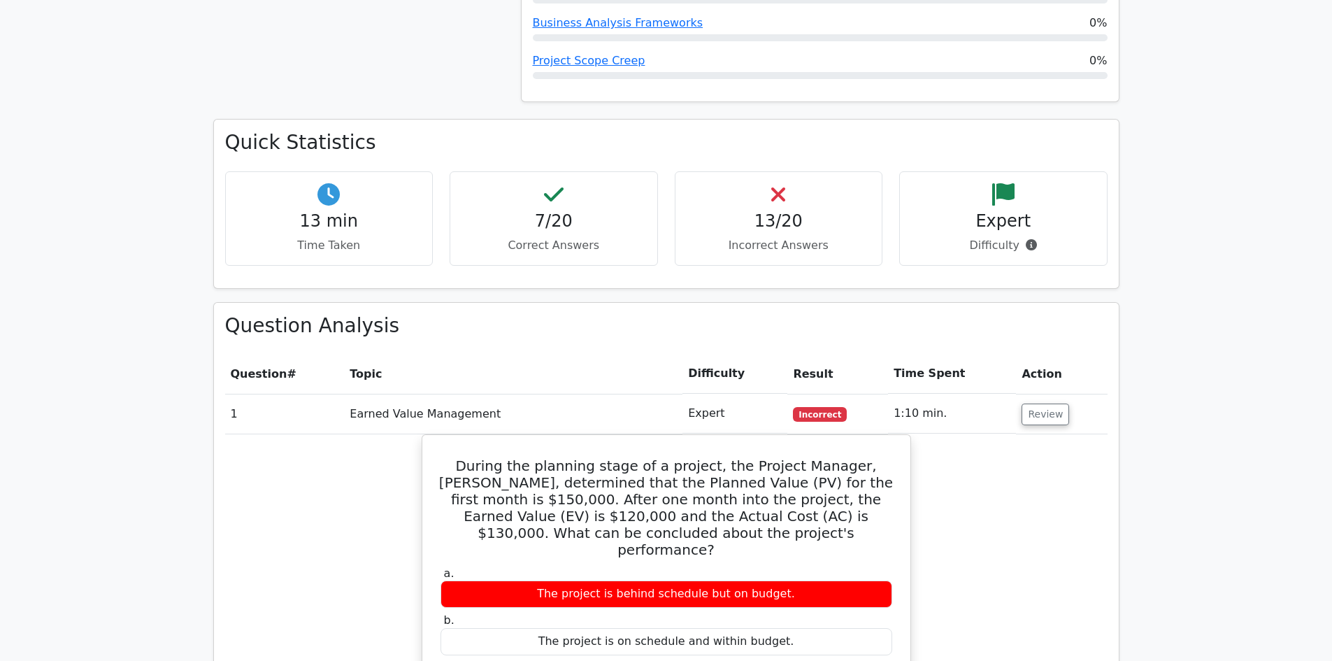
scroll to position [1259, 0]
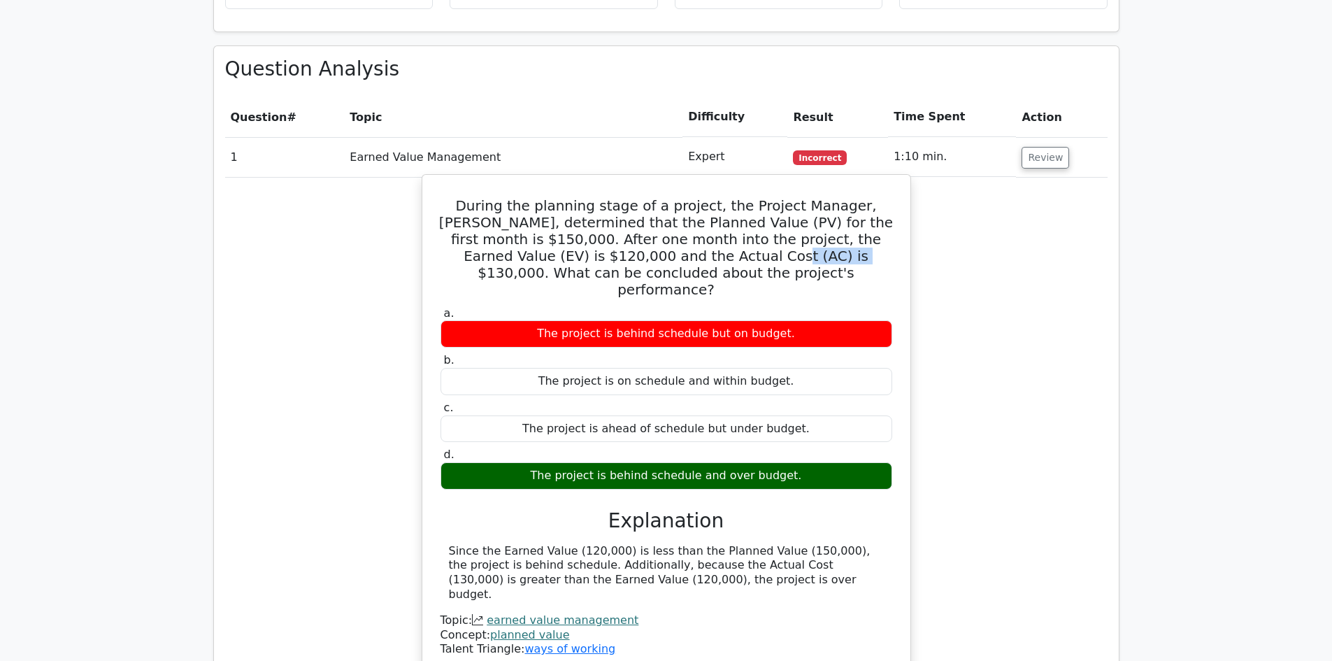
drag, startPoint x: 597, startPoint y: 207, endPoint x: 659, endPoint y: 204, distance: 62.3
click at [659, 204] on h5 "During the planning stage of a project, the Project Manager, [PERSON_NAME], det…" at bounding box center [666, 247] width 455 height 101
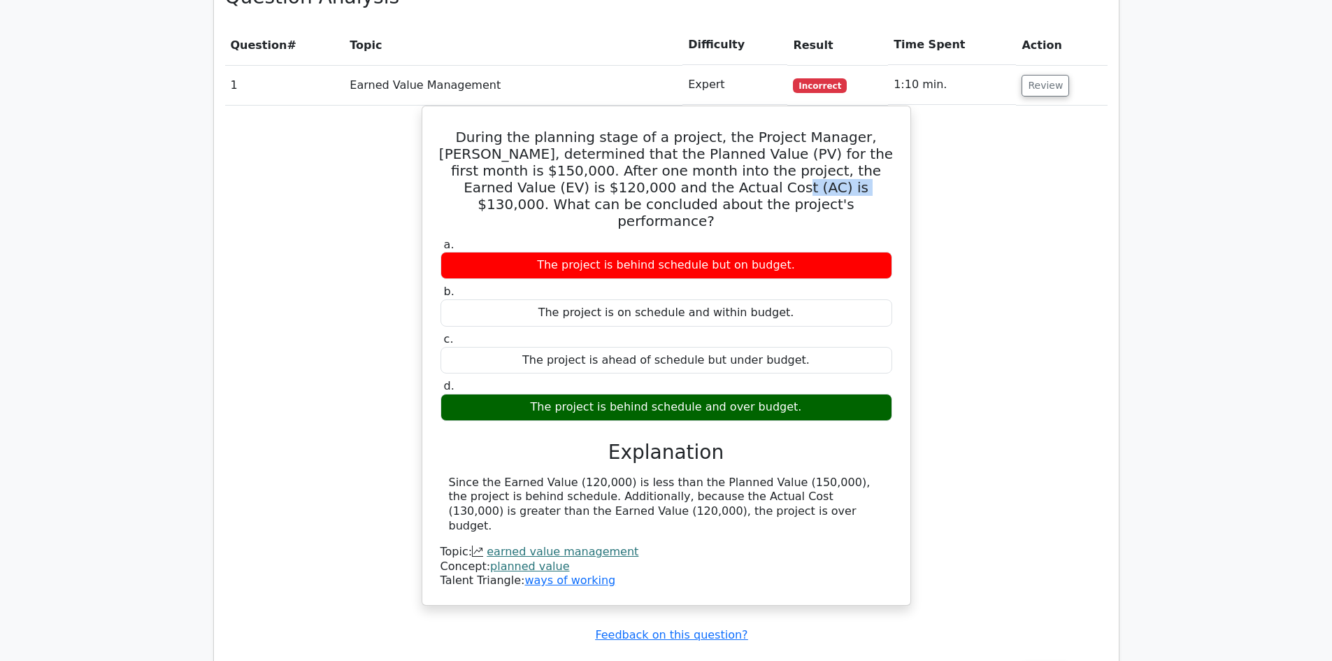
scroll to position [1399, 0]
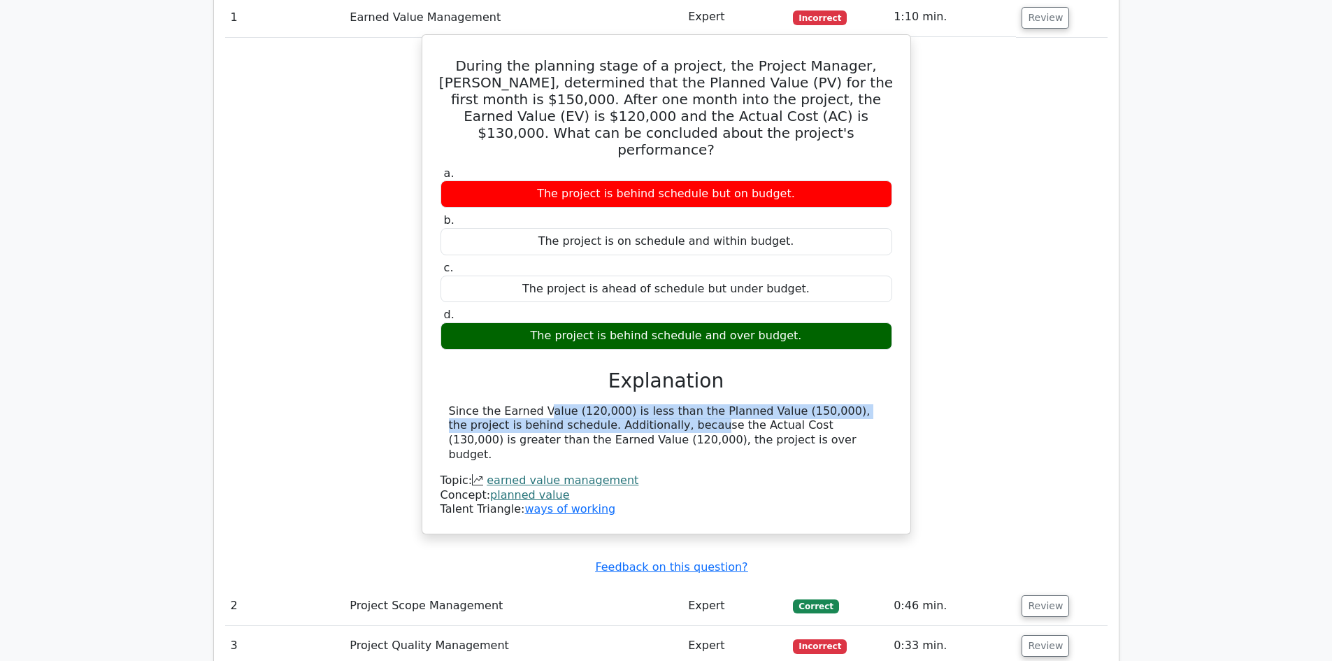
drag, startPoint x: 457, startPoint y: 343, endPoint x: 551, endPoint y: 356, distance: 95.3
click at [551, 404] on div "Since the Earned Value (120,000) is less than the Planned Value (150,000), the …" at bounding box center [666, 433] width 435 height 58
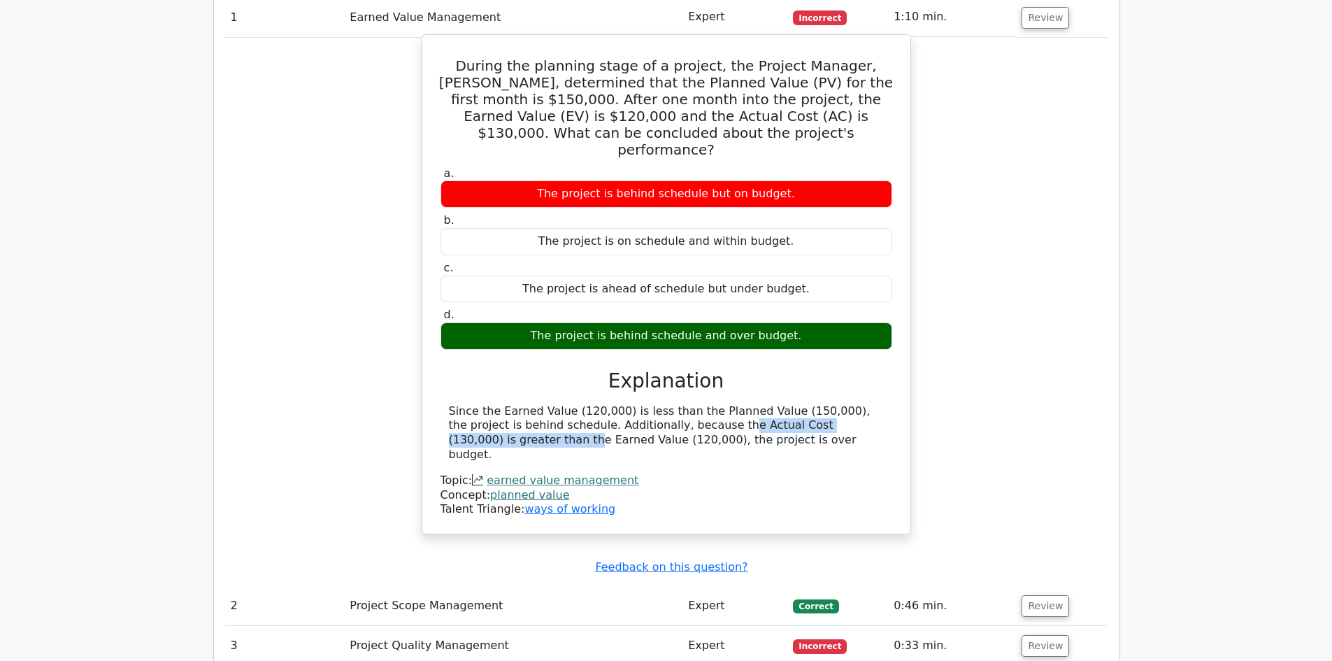
drag, startPoint x: 573, startPoint y: 358, endPoint x: 771, endPoint y: 357, distance: 198.6
click at [771, 404] on div "Since the Earned Value (120,000) is less than the Planned Value (150,000), the …" at bounding box center [666, 433] width 435 height 58
drag, startPoint x: 519, startPoint y: 343, endPoint x: 757, endPoint y: 344, distance: 238.5
click at [757, 404] on div "Since the Earned Value (120,000) is less than the Planned Value (150,000), the …" at bounding box center [666, 433] width 435 height 58
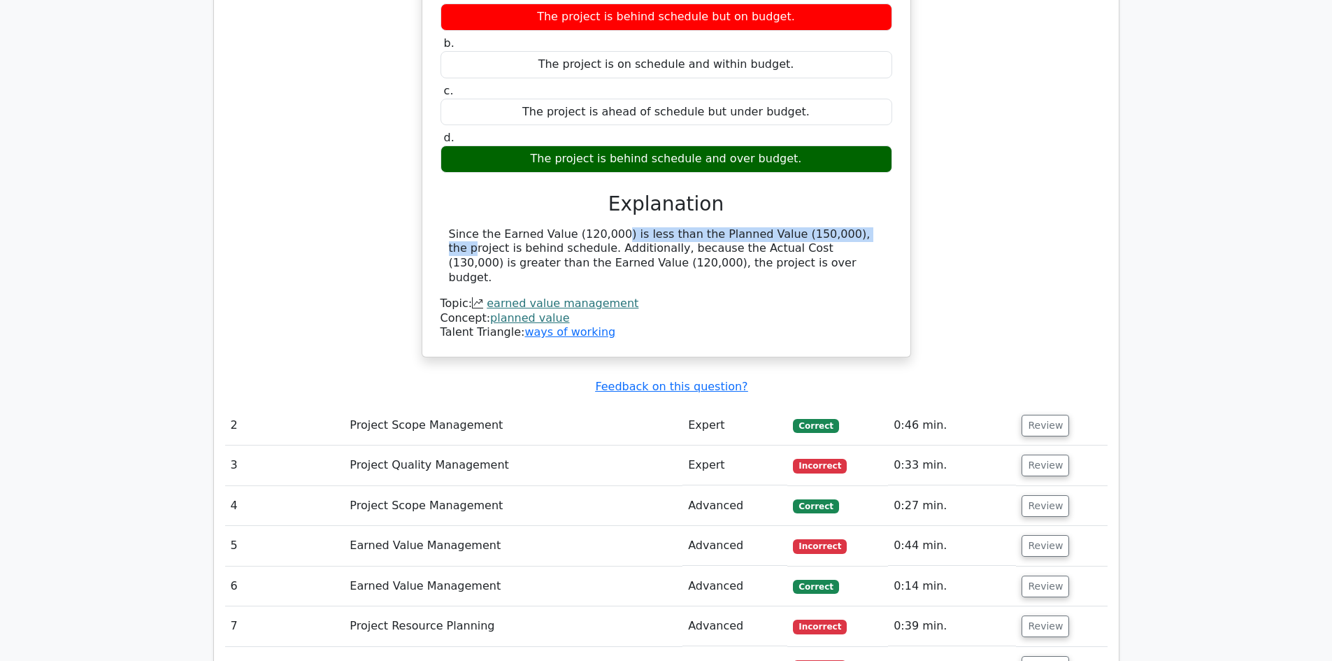
scroll to position [1609, 0]
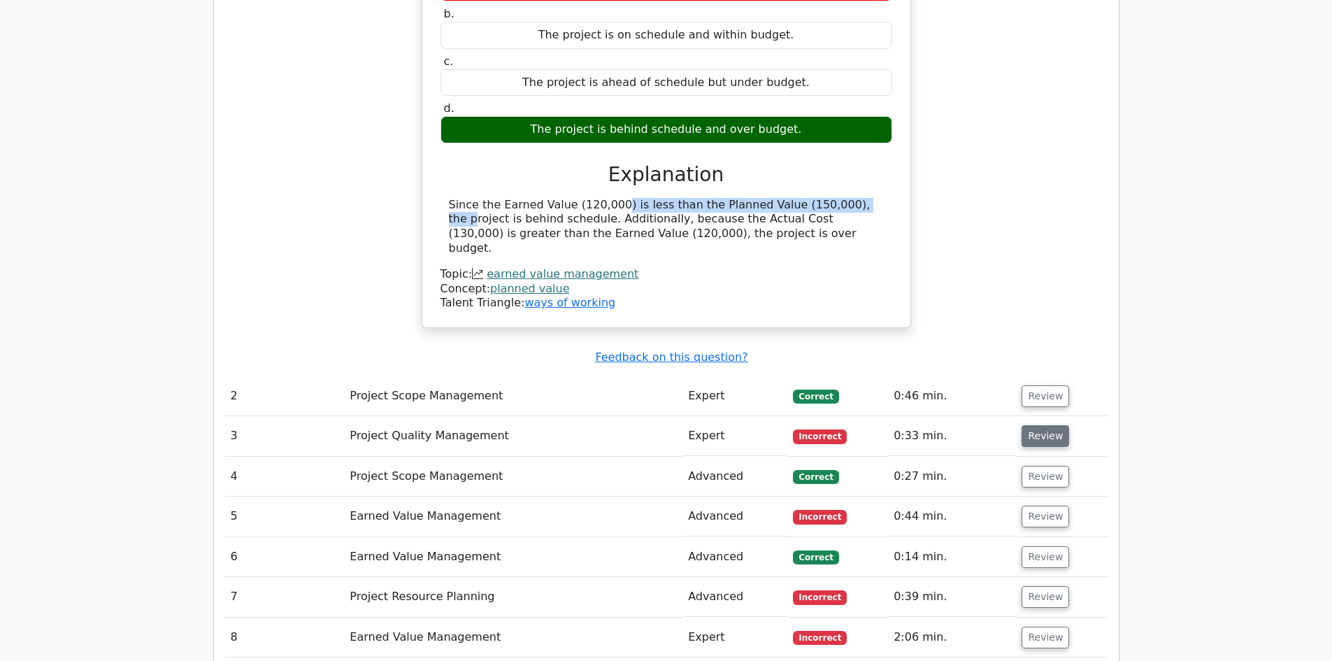
click at [1036, 425] on button "Review" at bounding box center [1046, 436] width 48 height 22
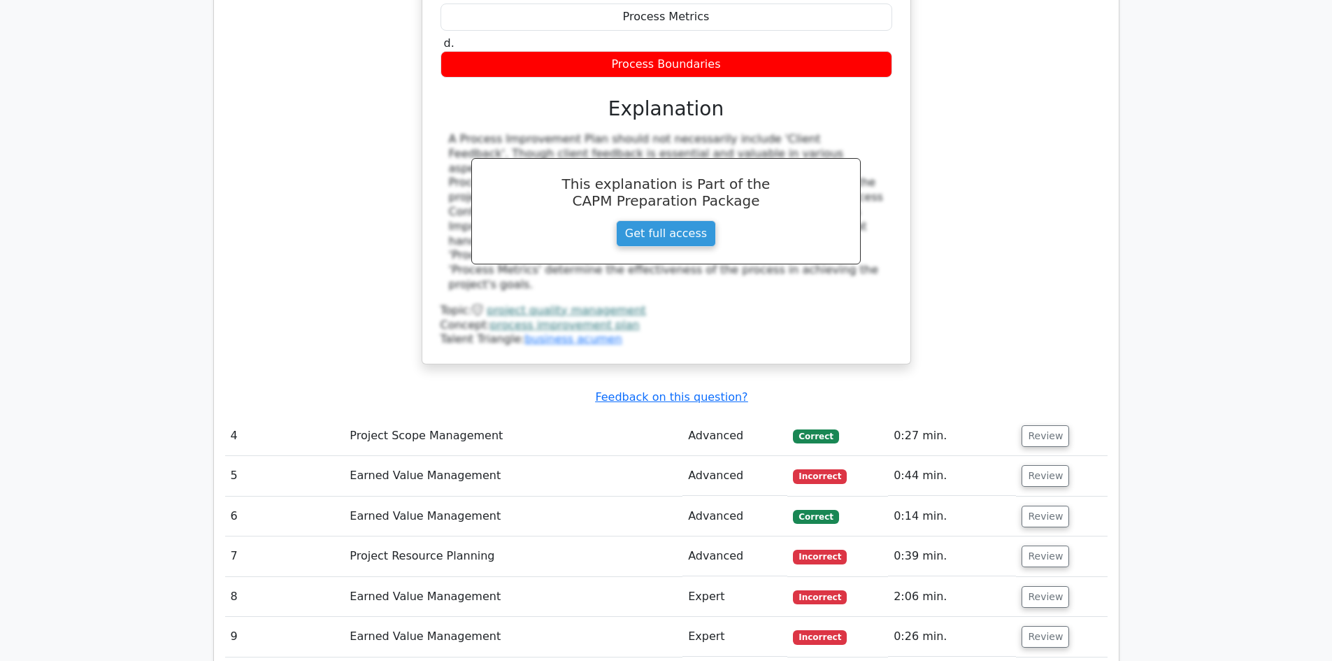
scroll to position [2308, 0]
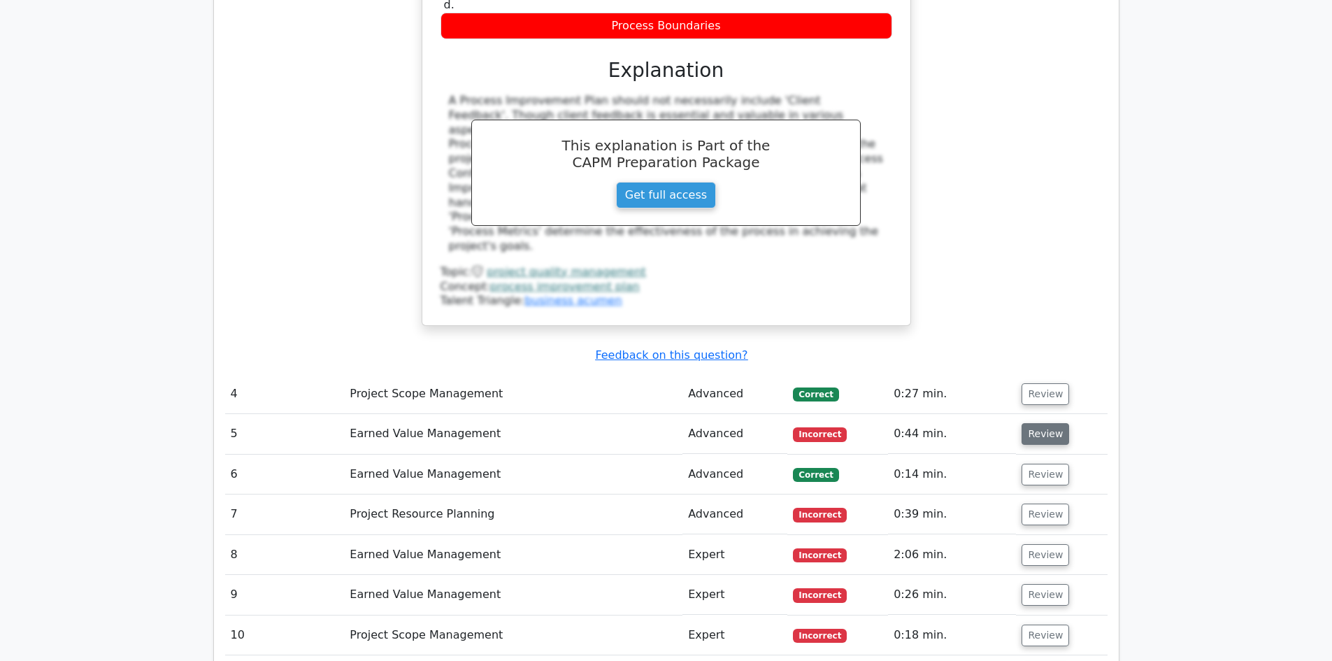
click at [1025, 423] on button "Review" at bounding box center [1046, 434] width 48 height 22
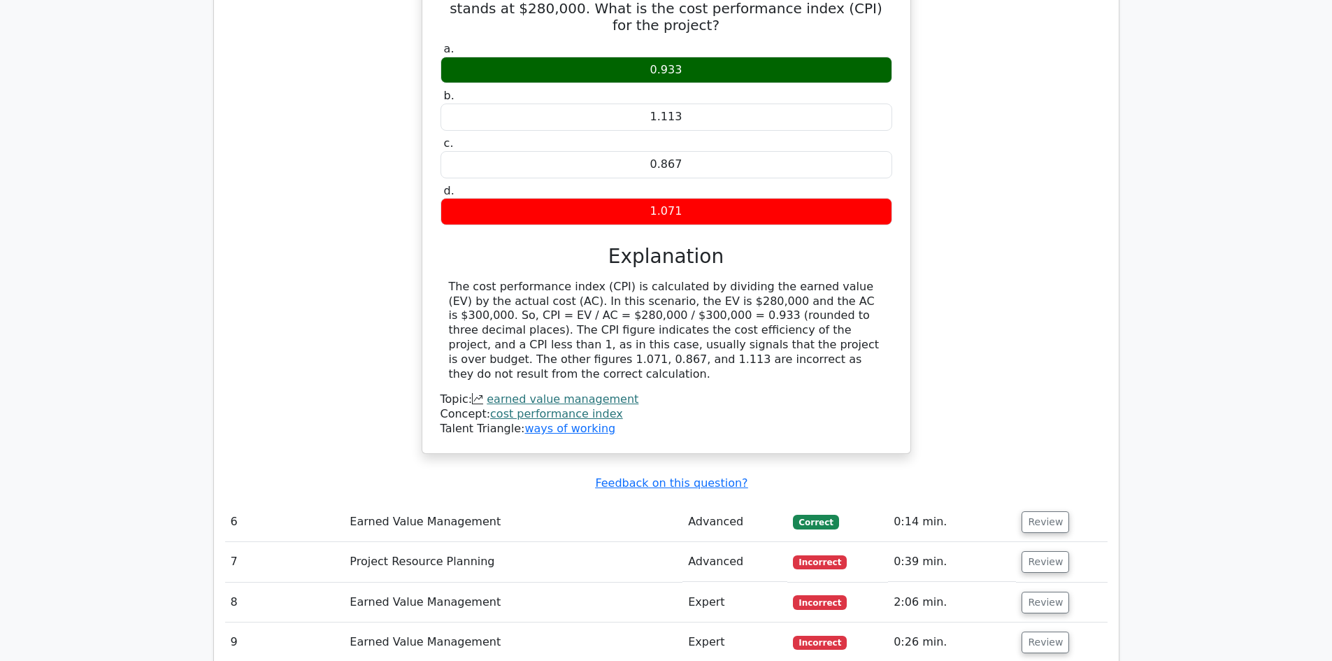
scroll to position [2797, 0]
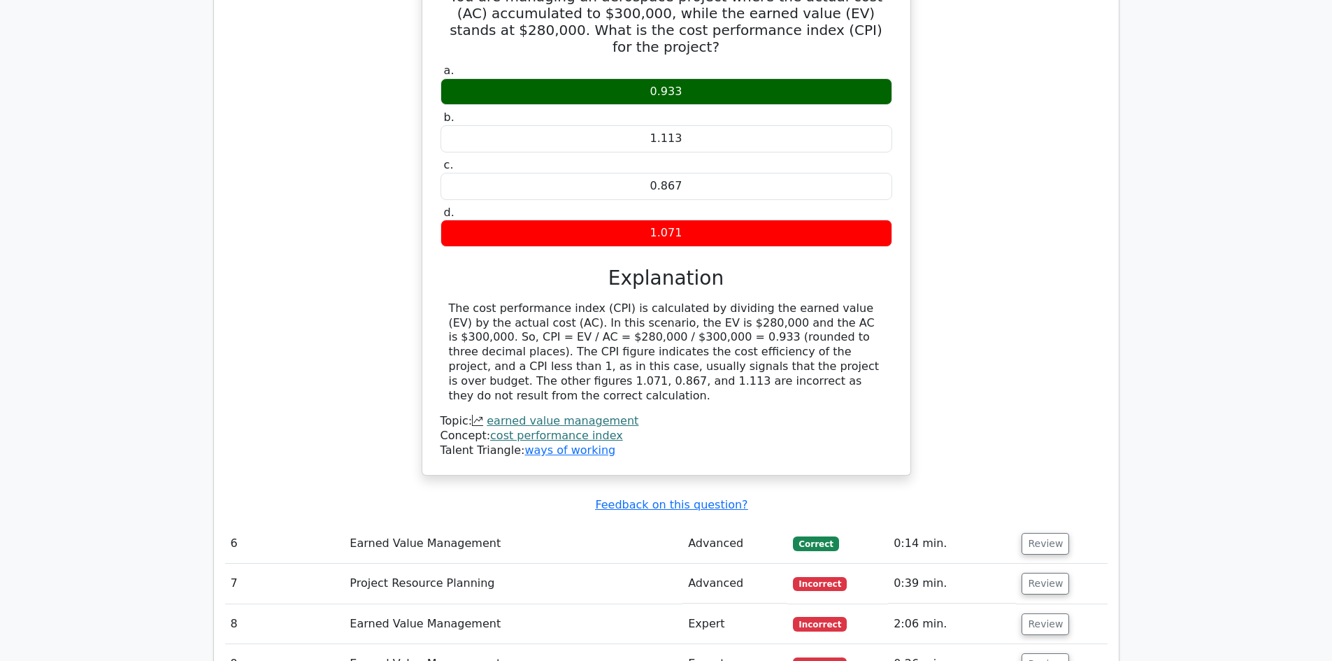
click at [629, 564] on td "Project Resource Planning" at bounding box center [513, 584] width 338 height 40
click at [1035, 573] on button "Review" at bounding box center [1046, 584] width 48 height 22
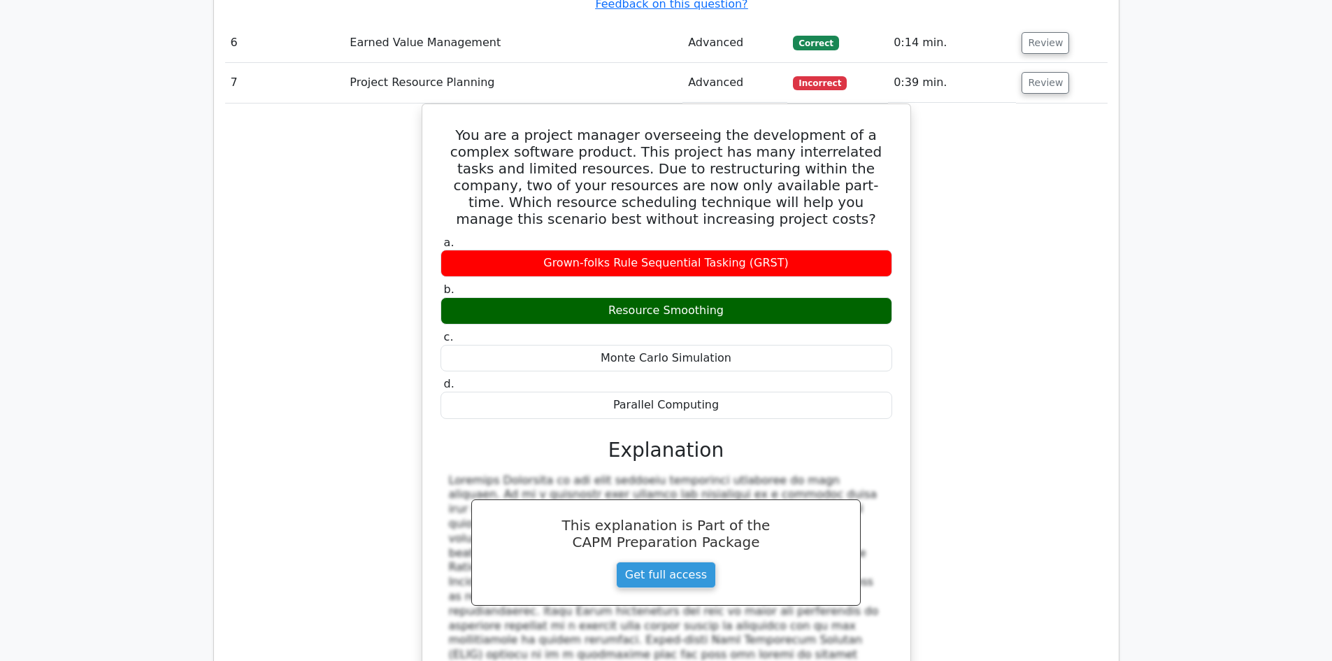
scroll to position [3497, 0]
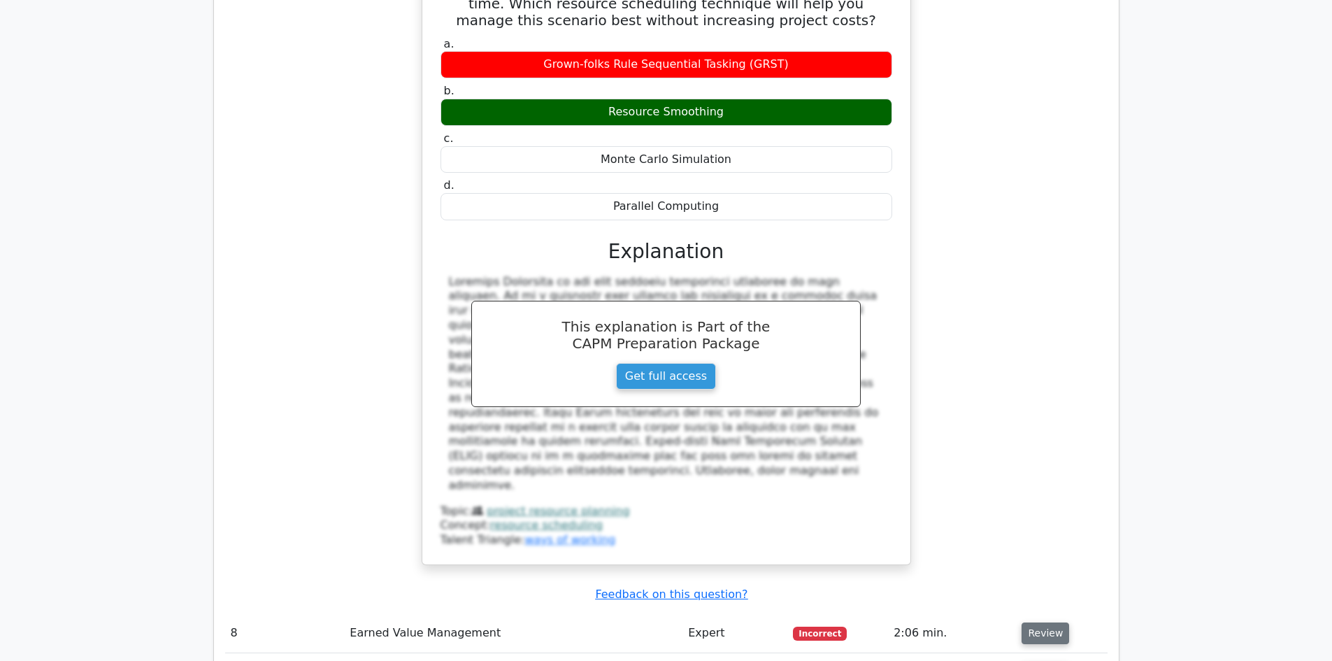
click at [1046, 622] on button "Review" at bounding box center [1046, 633] width 48 height 22
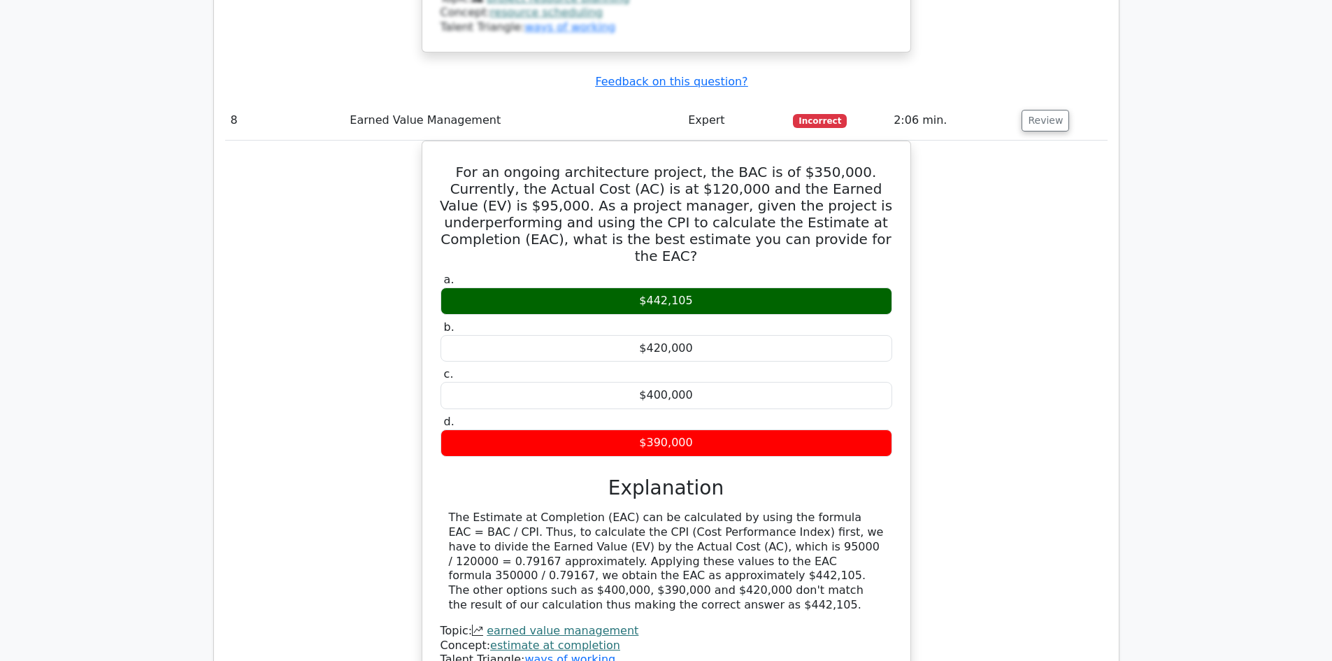
scroll to position [4126, 0]
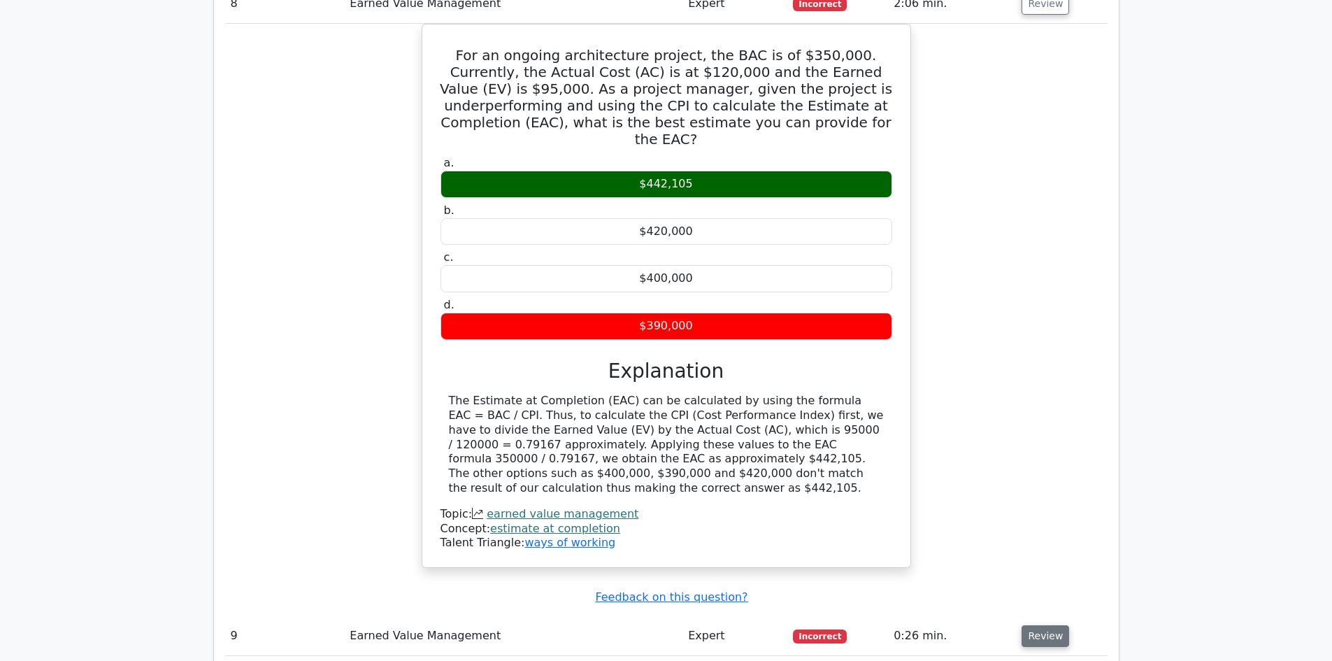
click at [1052, 625] on button "Review" at bounding box center [1046, 636] width 48 height 22
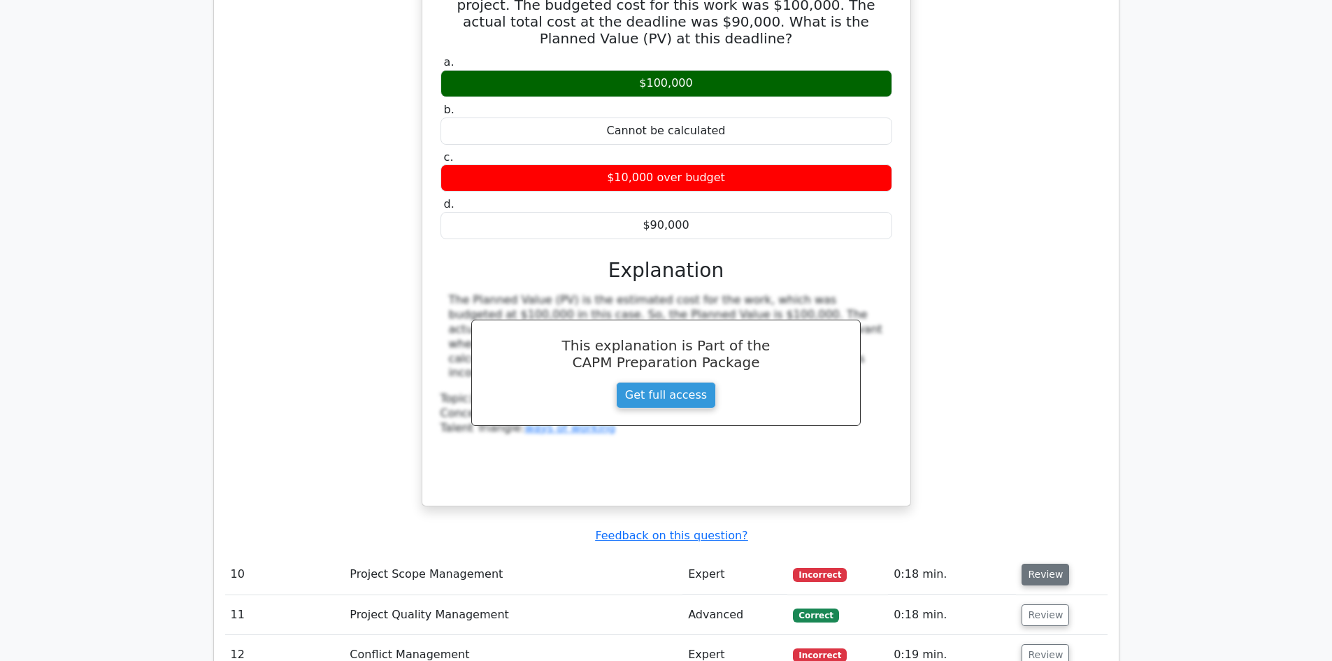
click at [1047, 564] on button "Review" at bounding box center [1046, 575] width 48 height 22
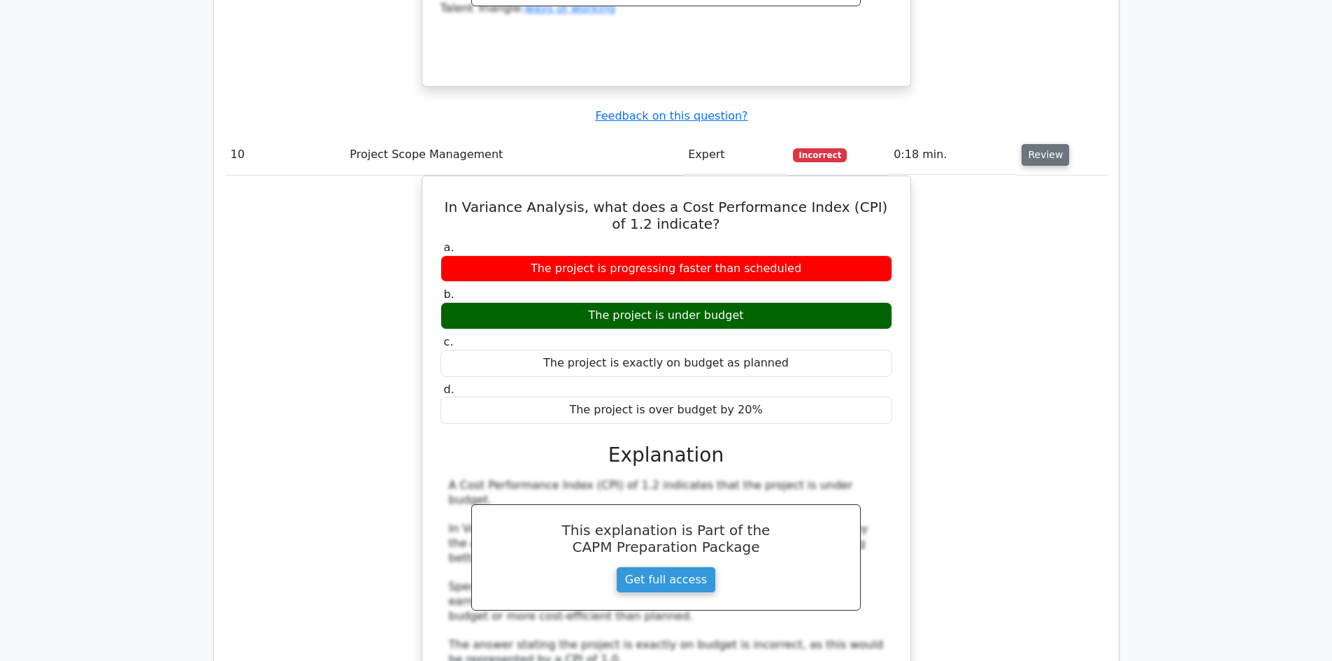
scroll to position [5665, 0]
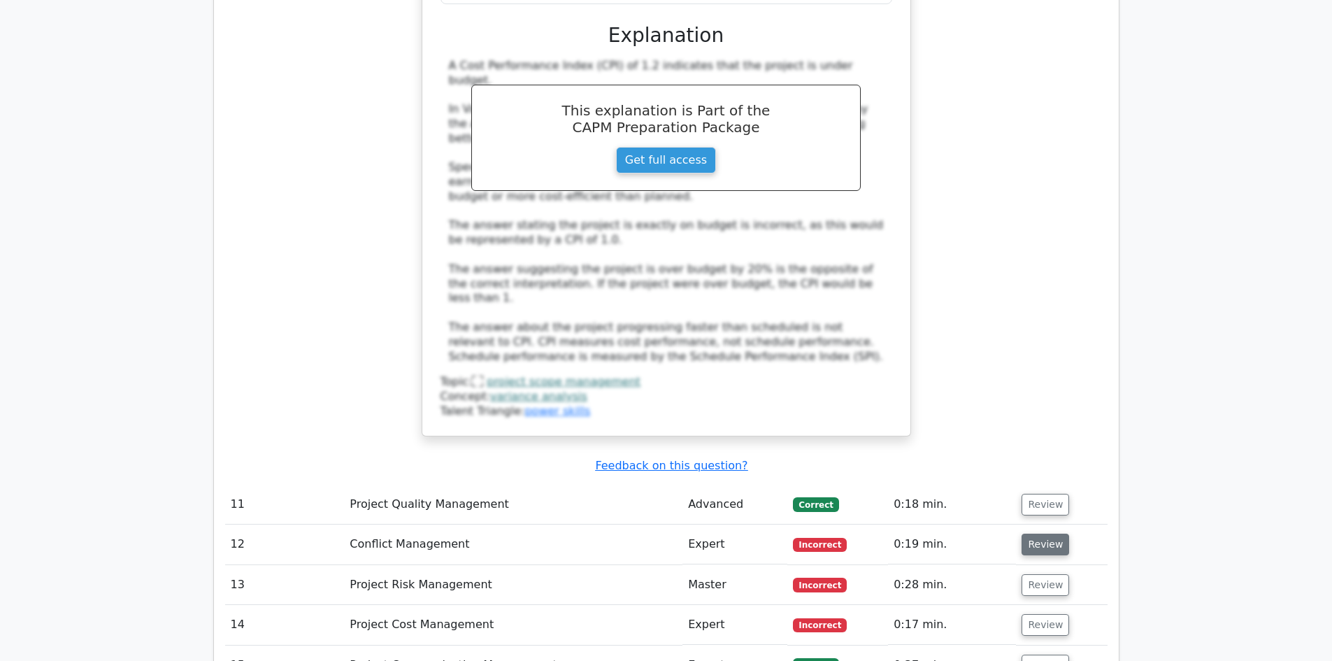
click at [1036, 534] on button "Review" at bounding box center [1046, 545] width 48 height 22
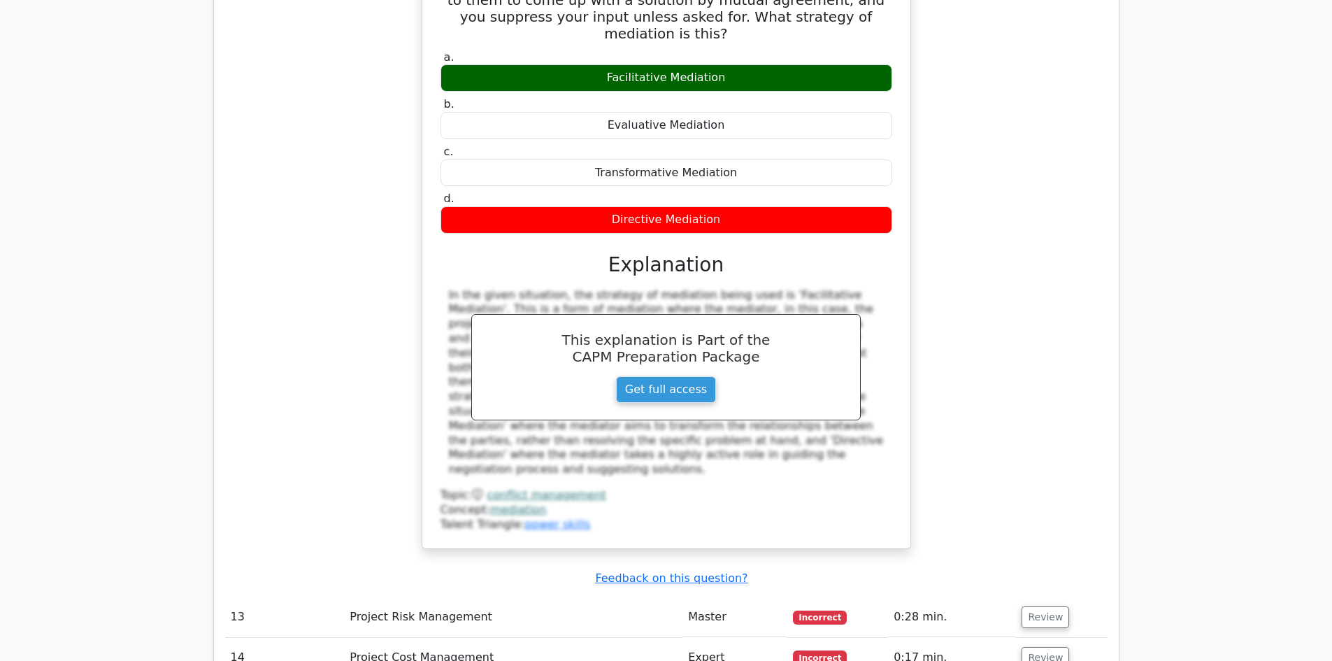
scroll to position [6434, 0]
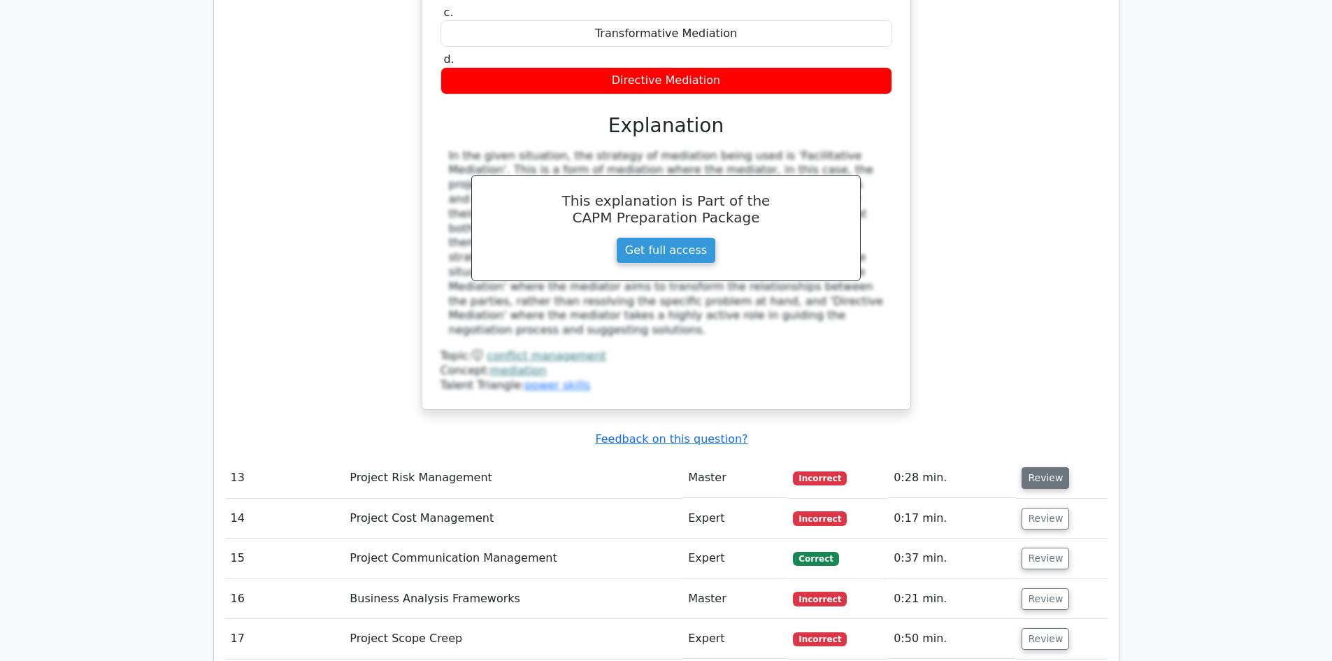
click at [1053, 467] on button "Review" at bounding box center [1046, 478] width 48 height 22
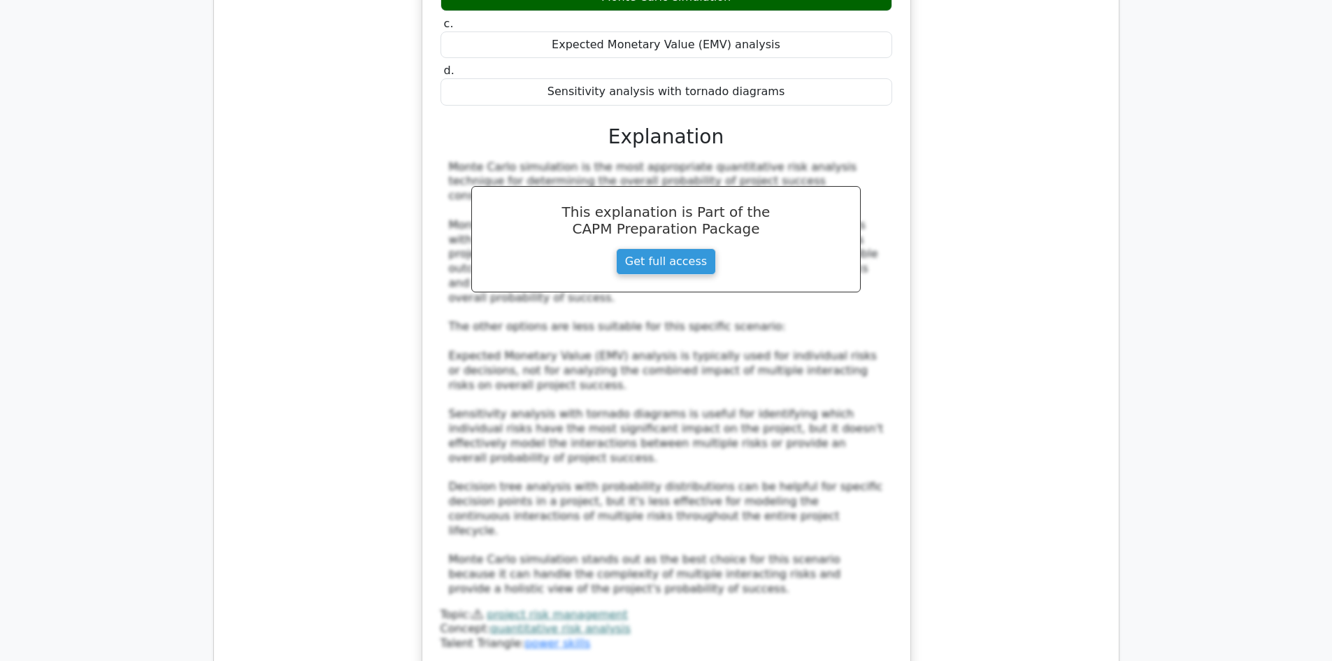
scroll to position [7133, 0]
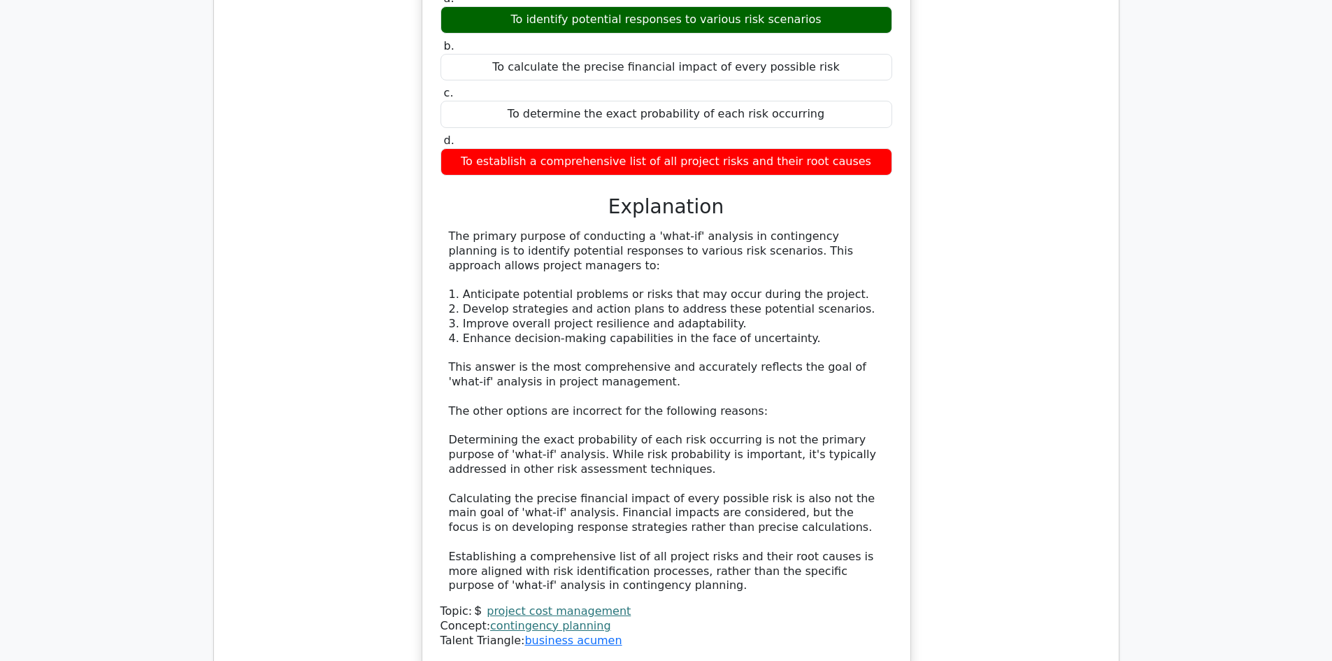
scroll to position [7973, 0]
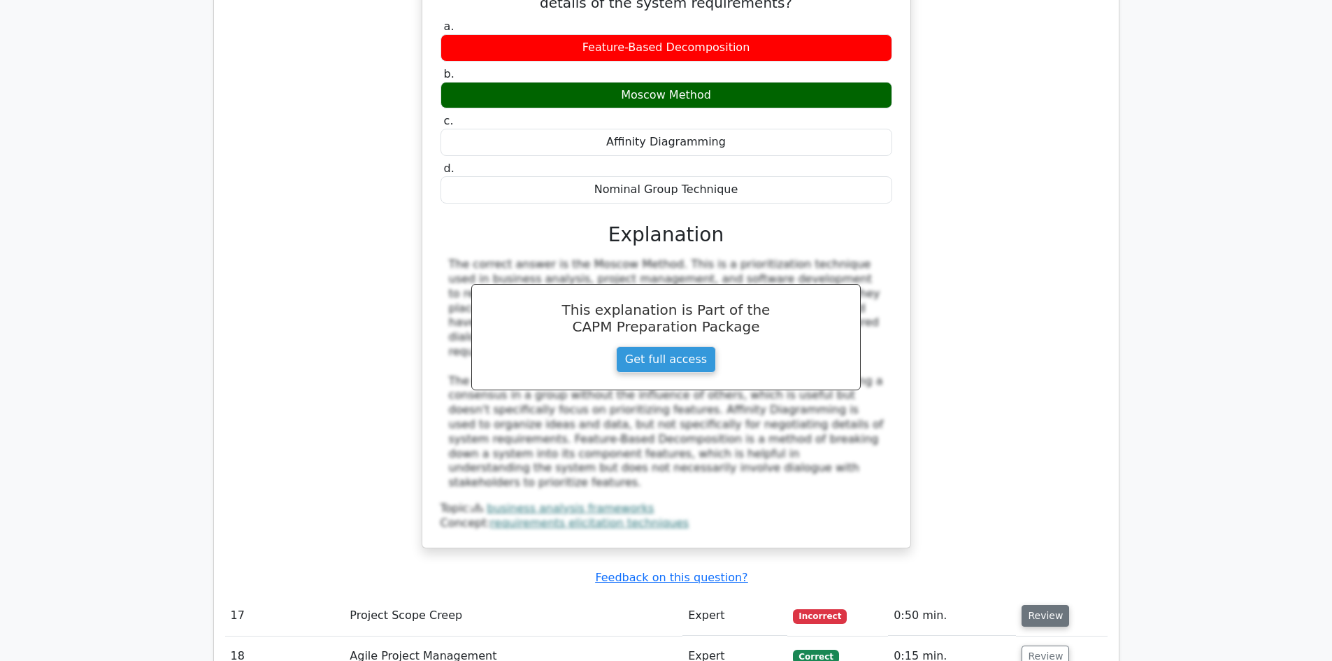
click at [1028, 605] on button "Review" at bounding box center [1046, 616] width 48 height 22
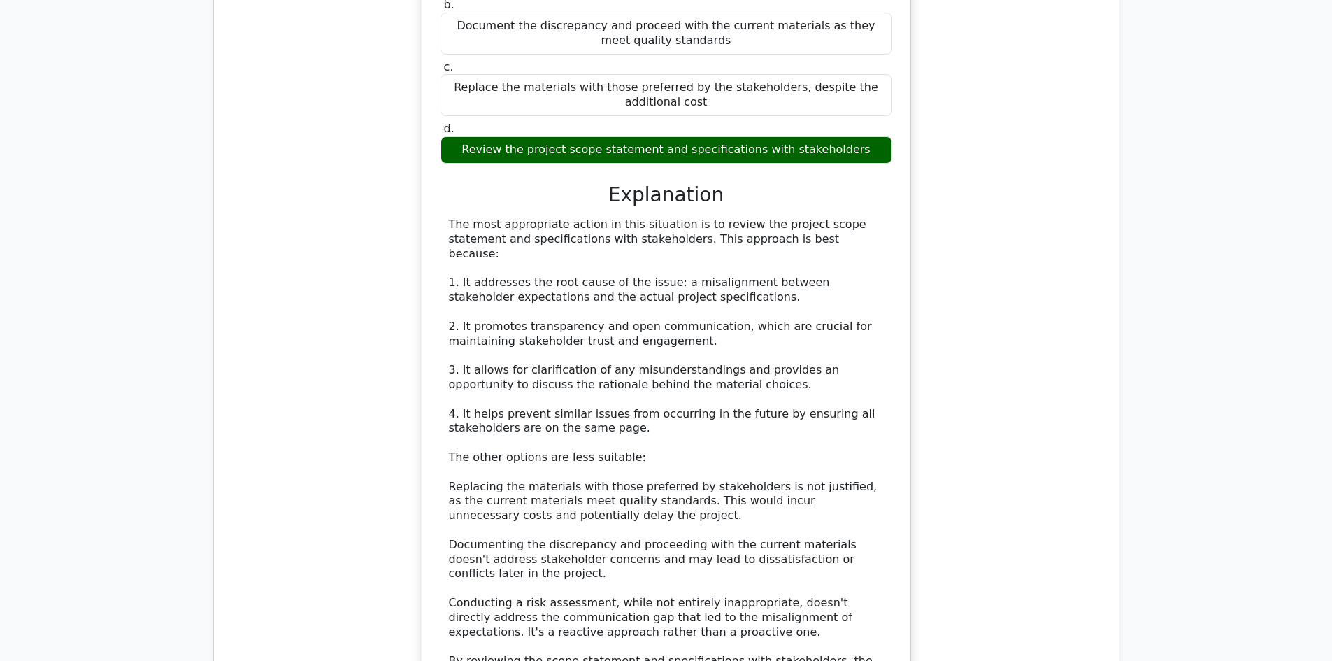
scroll to position [9721, 0]
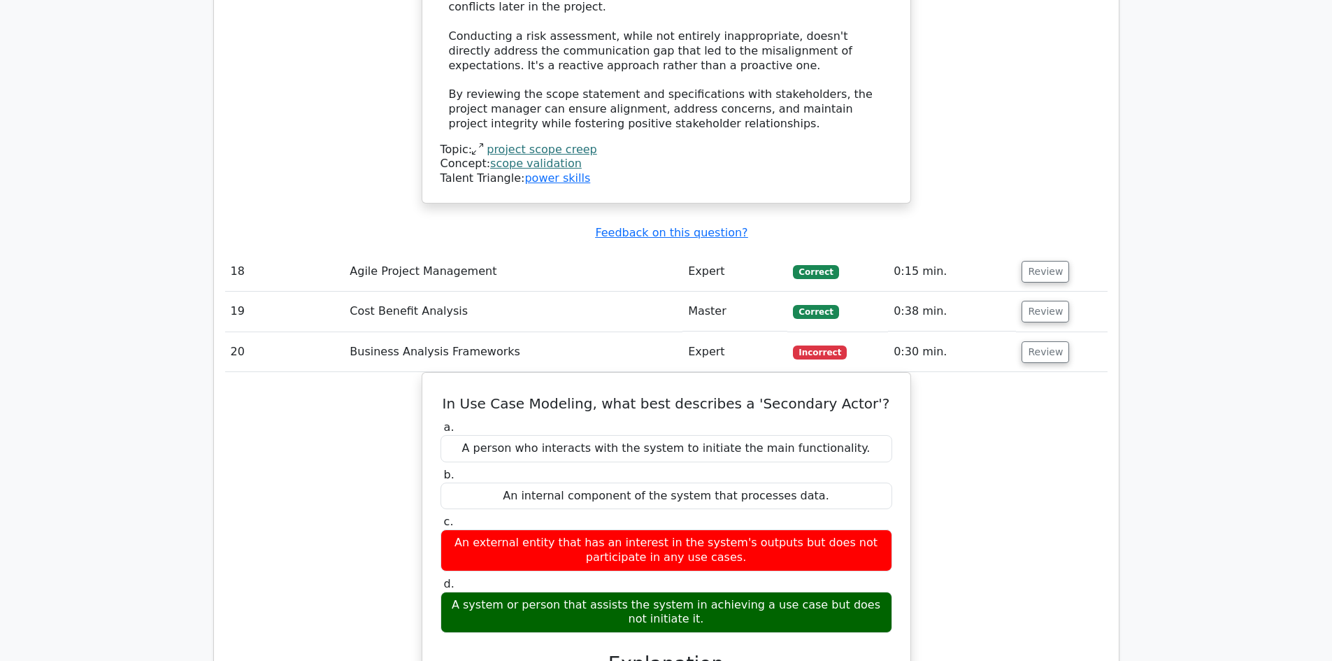
scroll to position [10420, 0]
